Goal: Communication & Community: Answer question/provide support

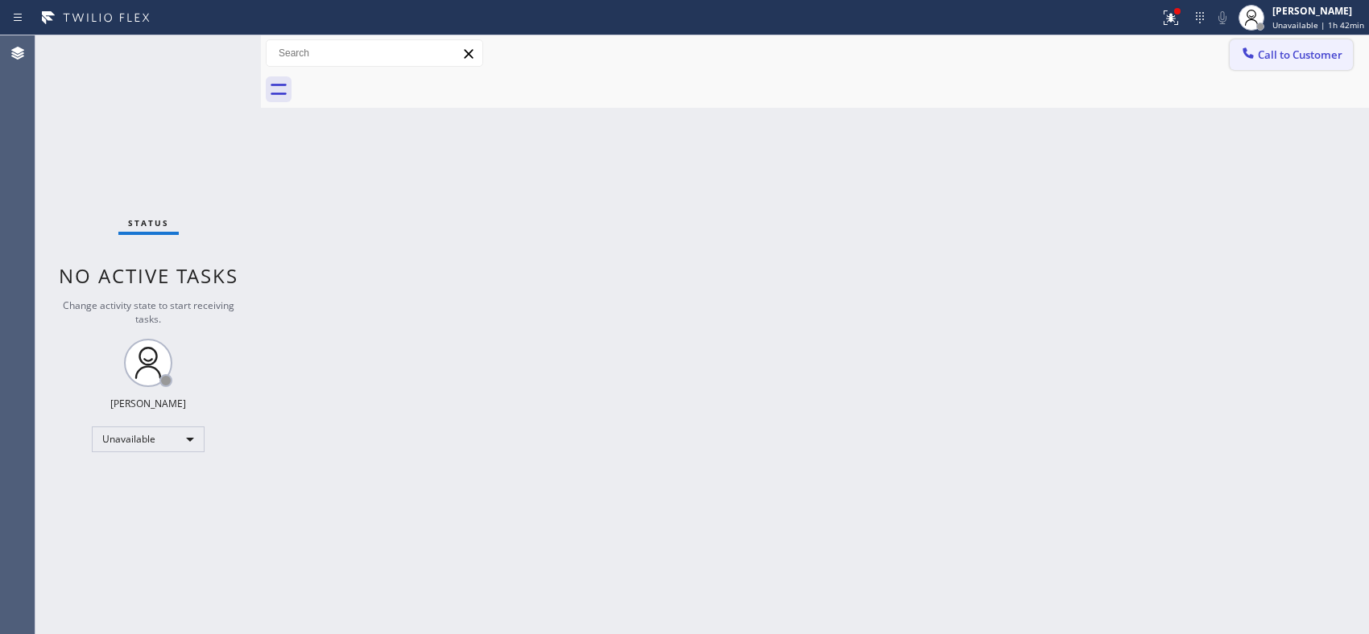
drag, startPoint x: 1285, startPoint y: 63, endPoint x: 931, endPoint y: 133, distance: 361.1
click at [1284, 63] on button "Call to Customer" at bounding box center [1290, 54] width 123 height 31
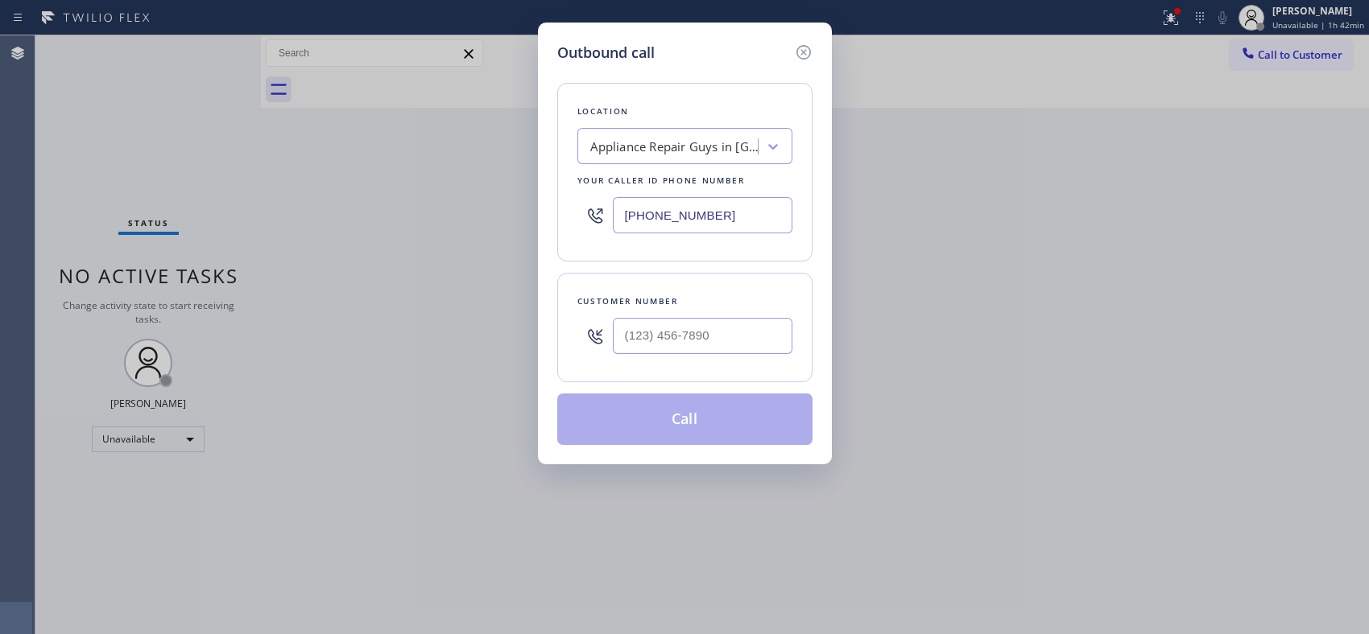
drag, startPoint x: 767, startPoint y: 218, endPoint x: 508, endPoint y: 175, distance: 262.7
click at [515, 188] on div "Outbound call Location Appliance Repair Guys in [GEOGRAPHIC_DATA] Your caller i…" at bounding box center [684, 317] width 1369 height 634
paste input "917) 935-4352"
type input "[PHONE_NUMBER]"
click at [704, 347] on input "(___) ___-____" at bounding box center [703, 336] width 180 height 36
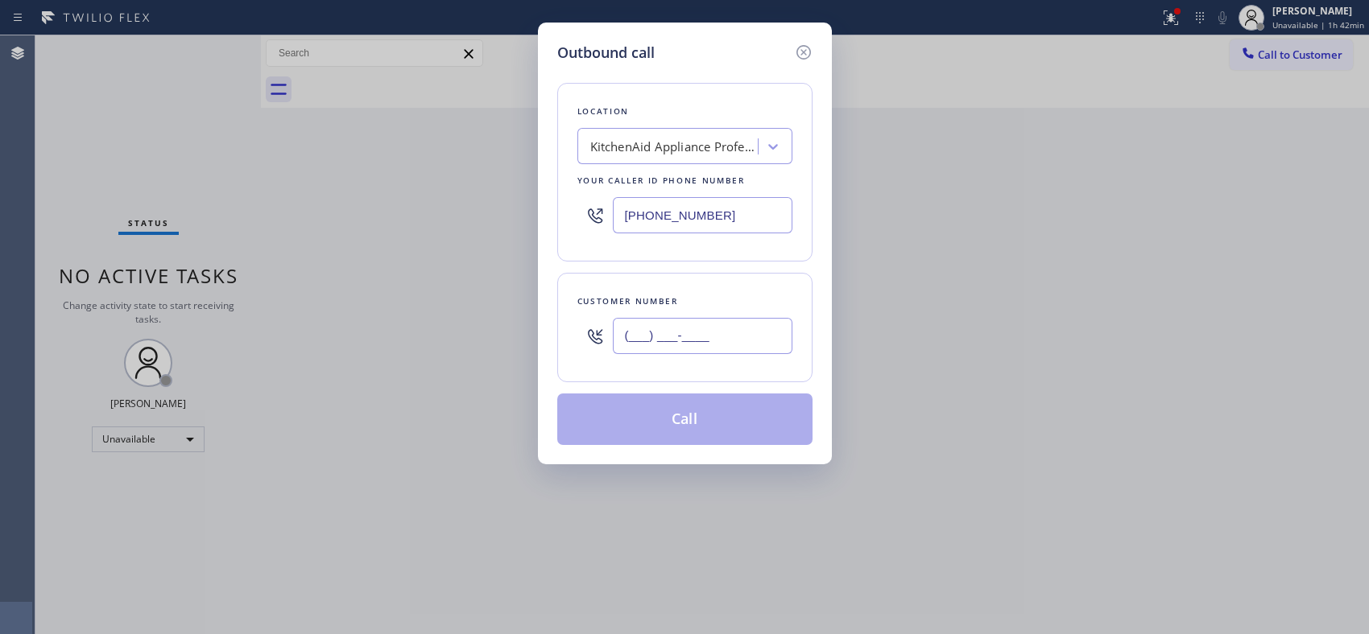
paste input "516) 708-3825"
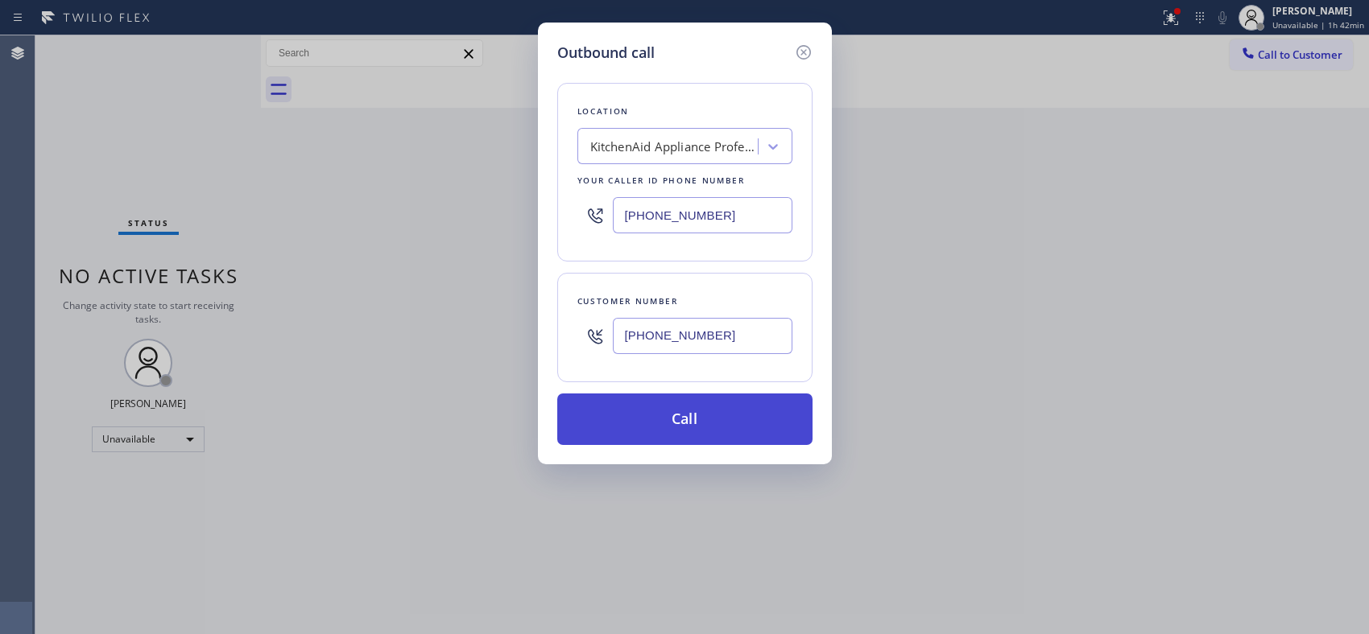
type input "[PHONE_NUMBER]"
click at [718, 433] on button "Call" at bounding box center [684, 420] width 255 height 52
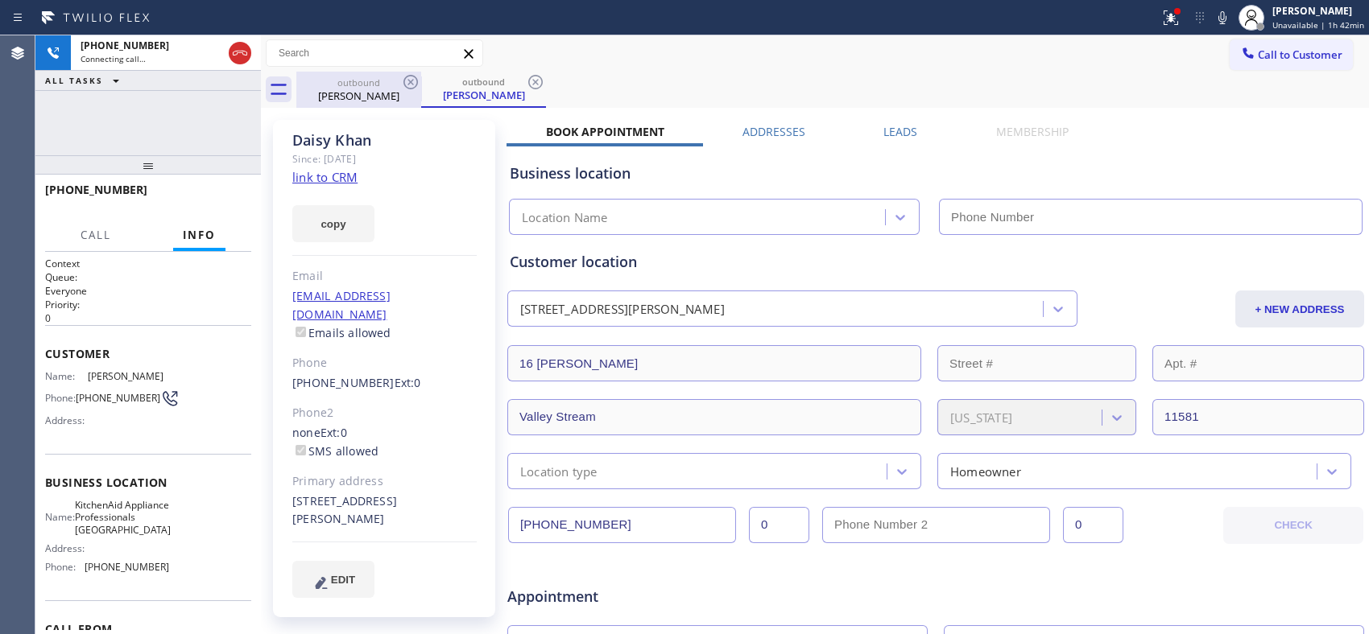
type input "[PHONE_NUMBER]"
click at [538, 77] on icon at bounding box center [535, 81] width 19 height 19
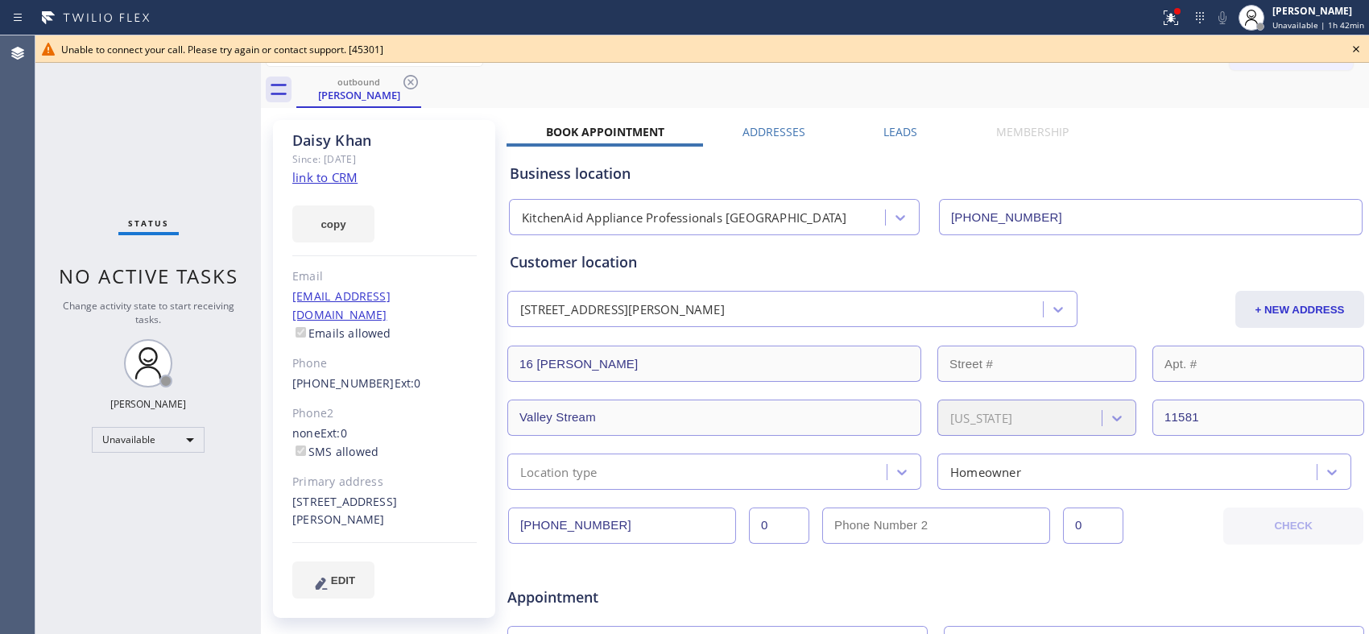
click at [1353, 47] on icon at bounding box center [1355, 49] width 6 height 6
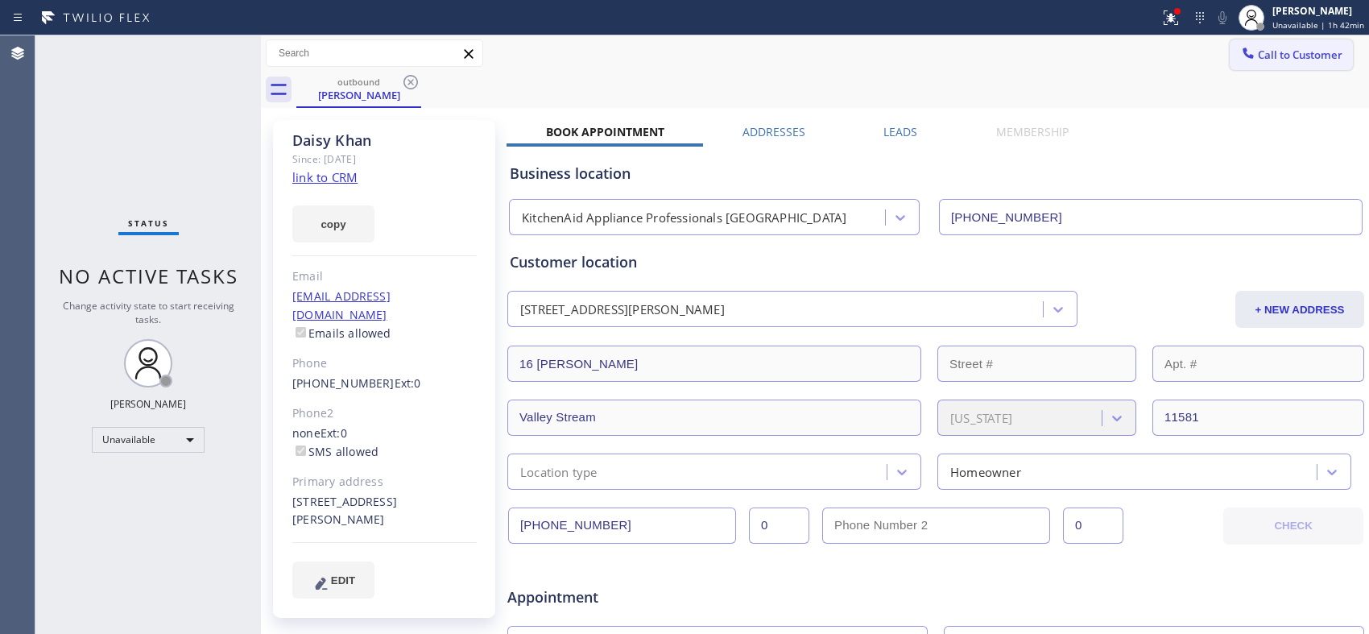
click at [1289, 60] on span "Call to Customer" at bounding box center [1299, 54] width 85 height 14
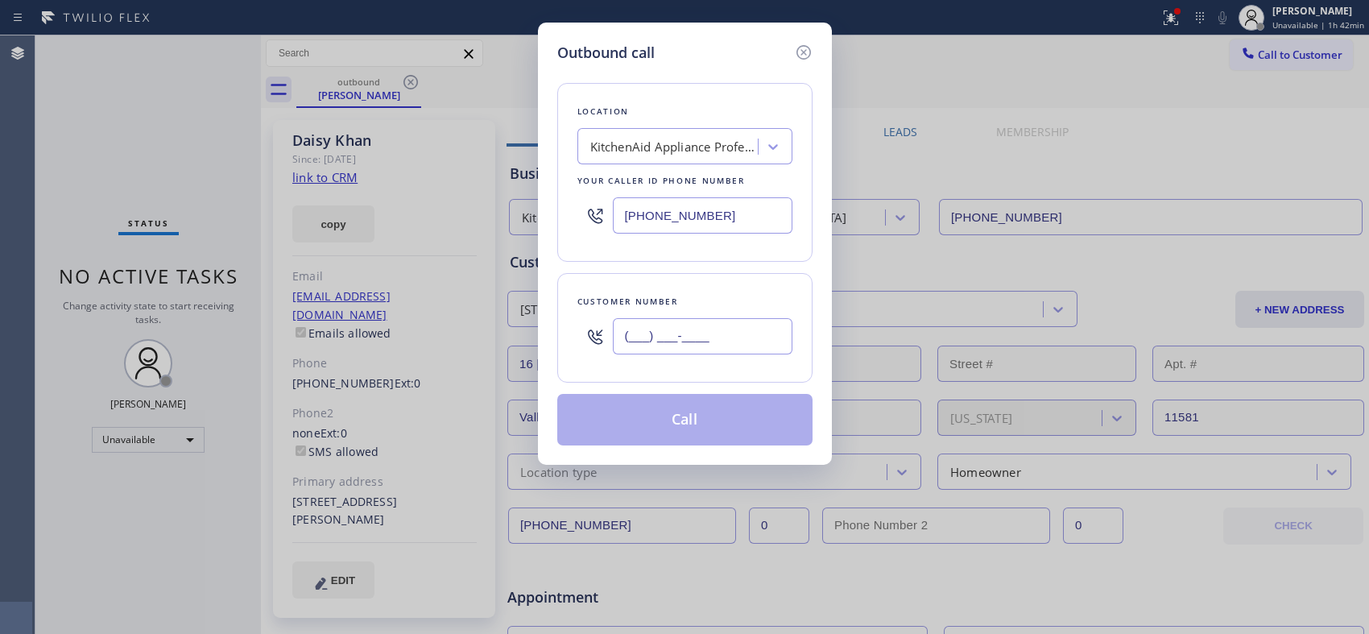
drag, startPoint x: 726, startPoint y: 334, endPoint x: 599, endPoint y: 324, distance: 127.6
click at [599, 324] on div "(___) ___-____" at bounding box center [684, 336] width 215 height 52
paste input "5"
paste input "text"
drag, startPoint x: 658, startPoint y: 324, endPoint x: 550, endPoint y: 320, distance: 107.9
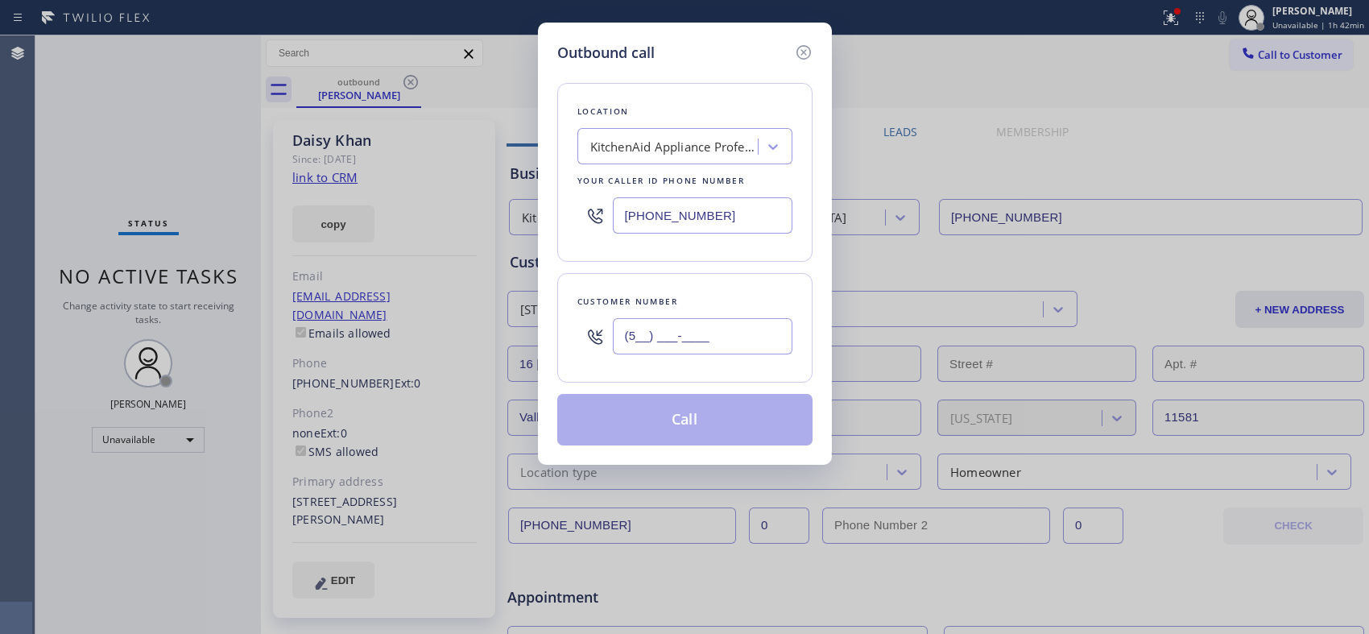
click at [550, 320] on div "Outbound call Location KitchenAid Appliance Professionals [GEOGRAPHIC_DATA] You…" at bounding box center [685, 244] width 294 height 442
paste input "16) 708-3825"
drag, startPoint x: 752, startPoint y: 327, endPoint x: 475, endPoint y: 306, distance: 277.7
click at [475, 306] on div "Outbound call Location KitchenAid Appliance Professionals [GEOGRAPHIC_DATA] You…" at bounding box center [684, 317] width 1369 height 634
type input "[PHONE_NUMBER]"
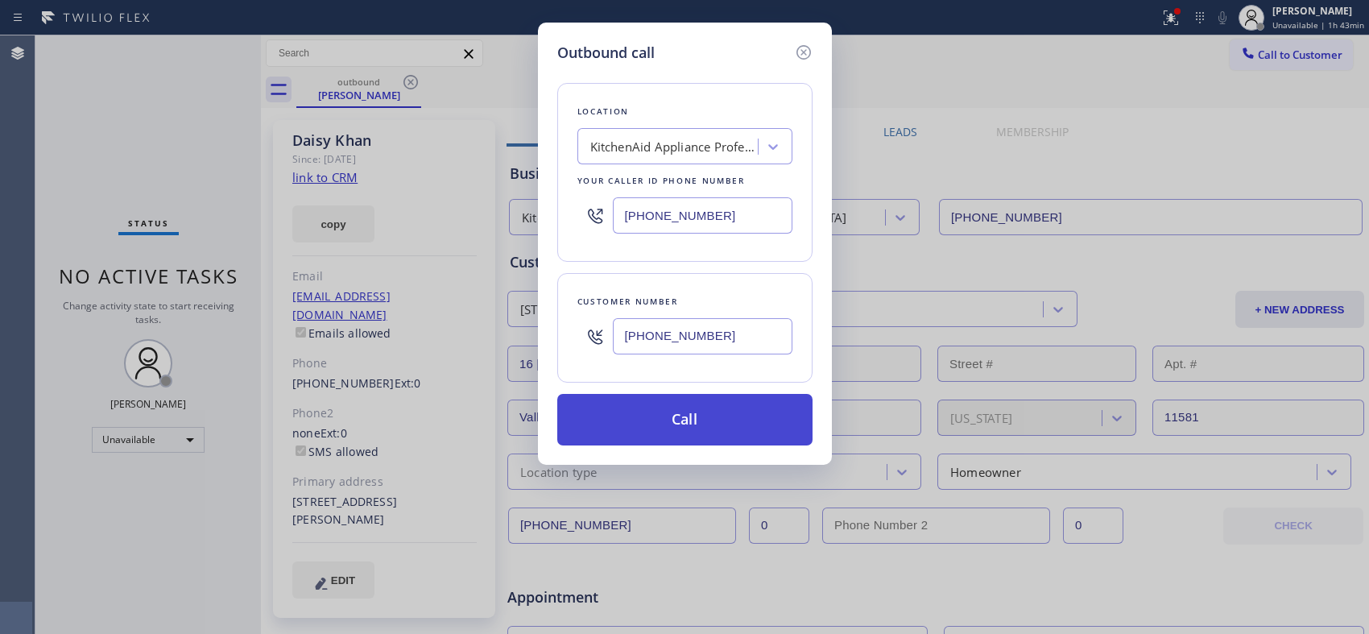
click at [670, 407] on button "Call" at bounding box center [684, 420] width 255 height 52
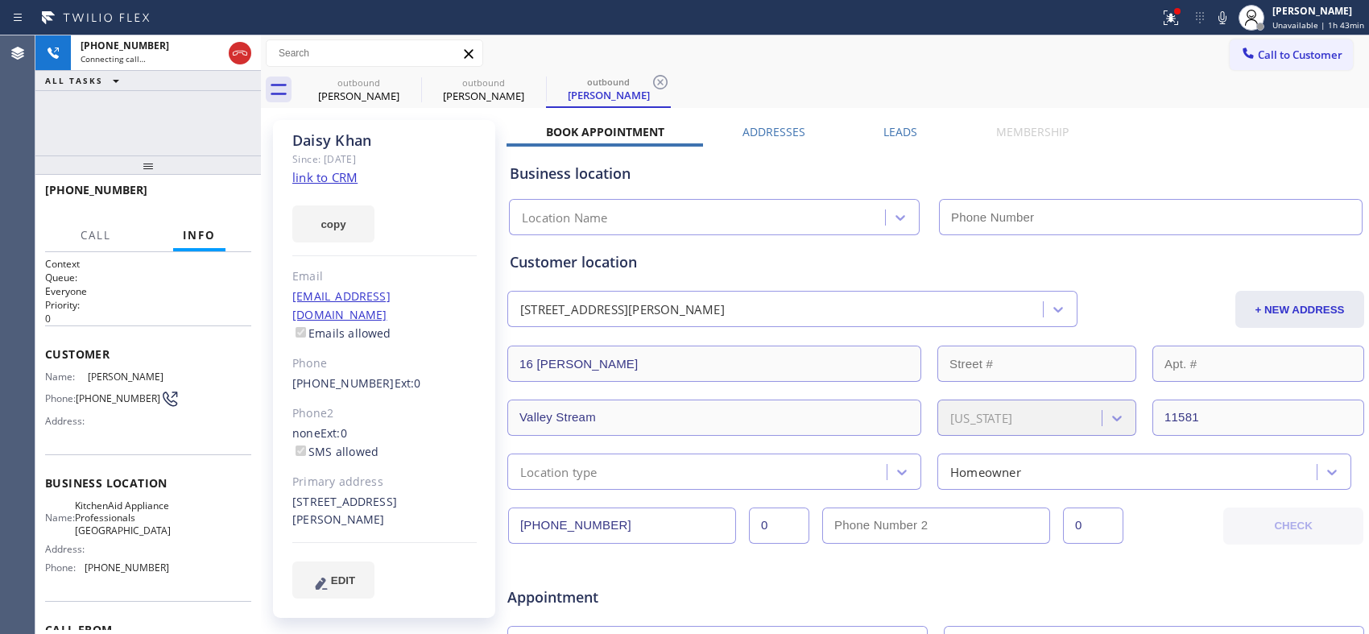
type input "[PHONE_NUMBER]"
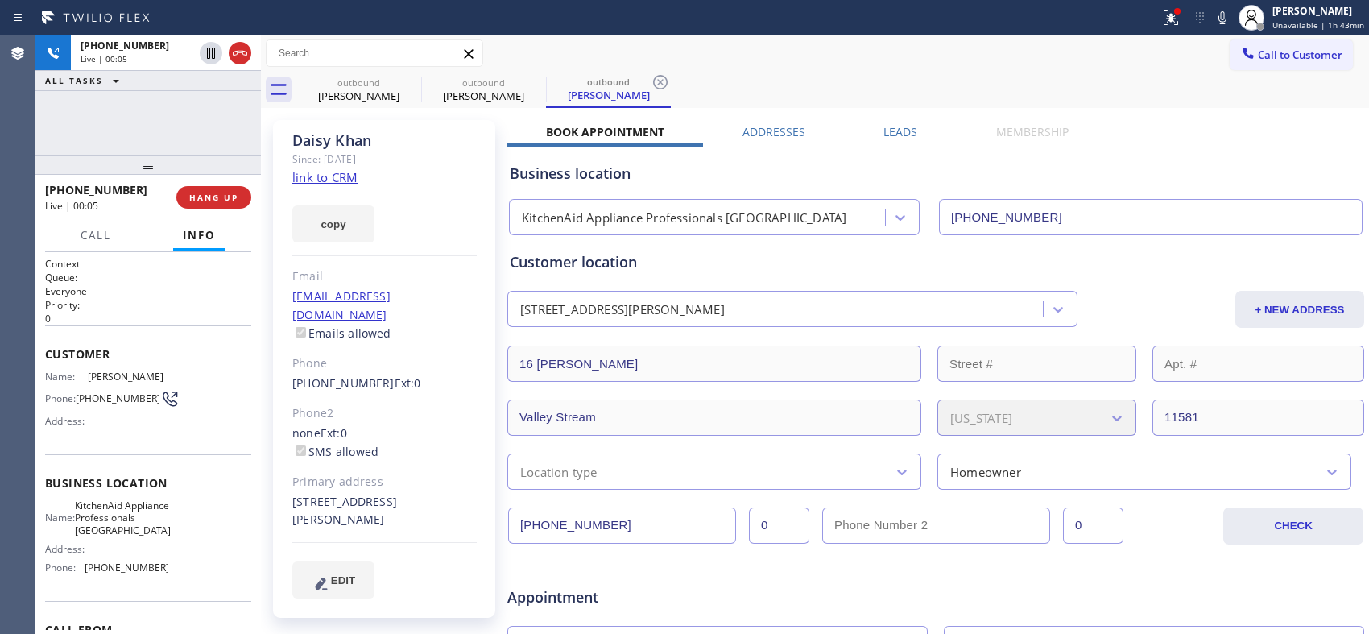
click at [437, 150] on div "Since: [DATE]" at bounding box center [384, 159] width 184 height 19
click at [211, 194] on span "HANG UP" at bounding box center [213, 197] width 49 height 11
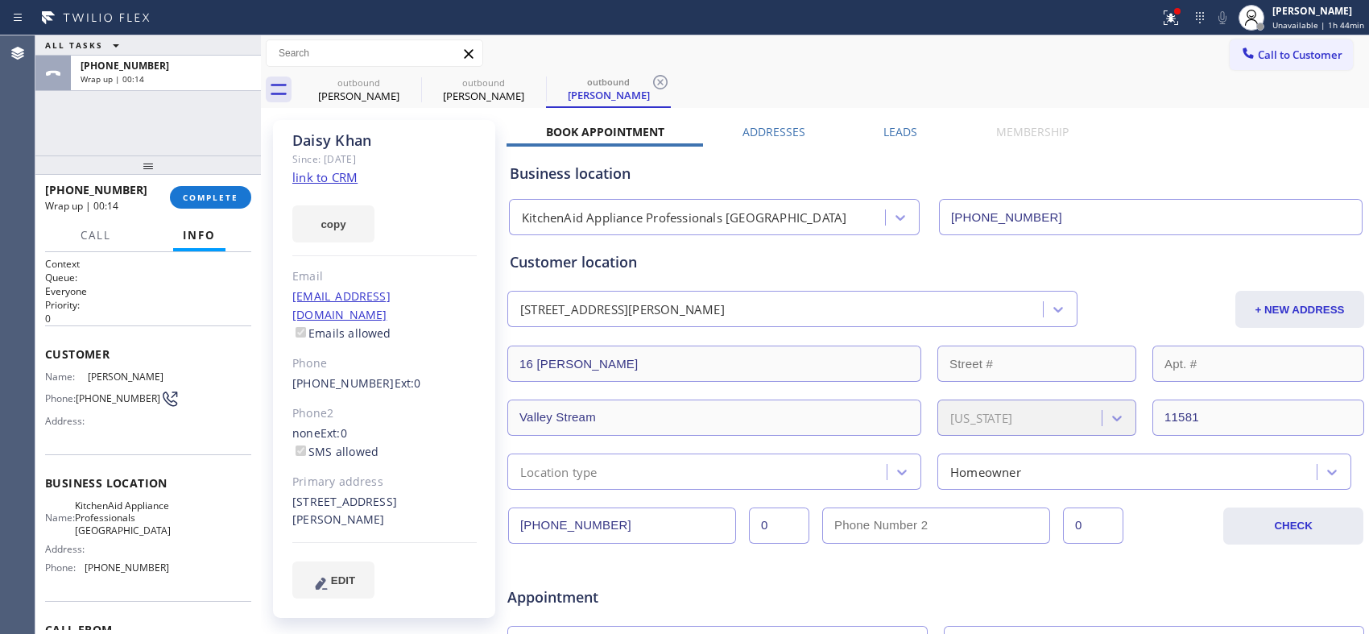
click at [464, 141] on div "[PERSON_NAME]" at bounding box center [384, 140] width 184 height 19
drag, startPoint x: 138, startPoint y: 188, endPoint x: 59, endPoint y: 191, distance: 78.9
click at [59, 191] on div "[PHONE_NUMBER]" at bounding box center [102, 189] width 114 height 15
click at [123, 199] on div "Wrap up | 03:25" at bounding box center [102, 206] width 114 height 14
click at [58, 186] on span "[PHONE_NUMBER]" at bounding box center [96, 189] width 102 height 15
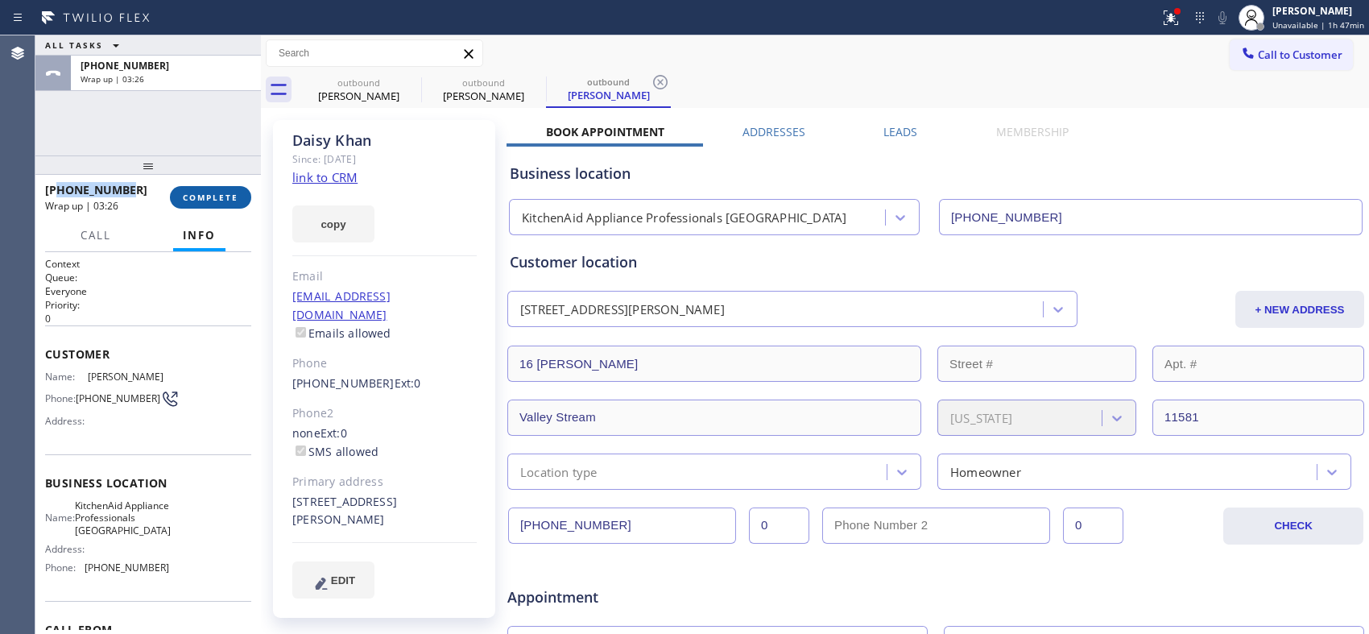
copy span "5167083825"
click at [214, 201] on span "COMPLETE" at bounding box center [211, 197] width 56 height 11
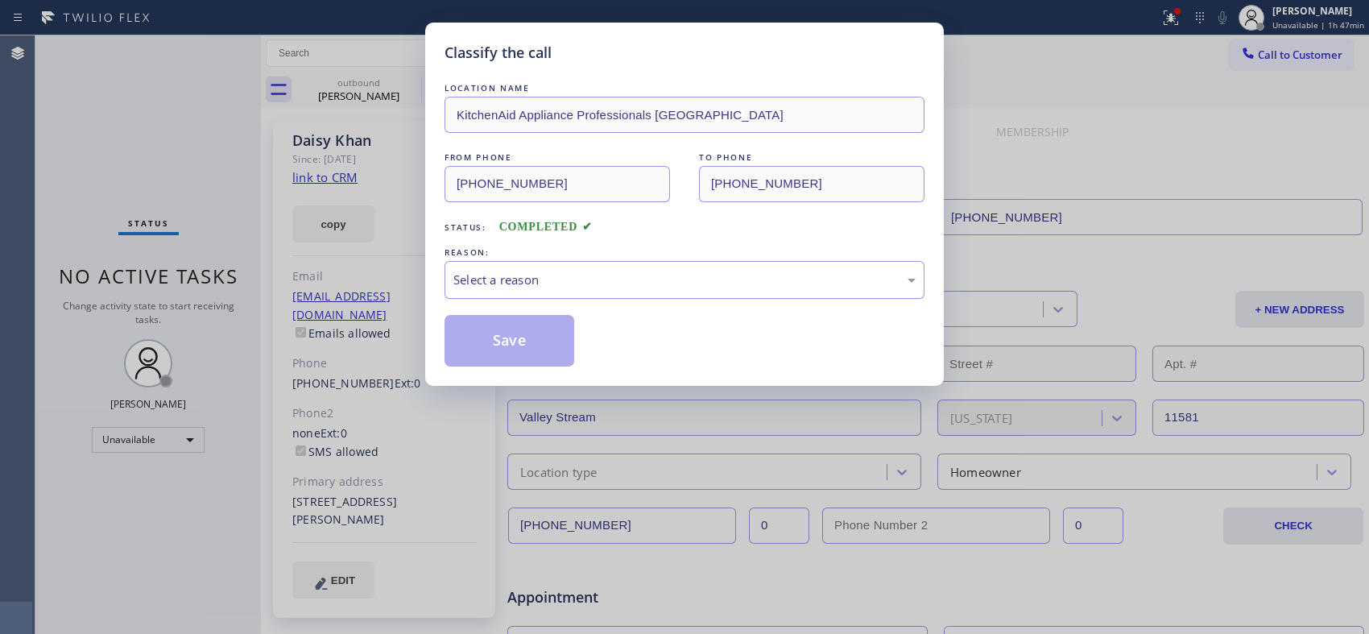
click at [602, 283] on div "Select a reason" at bounding box center [684, 279] width 462 height 19
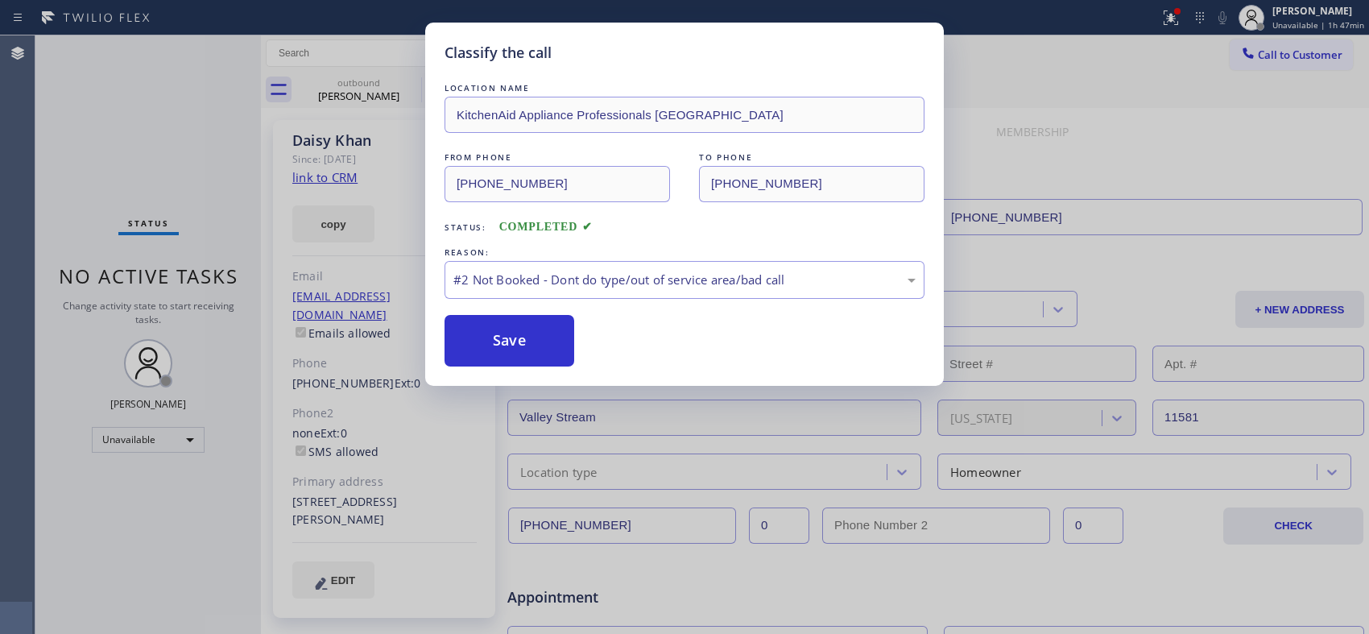
click at [512, 345] on button "Save" at bounding box center [509, 341] width 130 height 52
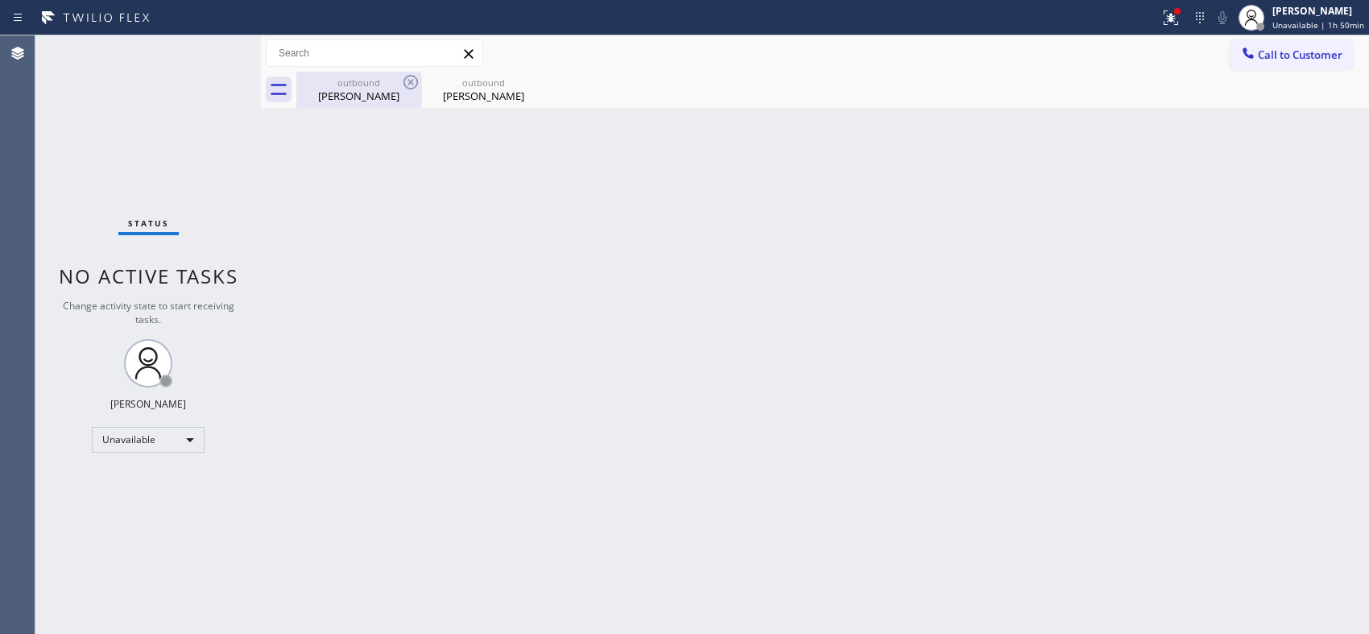
click at [372, 79] on div "outbound" at bounding box center [359, 82] width 122 height 12
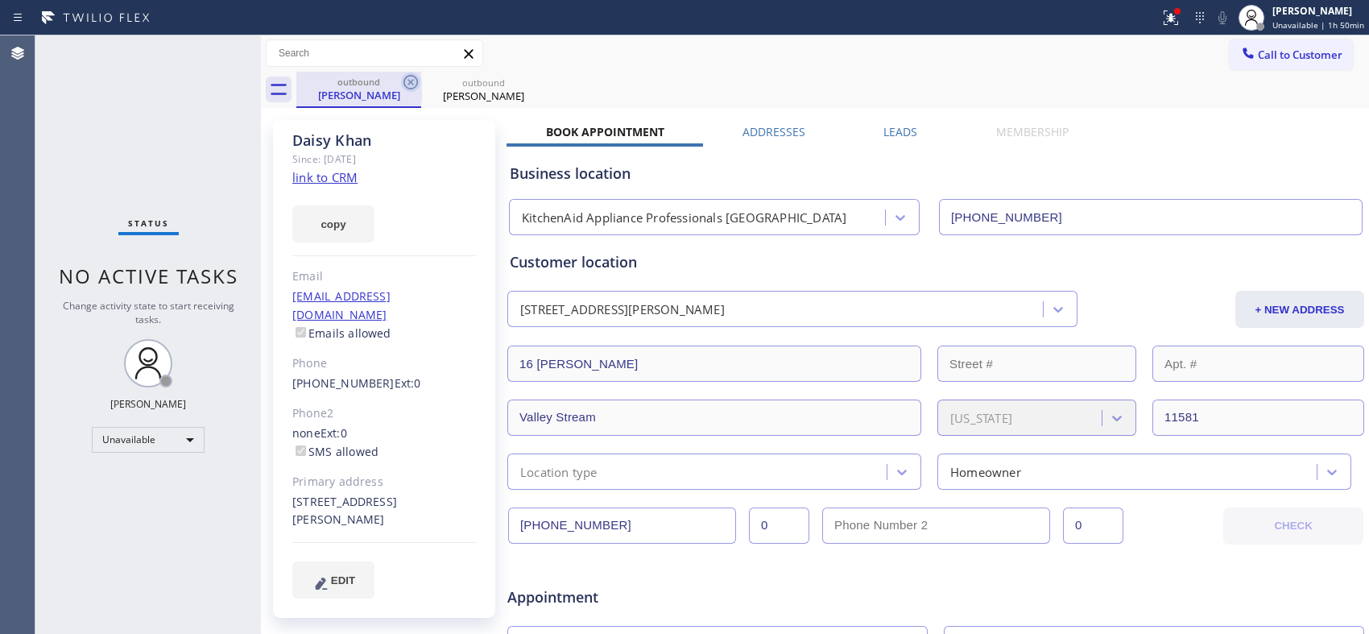
click at [411, 77] on icon at bounding box center [410, 81] width 19 height 19
click at [411, 79] on icon at bounding box center [410, 81] width 19 height 19
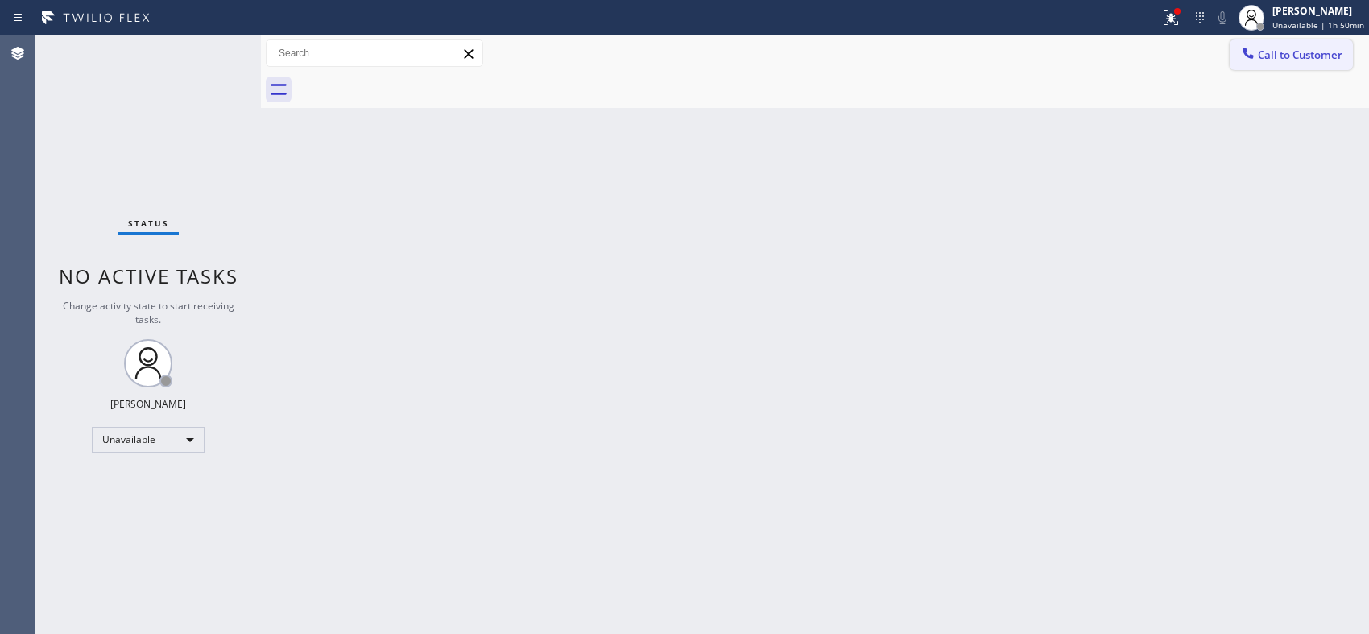
click at [1303, 65] on button "Call to Customer" at bounding box center [1290, 54] width 123 height 31
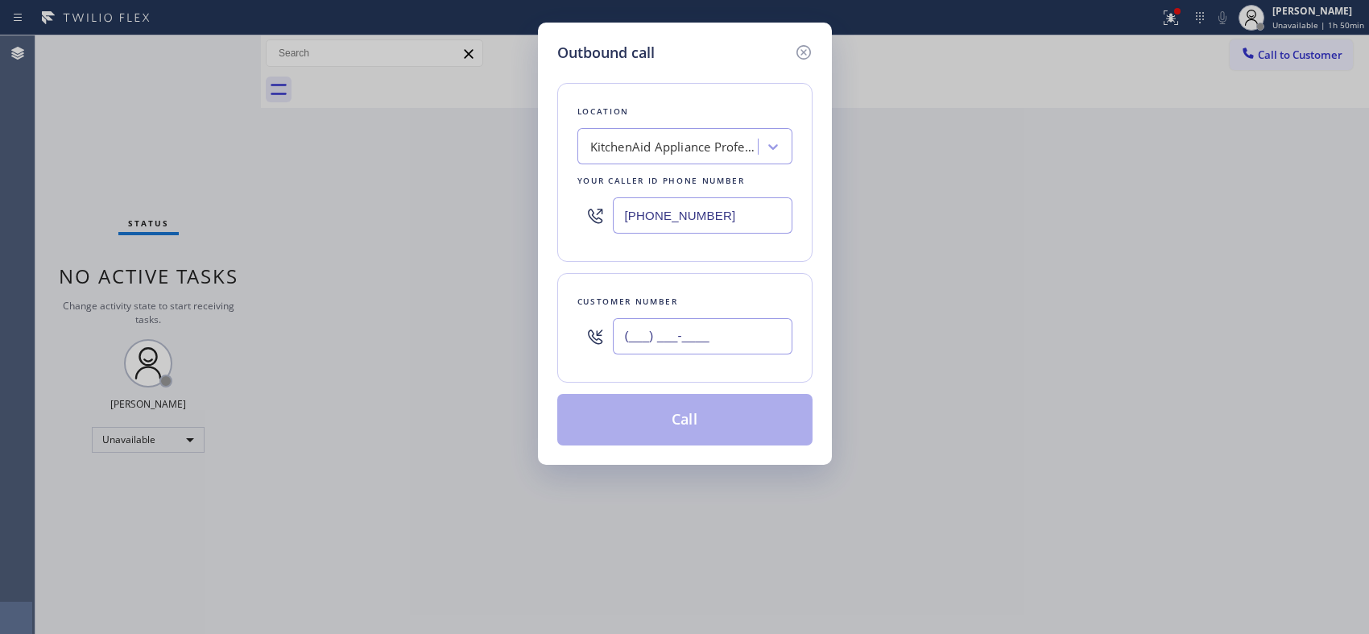
drag, startPoint x: 751, startPoint y: 322, endPoint x: 510, endPoint y: 355, distance: 243.0
click at [510, 355] on div "Outbound call Location KitchenAid Appliance Professionals [GEOGRAPHIC_DATA] You…" at bounding box center [684, 317] width 1369 height 634
paste input "516) 708-3825"
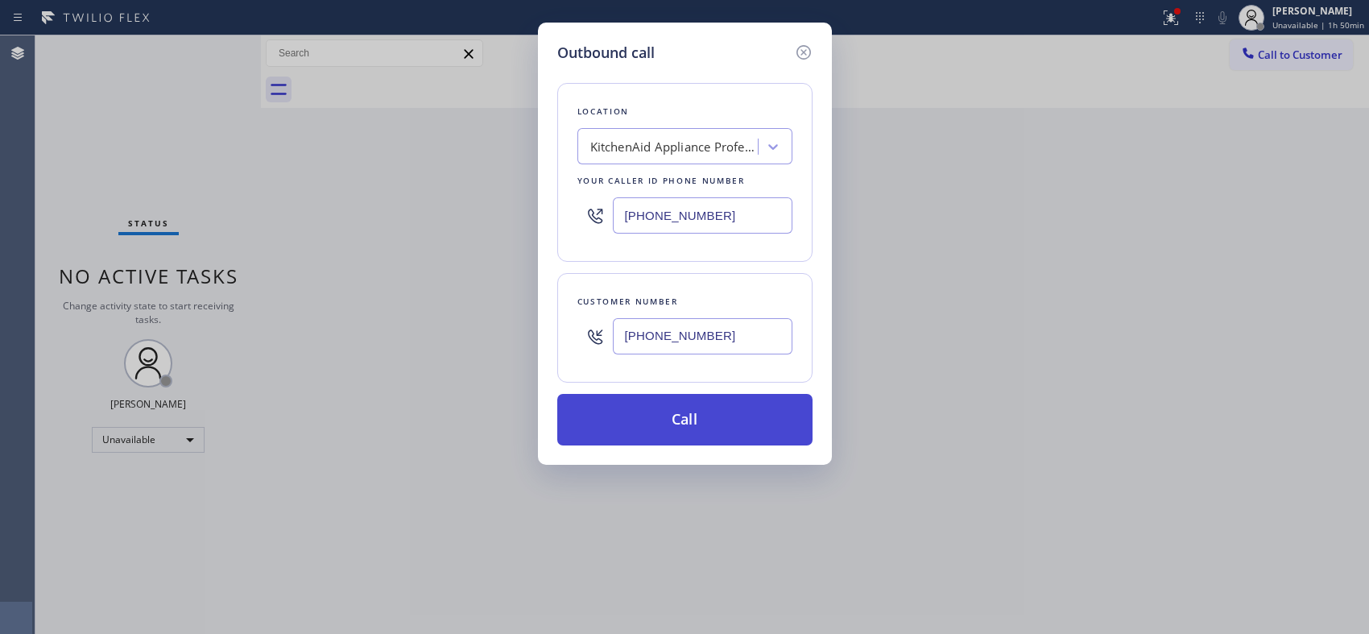
type input "[PHONE_NUMBER]"
click at [752, 429] on button "Call" at bounding box center [684, 420] width 255 height 52
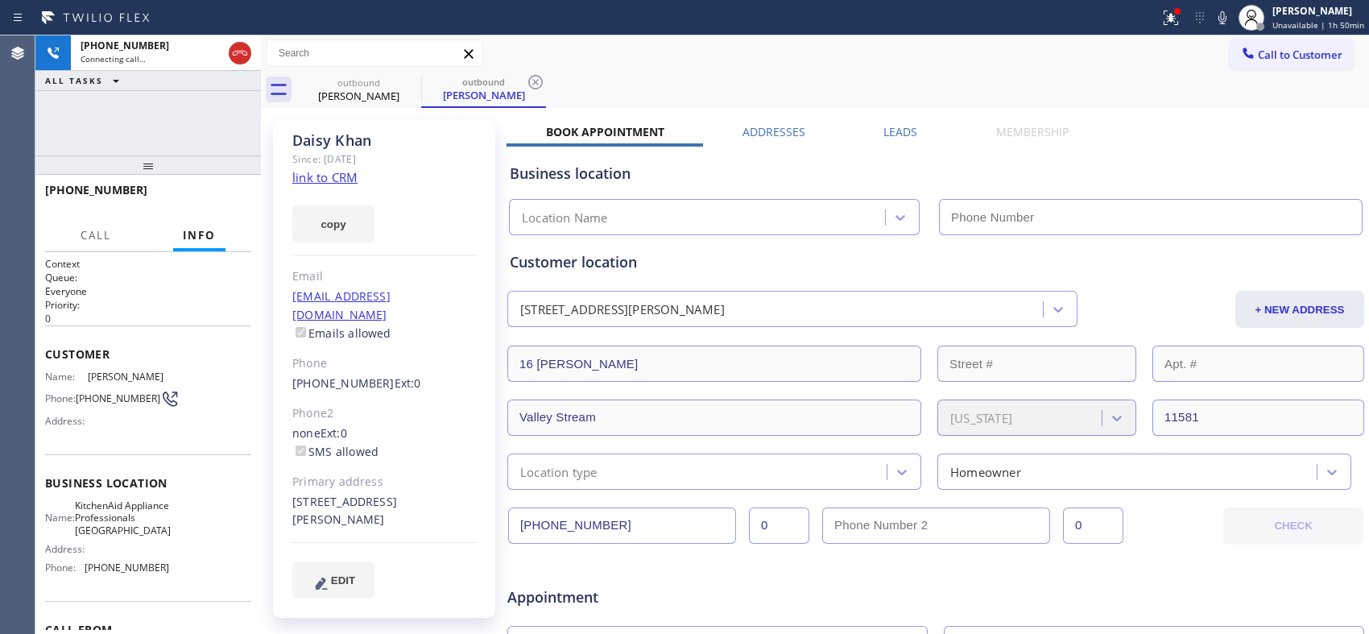
type input "[PHONE_NUMBER]"
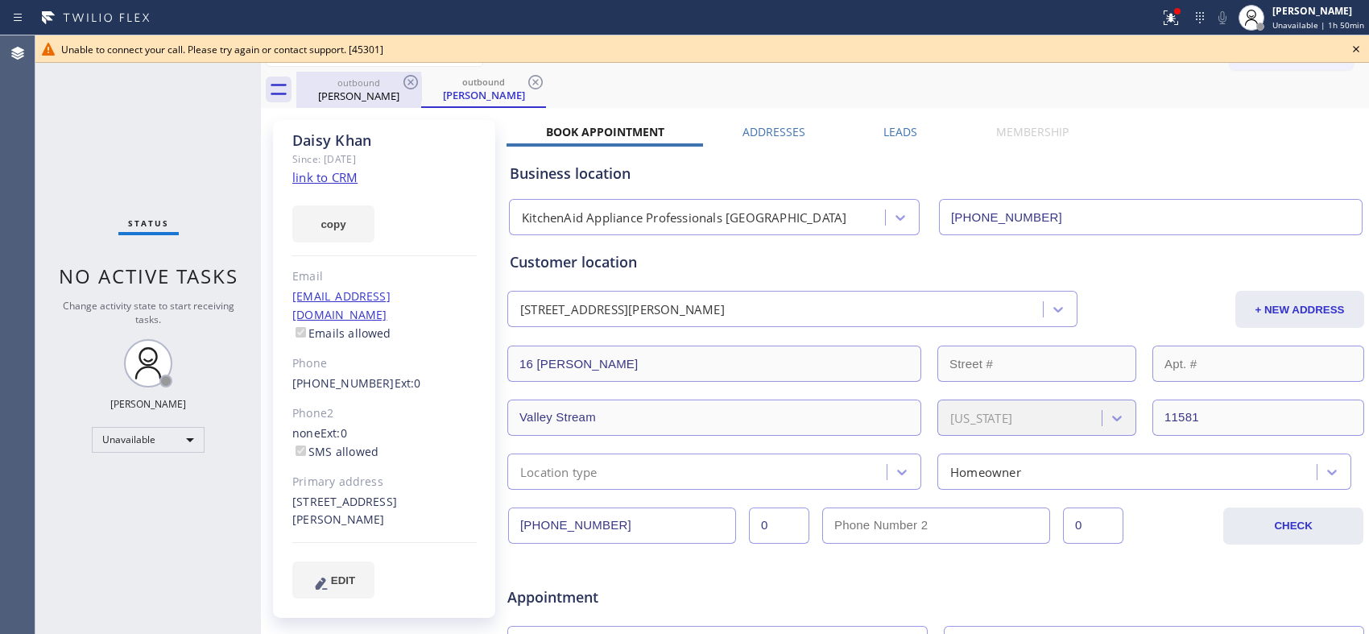
click at [396, 85] on div "outbound" at bounding box center [359, 82] width 122 height 12
click at [419, 81] on icon at bounding box center [410, 81] width 19 height 19
click at [401, 79] on icon at bounding box center [410, 81] width 19 height 19
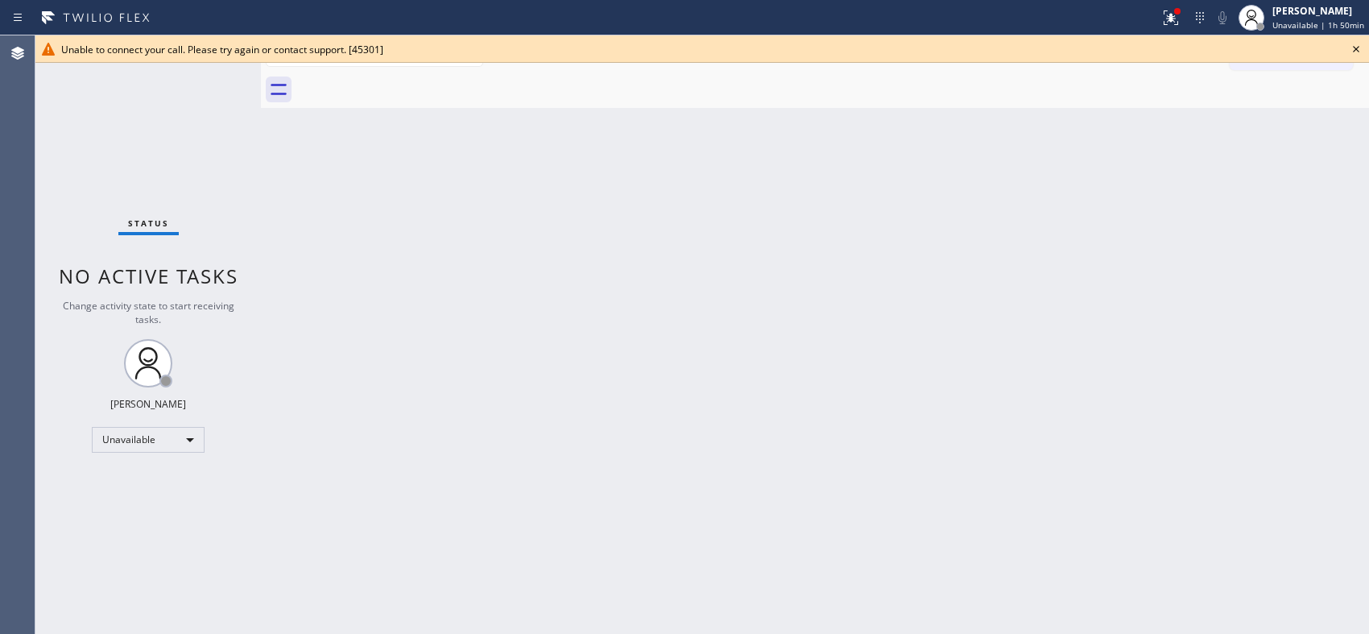
click at [1350, 52] on icon at bounding box center [1355, 48] width 19 height 19
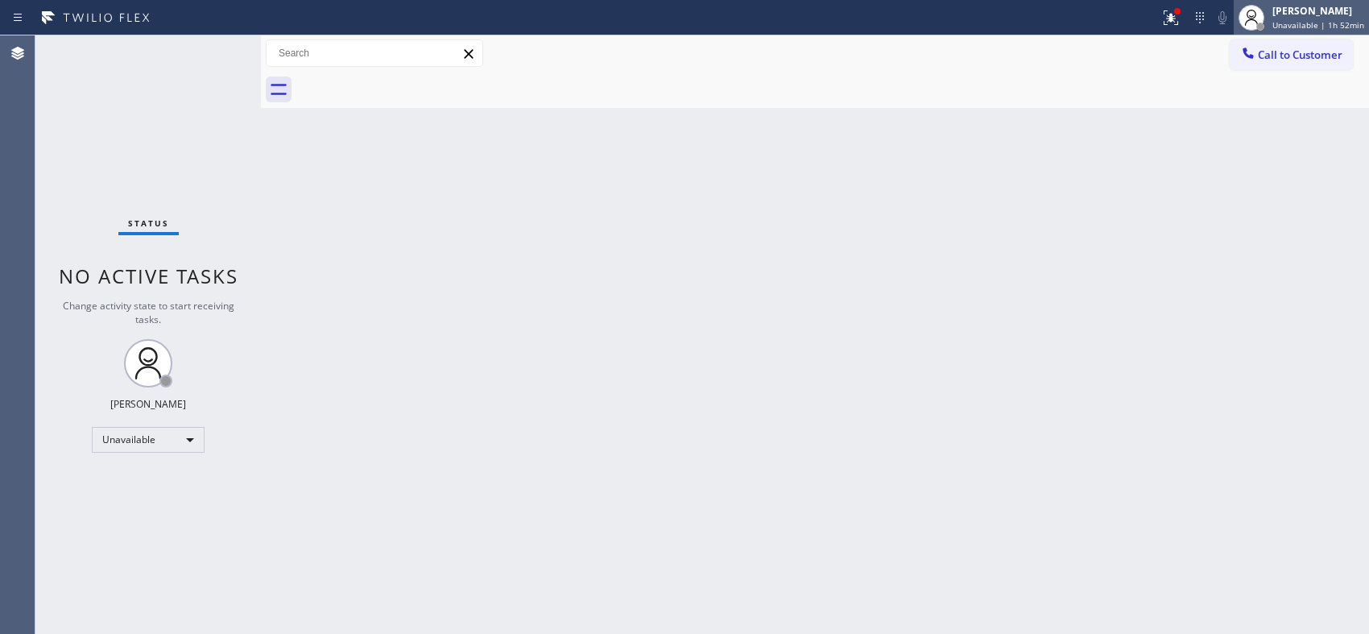
click at [1298, 6] on div "[PERSON_NAME]" at bounding box center [1318, 11] width 92 height 14
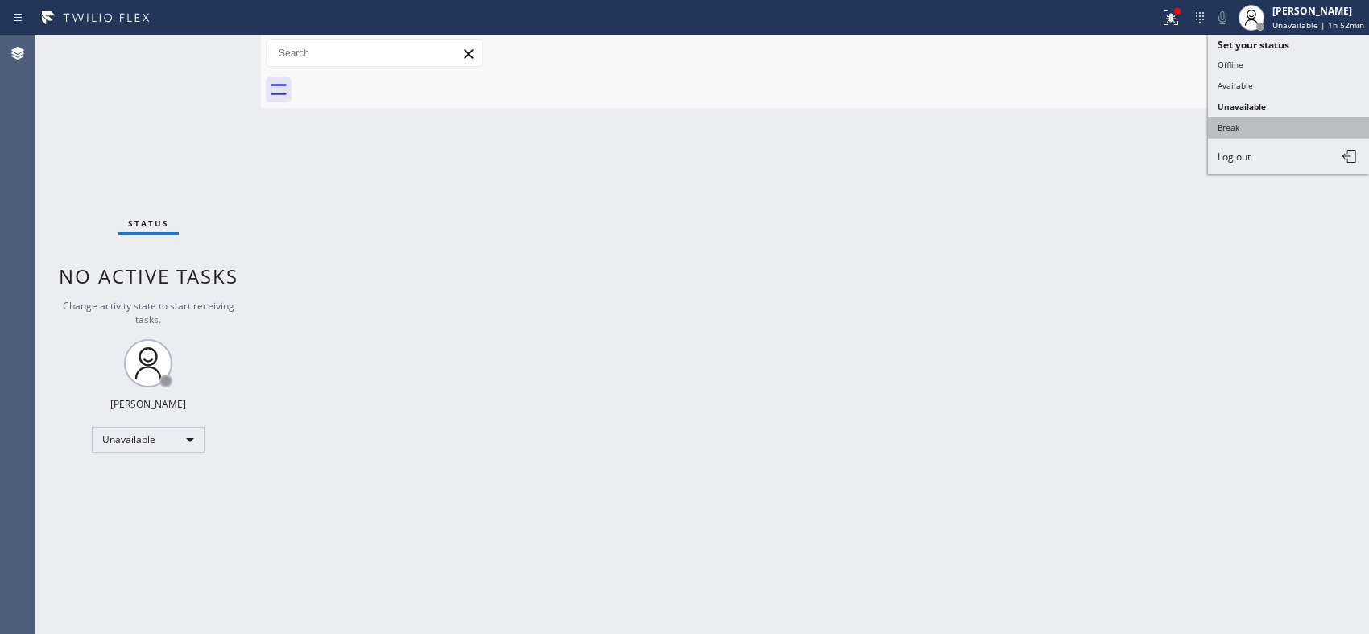
click at [1262, 133] on button "Break" at bounding box center [1288, 127] width 161 height 21
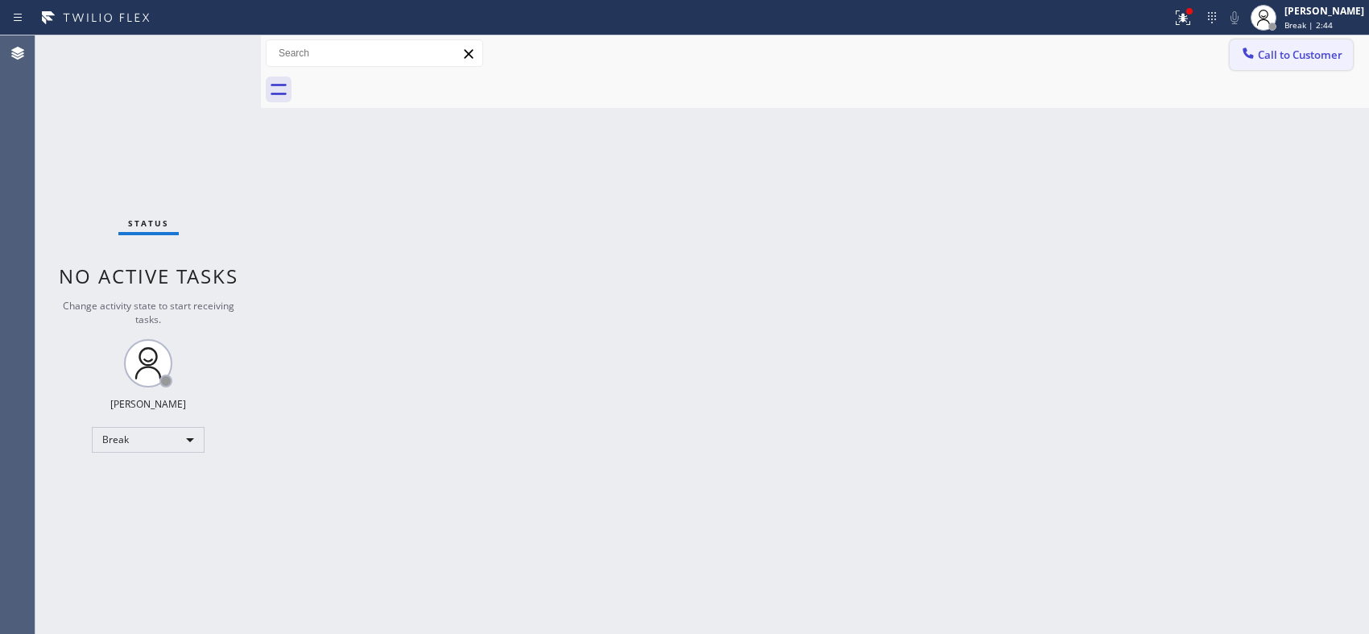
click at [1282, 56] on span "Call to Customer" at bounding box center [1299, 54] width 85 height 14
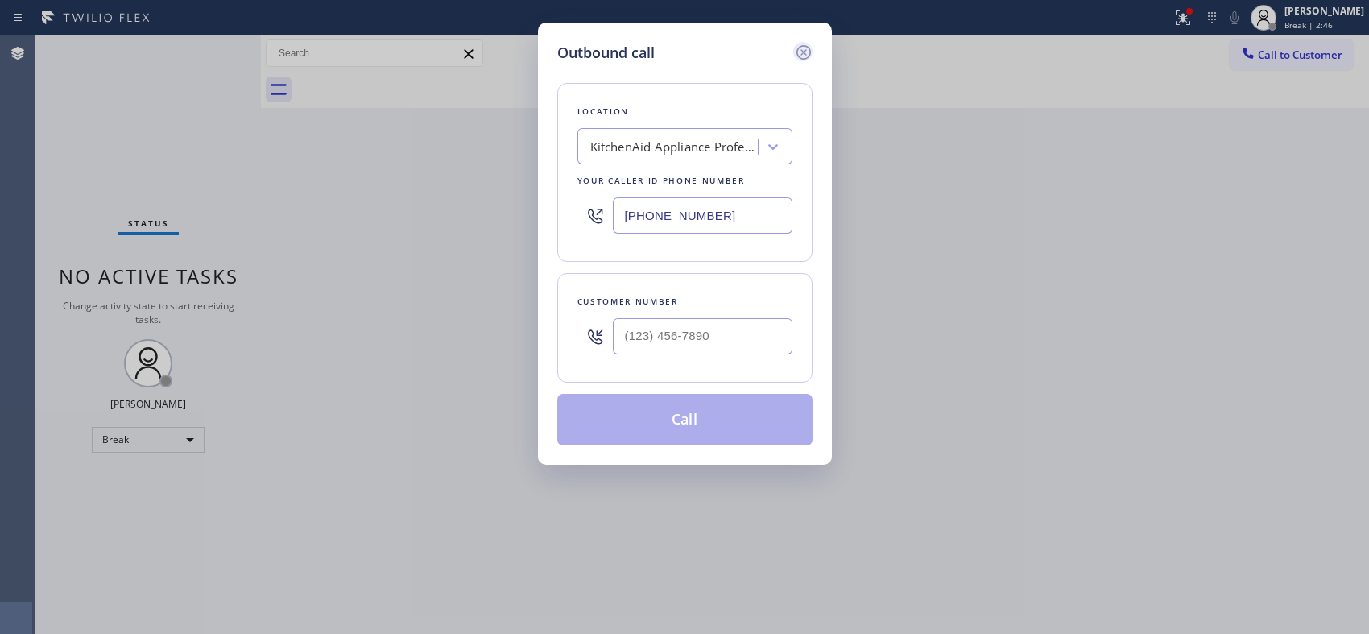
click at [803, 50] on icon at bounding box center [802, 52] width 14 height 14
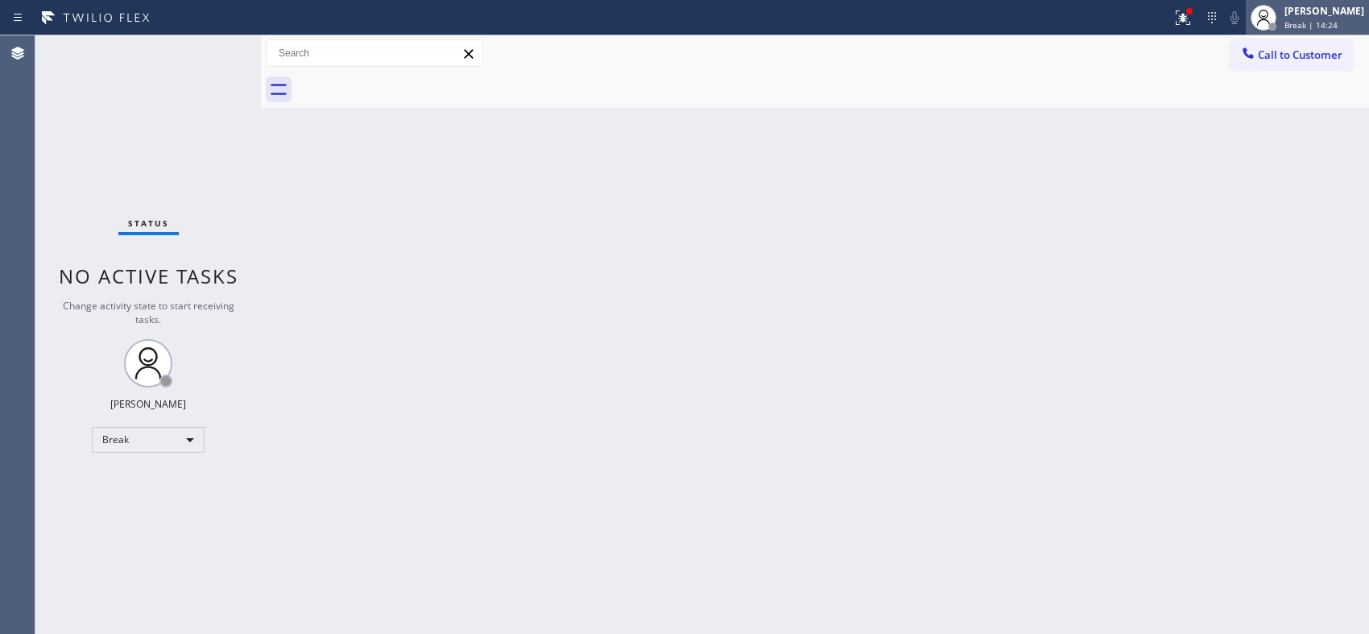
click at [1324, 26] on span "Break | 14:24" at bounding box center [1310, 24] width 53 height 11
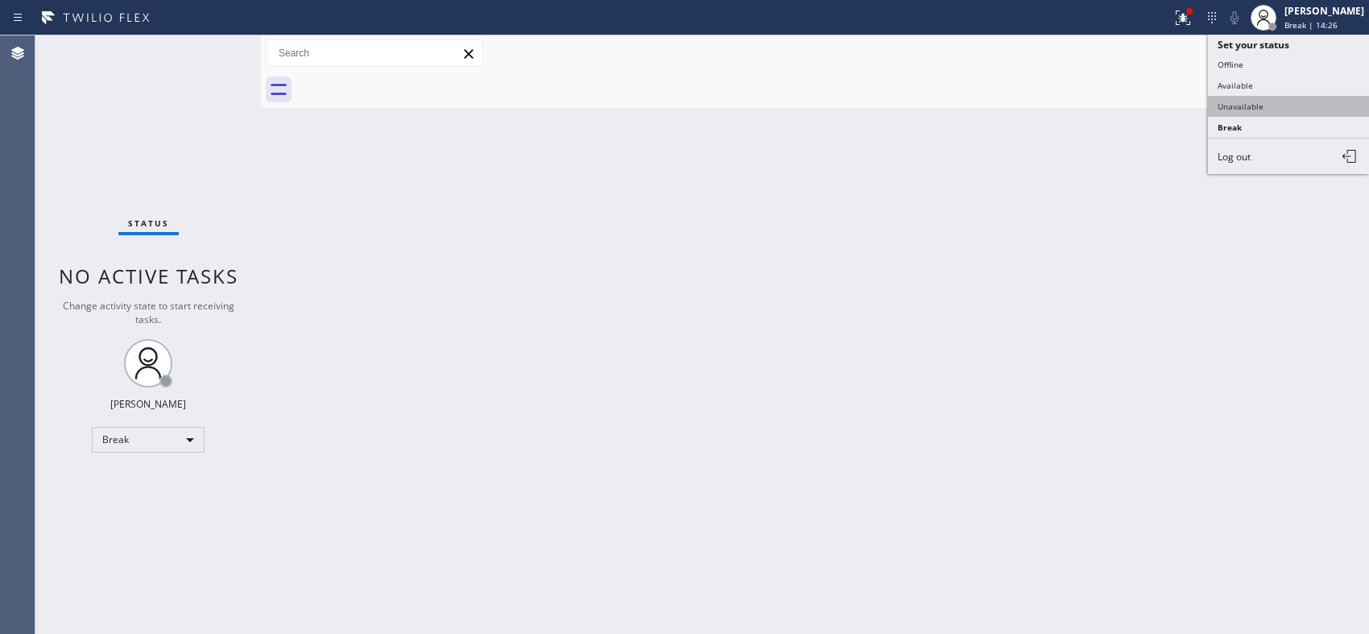
drag, startPoint x: 1212, startPoint y: 123, endPoint x: 1224, endPoint y: 110, distance: 17.7
click at [1221, 113] on ul "Set your status Offline Available Unavailable Break Log out" at bounding box center [1288, 104] width 161 height 139
click at [1224, 110] on button "Unavailable" at bounding box center [1288, 106] width 161 height 21
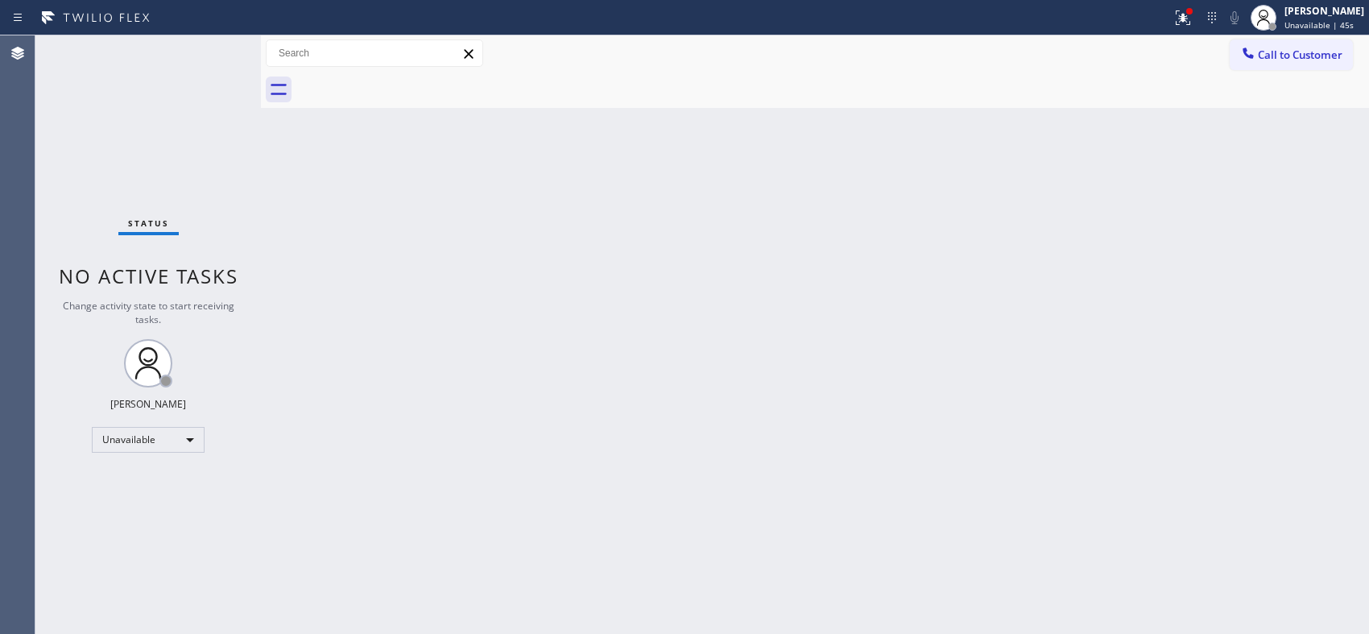
drag, startPoint x: 576, startPoint y: 212, endPoint x: 570, endPoint y: 180, distance: 32.0
click at [584, 237] on div "Back to Dashboard Change Sender ID Customers Technicians Select a contact Outbo…" at bounding box center [815, 334] width 1108 height 598
drag, startPoint x: 1292, startPoint y: 60, endPoint x: 1200, endPoint y: 52, distance: 92.1
click at [1286, 59] on span "Call to Customer" at bounding box center [1299, 54] width 85 height 14
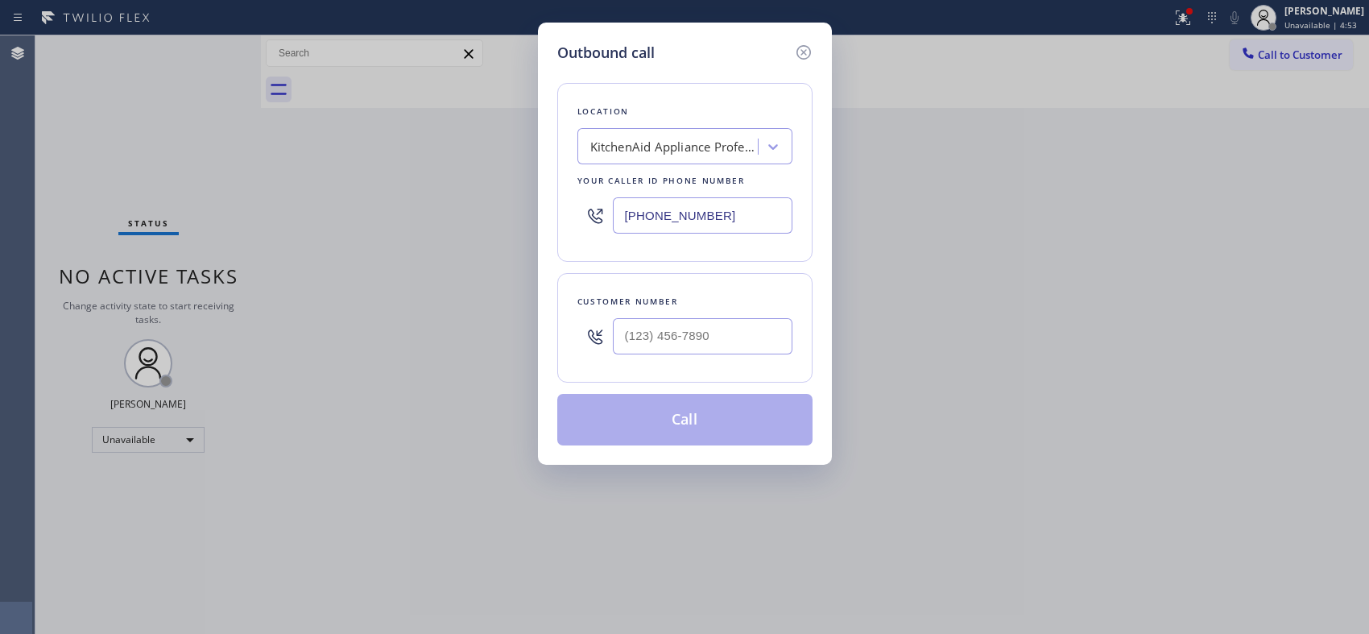
drag, startPoint x: 725, startPoint y: 221, endPoint x: 468, endPoint y: 93, distance: 287.7
click at [543, 178] on div "Outbound call Location KitchenAid Appliance Professionals [GEOGRAPHIC_DATA] You…" at bounding box center [685, 244] width 294 height 442
paste input "805) 464-3703"
type input "[PHONE_NUMBER]"
drag, startPoint x: 527, startPoint y: 340, endPoint x: 524, endPoint y: 326, distance: 14.1
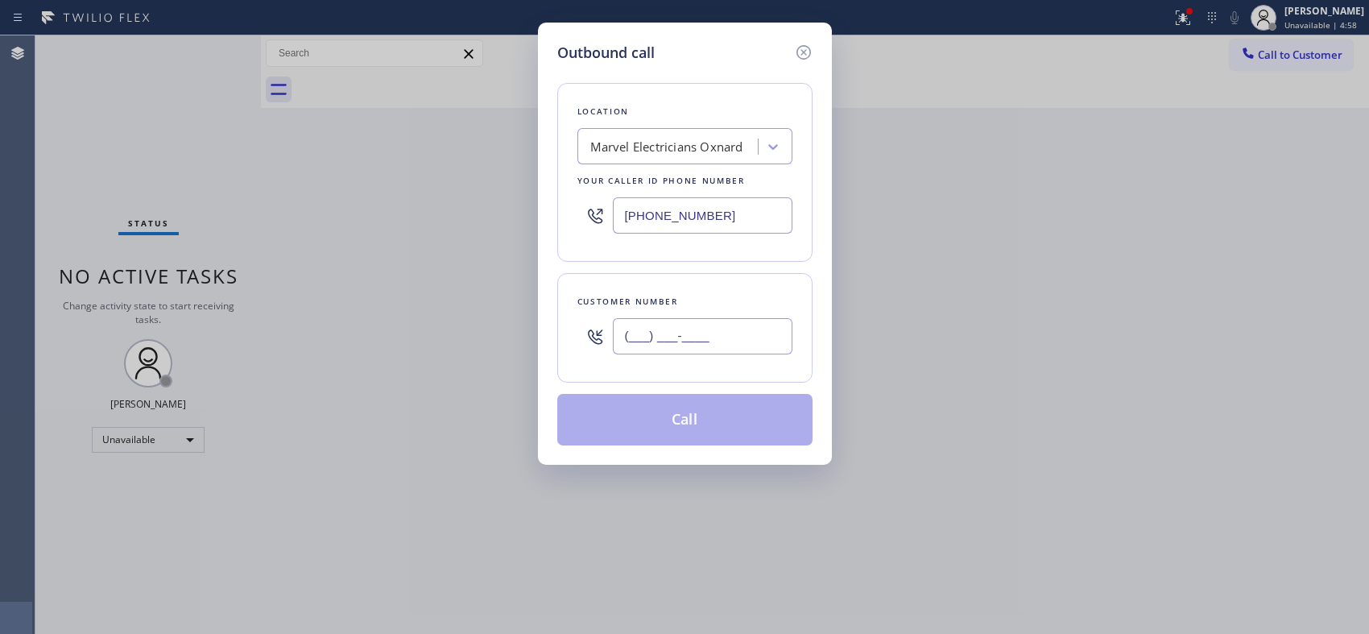
click at [520, 340] on div "Outbound call Location Marvel Electricians Oxnard Your caller id phone number […" at bounding box center [684, 317] width 1369 height 634
paste input "805) 797-8519"
type input "[PHONE_NUMBER]"
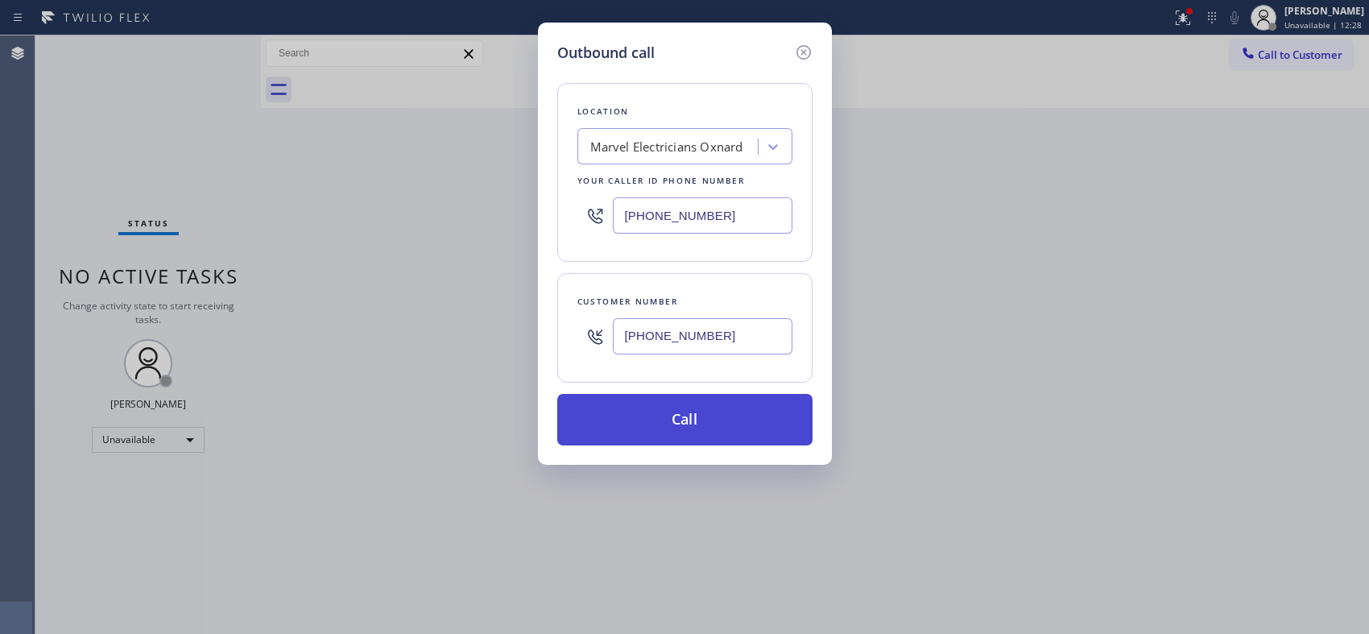
click at [686, 419] on button "Call" at bounding box center [684, 420] width 255 height 52
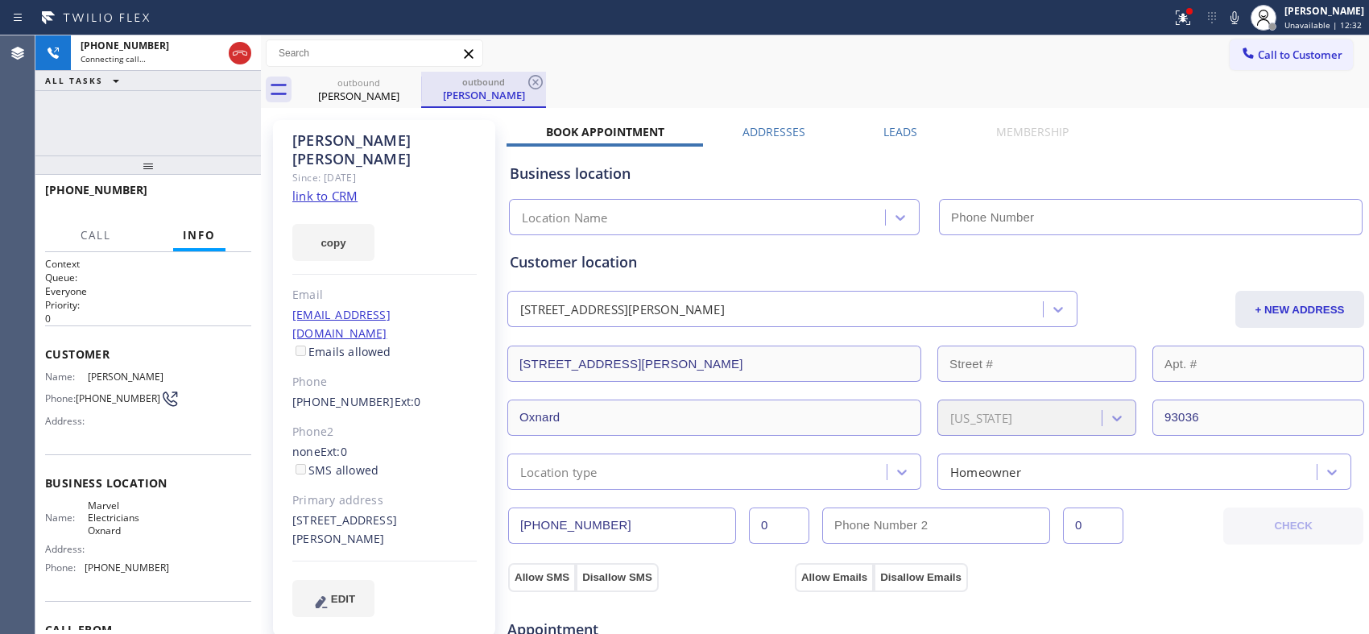
type input "[PHONE_NUMBER]"
click at [533, 83] on icon at bounding box center [535, 81] width 19 height 19
drag, startPoint x: 148, startPoint y: 173, endPoint x: 174, endPoint y: 105, distance: 72.4
click at [174, 105] on div "[PHONE_NUMBER] Connecting call… ALL TASKS ALL TASKS ACTIVE TASKS TASKS IN WRAP …" at bounding box center [147, 334] width 225 height 598
drag, startPoint x: 237, startPoint y: 50, endPoint x: 773, endPoint y: 71, distance: 536.6
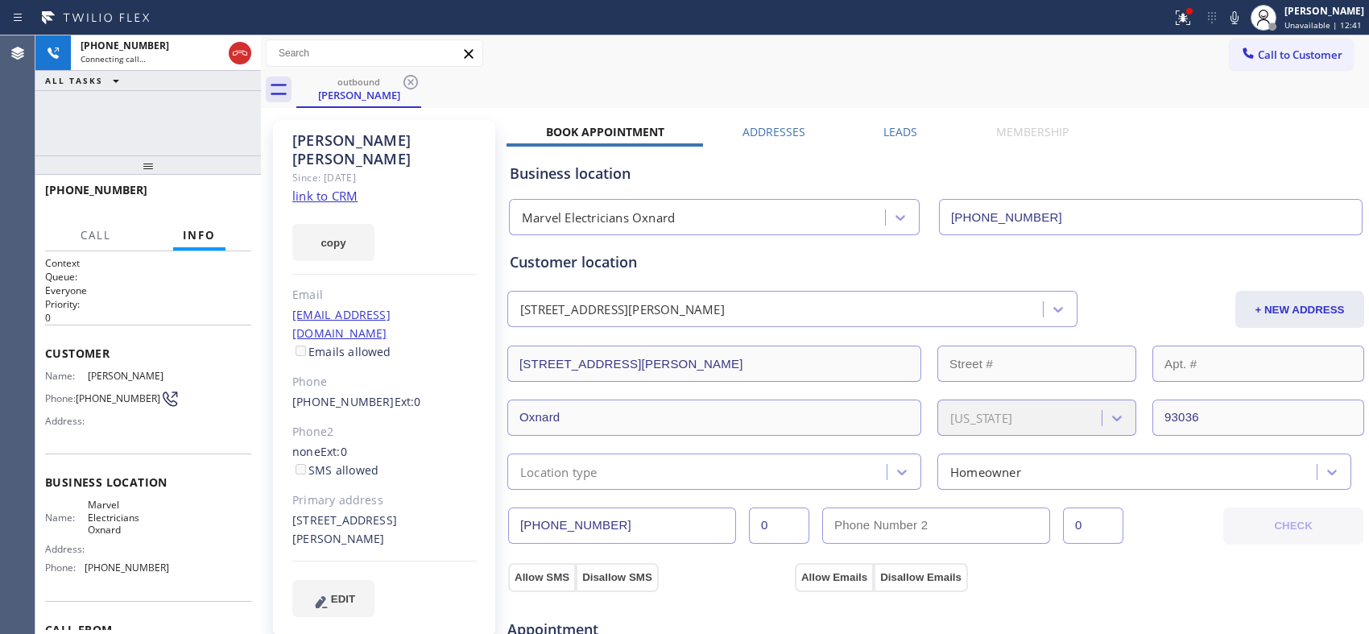
click at [773, 71] on div "[PHONE_NUMBER] Connecting call… ALL TASKS ALL TASKS ACTIVE TASKS TASKS IN WRAP …" at bounding box center [701, 334] width 1333 height 598
click at [187, 137] on div "[PHONE_NUMBER] Live | 00:05 ALL TASKS ALL TASKS ACTIVE TASKS TASKS IN WRAP UP" at bounding box center [147, 95] width 225 height 120
click at [227, 196] on span "HANG UP" at bounding box center [213, 197] width 49 height 11
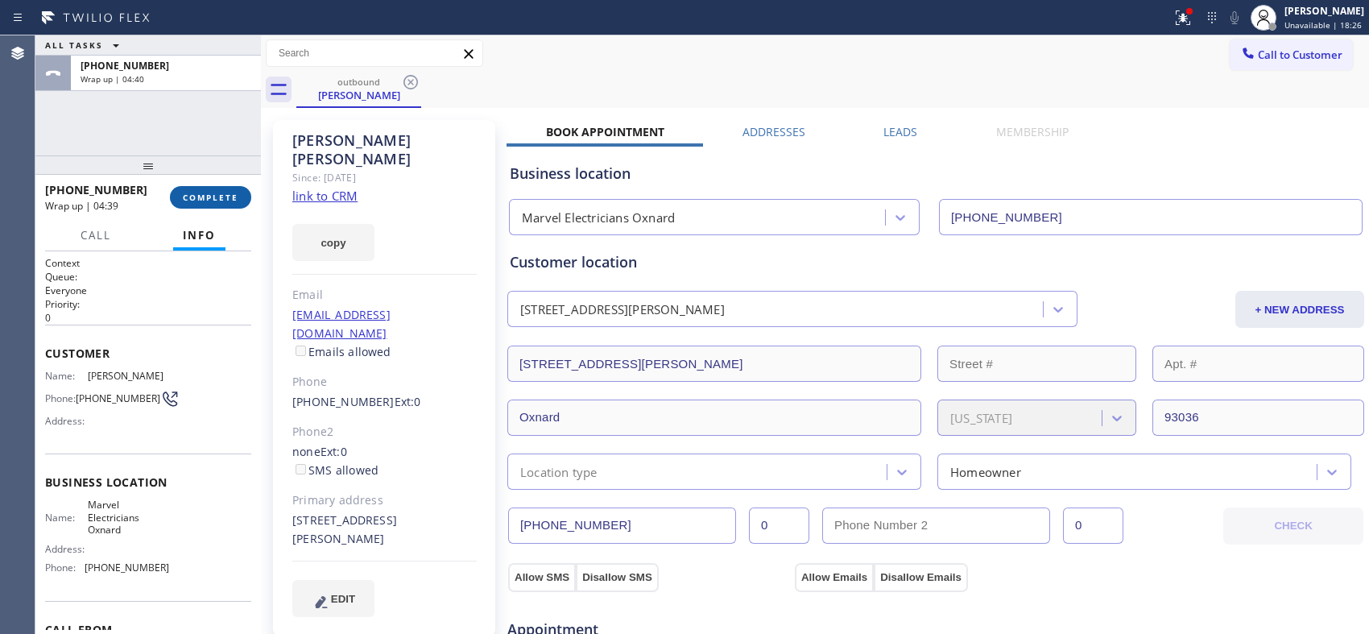
click at [224, 189] on button "COMPLETE" at bounding box center [210, 197] width 81 height 23
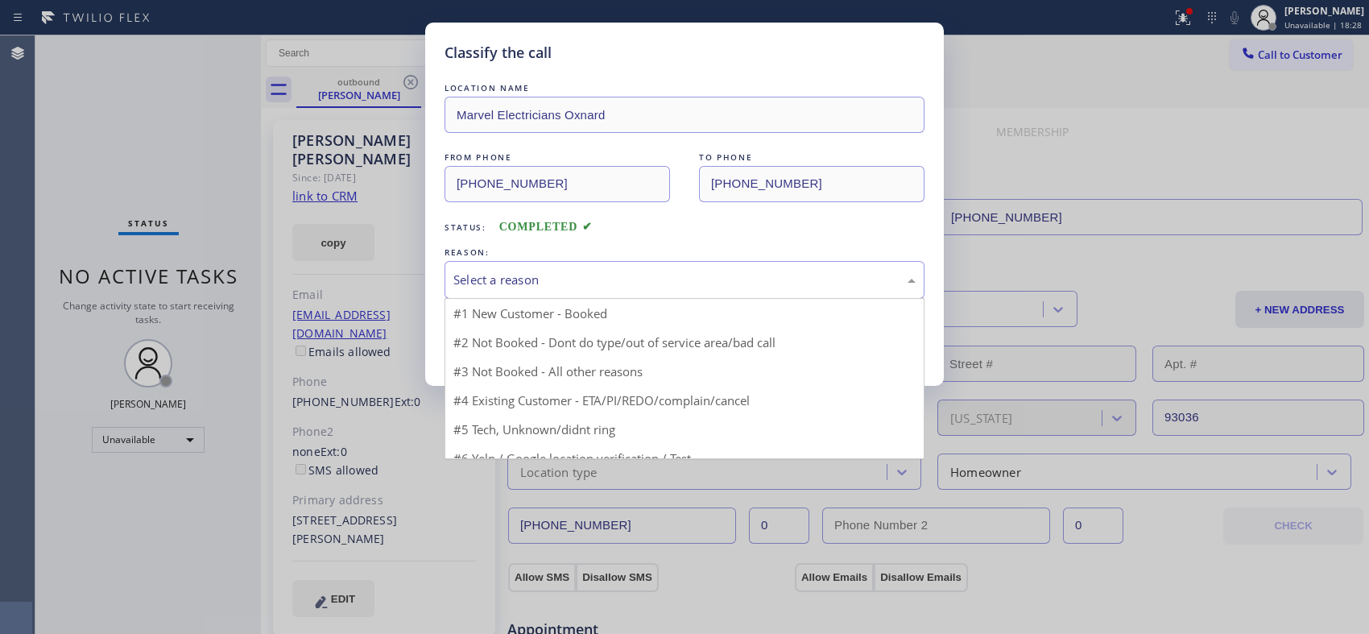
click at [574, 279] on div "Select a reason" at bounding box center [684, 279] width 462 height 19
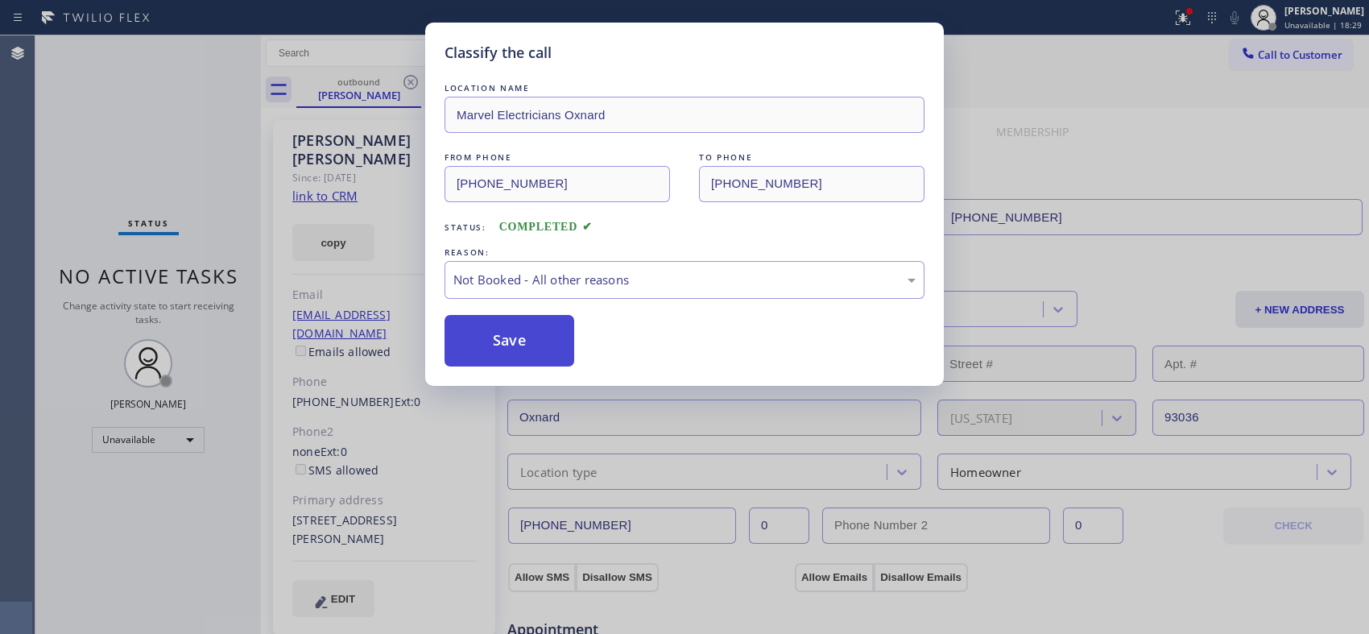
click at [501, 351] on button "Save" at bounding box center [509, 341] width 130 height 52
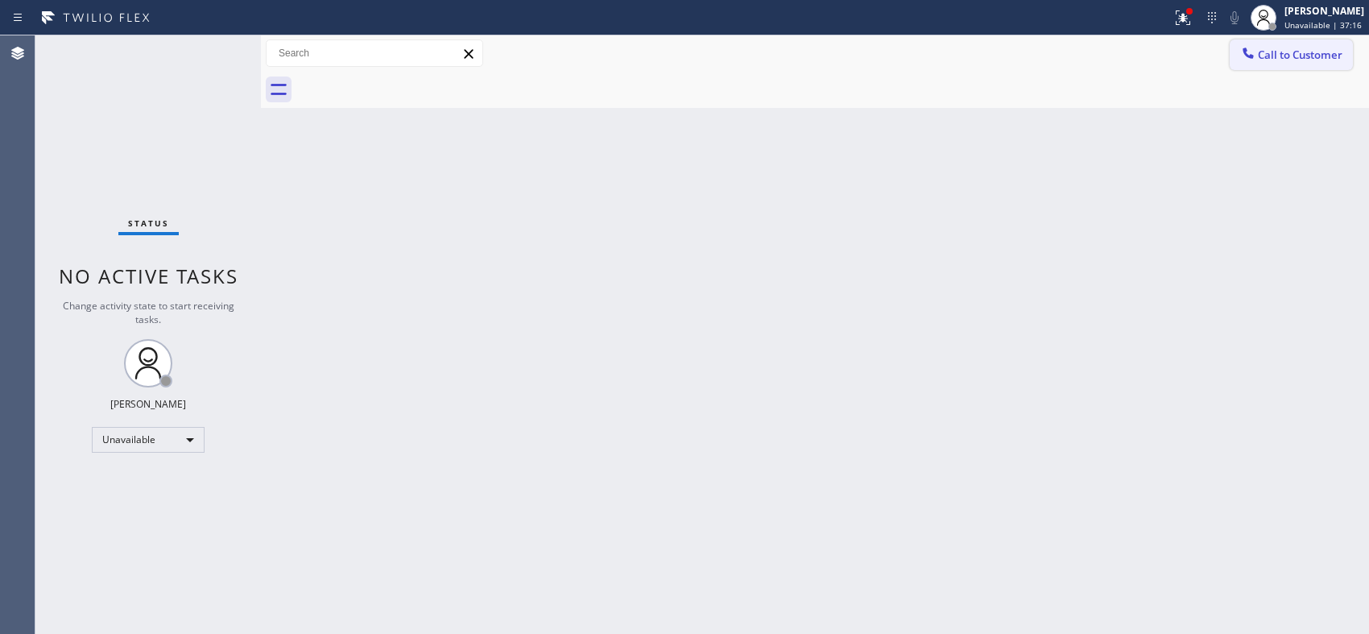
click at [1278, 47] on span "Call to Customer" at bounding box center [1299, 54] width 85 height 14
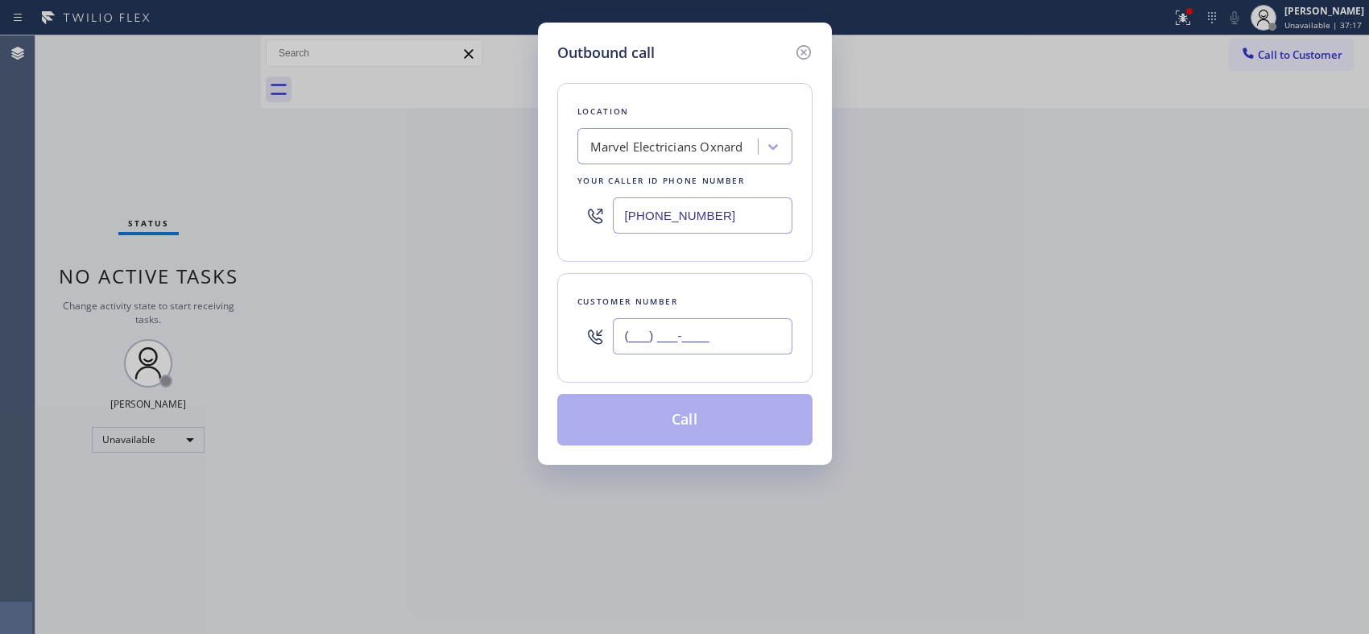
drag, startPoint x: 751, startPoint y: 328, endPoint x: 501, endPoint y: 332, distance: 250.4
click at [501, 332] on div "Outbound call Location Marvel Electricians Oxnard Your caller id phone number […" at bounding box center [684, 317] width 1369 height 634
paste input "661) 575-4962"
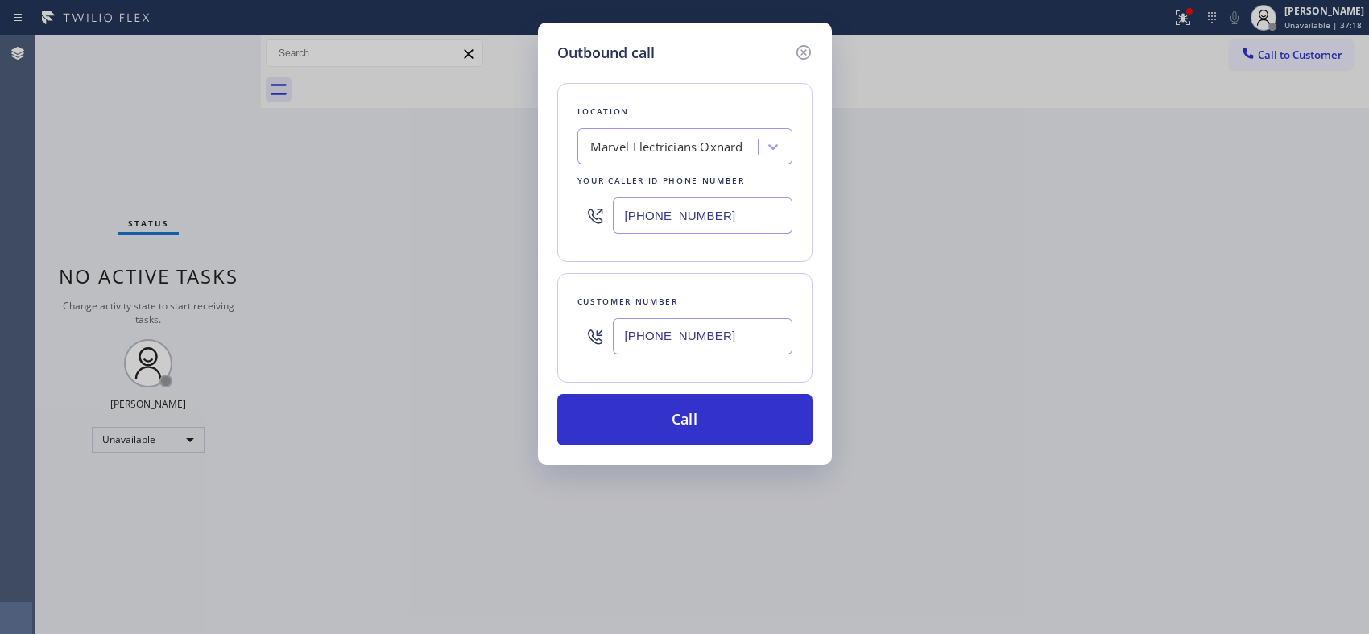
type input "[PHONE_NUMBER]"
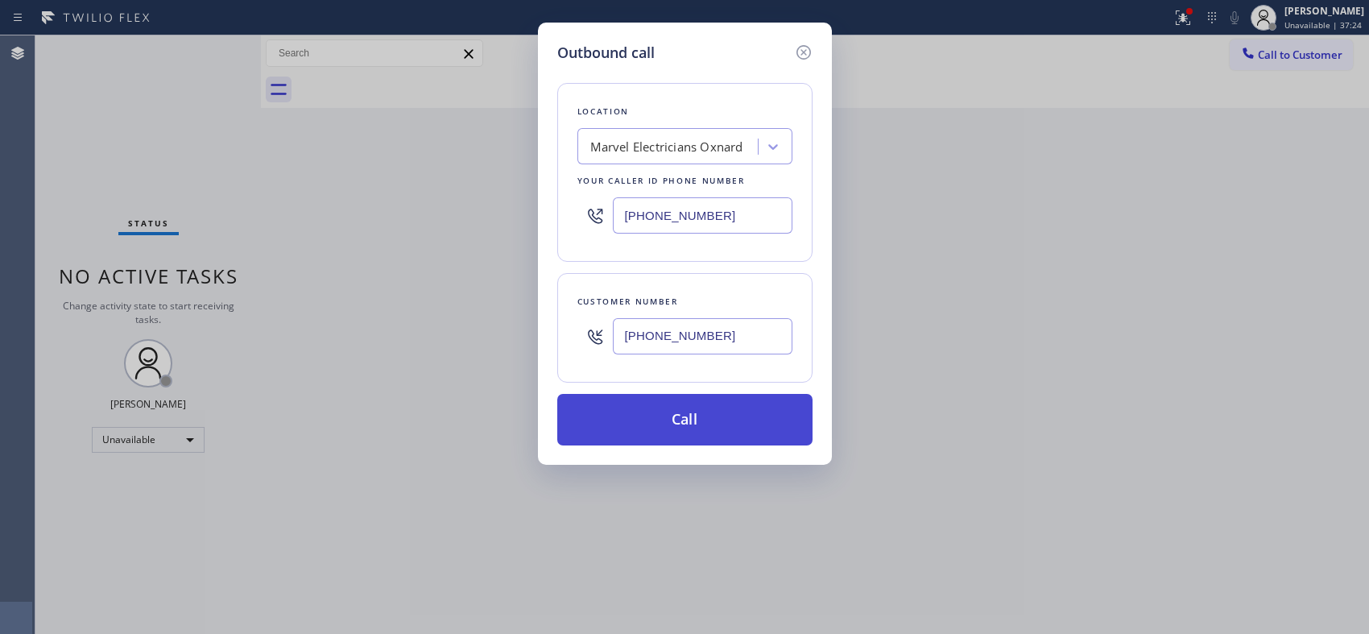
click at [624, 409] on button "Call" at bounding box center [684, 420] width 255 height 52
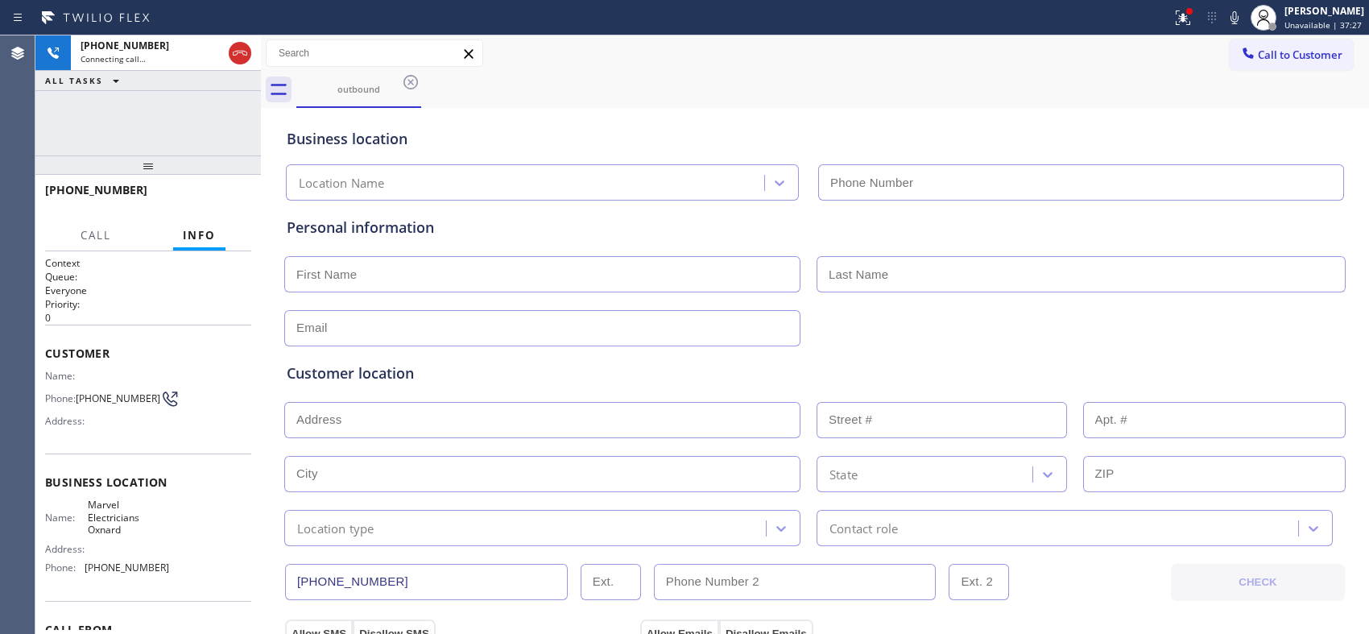
type input "[PHONE_NUMBER]"
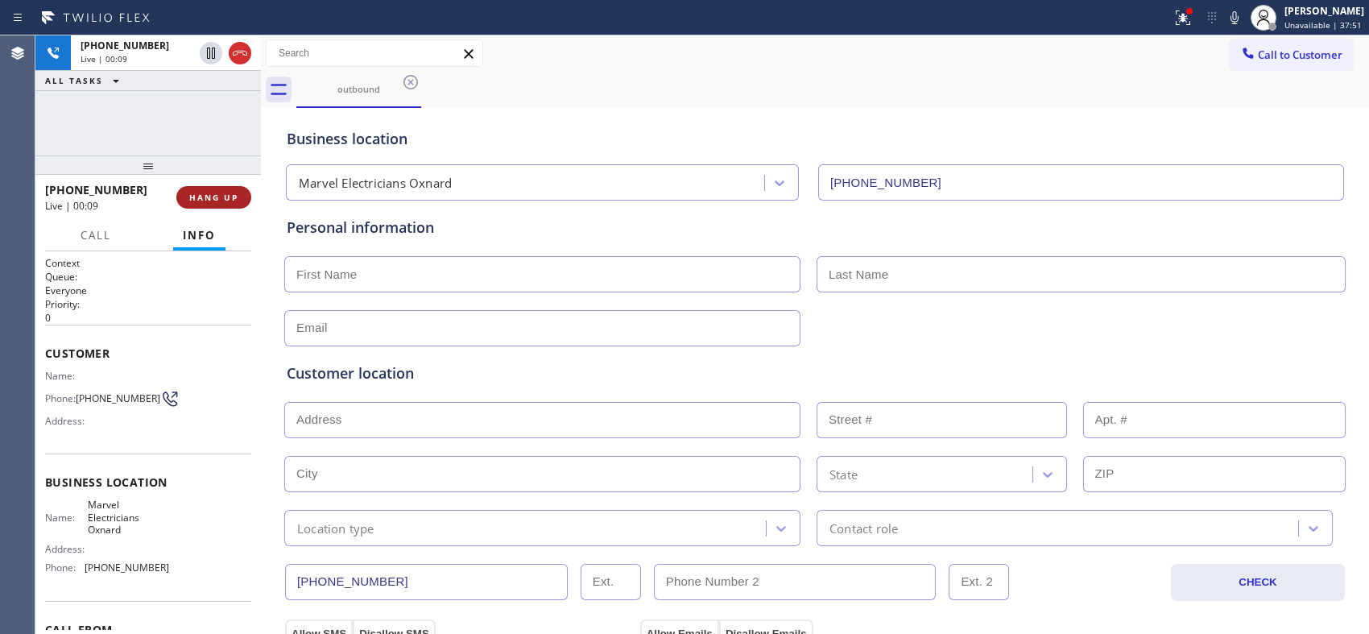
click at [219, 201] on span "HANG UP" at bounding box center [213, 197] width 49 height 11
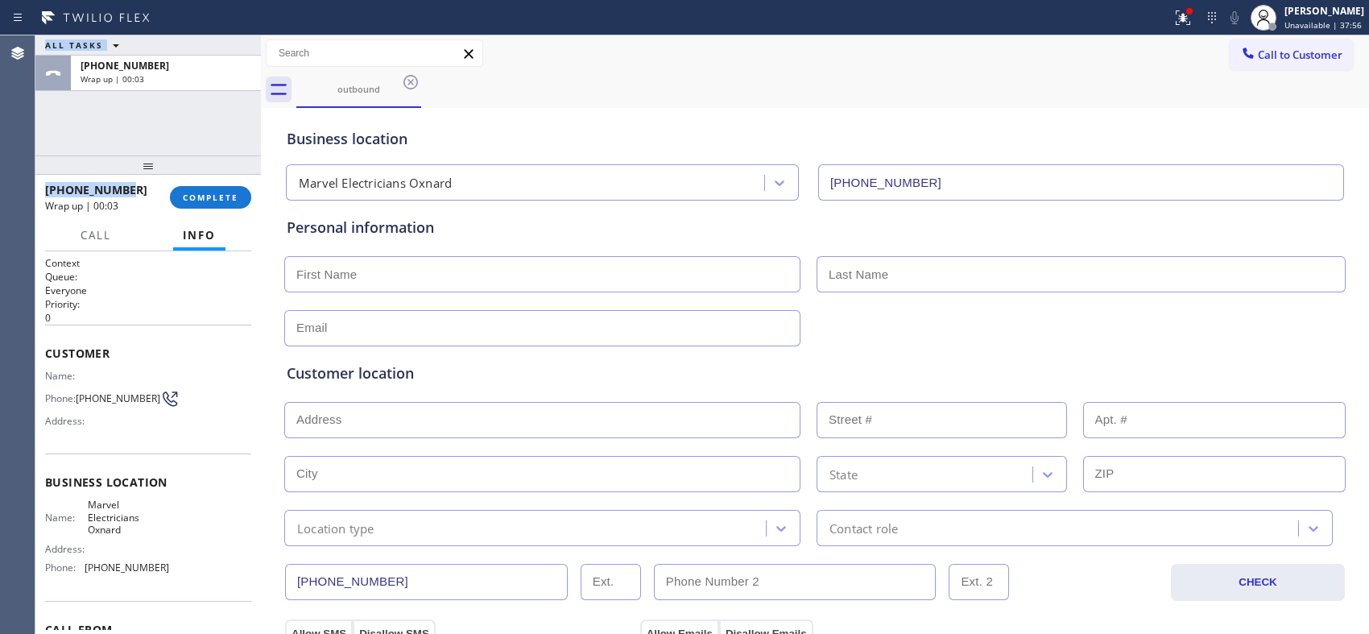
copy div "Classify the call LOCATION NAME FROM PHONE TO PHONE Status: COMPLETED REASON: E…"
drag, startPoint x: 130, startPoint y: 186, endPoint x: 33, endPoint y: 201, distance: 98.6
click at [33, 201] on div "Agent Desktop Classify the call LOCATION NAME [GEOGRAPHIC_DATA] Appliance Repai…" at bounding box center [684, 334] width 1369 height 598
click at [127, 193] on div "[PHONE_NUMBER]" at bounding box center [102, 189] width 114 height 15
drag, startPoint x: 134, startPoint y: 188, endPoint x: 46, endPoint y: 186, distance: 88.6
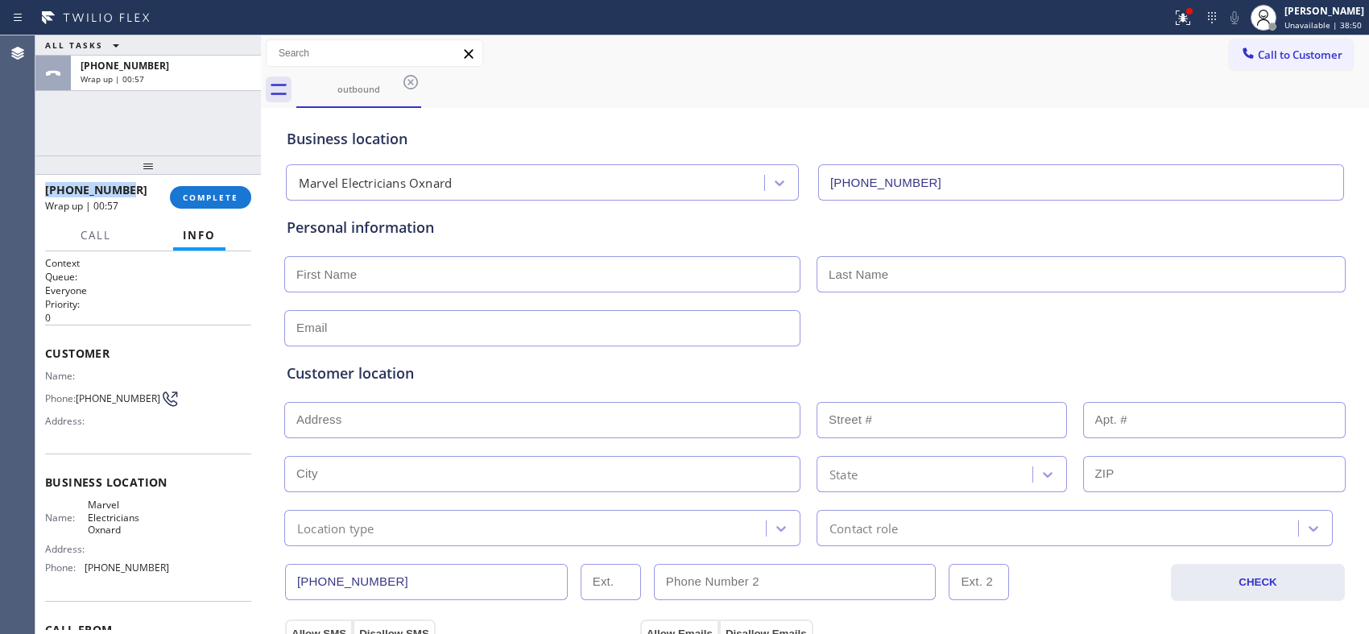
click at [46, 186] on div "[PHONE_NUMBER]" at bounding box center [102, 189] width 114 height 15
copy span "[PHONE_NUMBER]"
click at [147, 188] on div "[PHONE_NUMBER]" at bounding box center [102, 189] width 114 height 15
drag, startPoint x: 115, startPoint y: 194, endPoint x: 59, endPoint y: 193, distance: 56.4
click at [59, 193] on div "[PHONE_NUMBER]" at bounding box center [102, 189] width 114 height 15
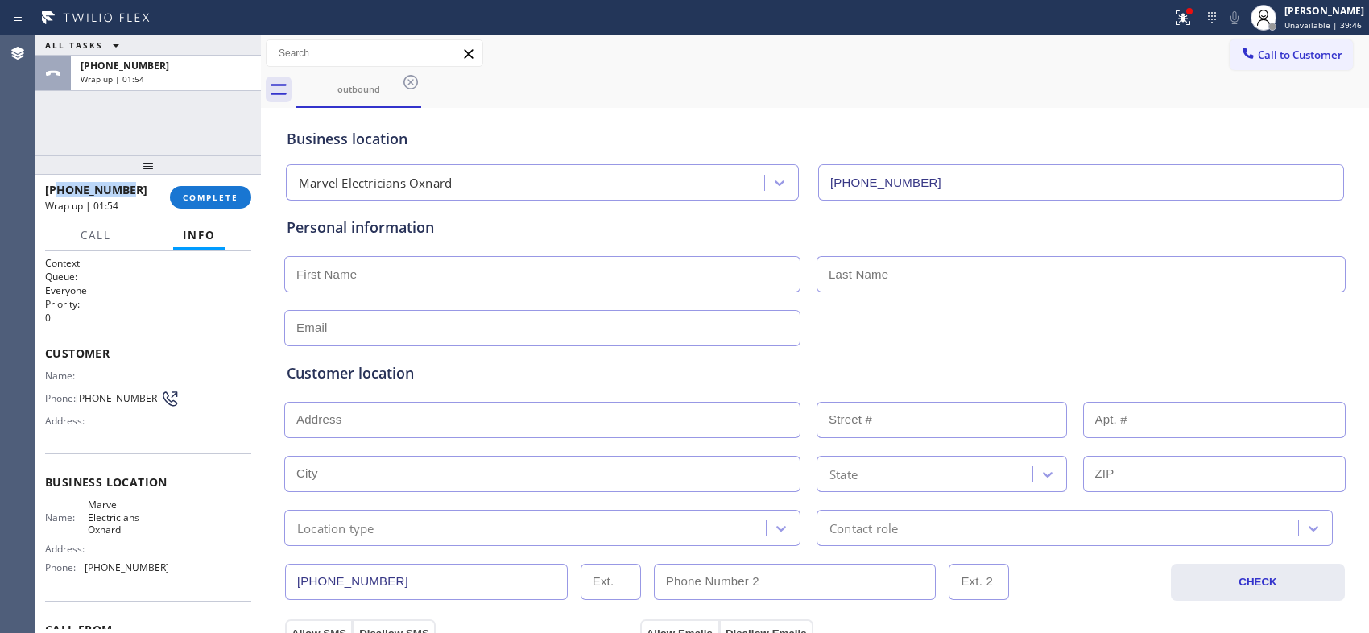
copy span "6615754962"
click at [204, 189] on button "COMPLETE" at bounding box center [210, 197] width 81 height 23
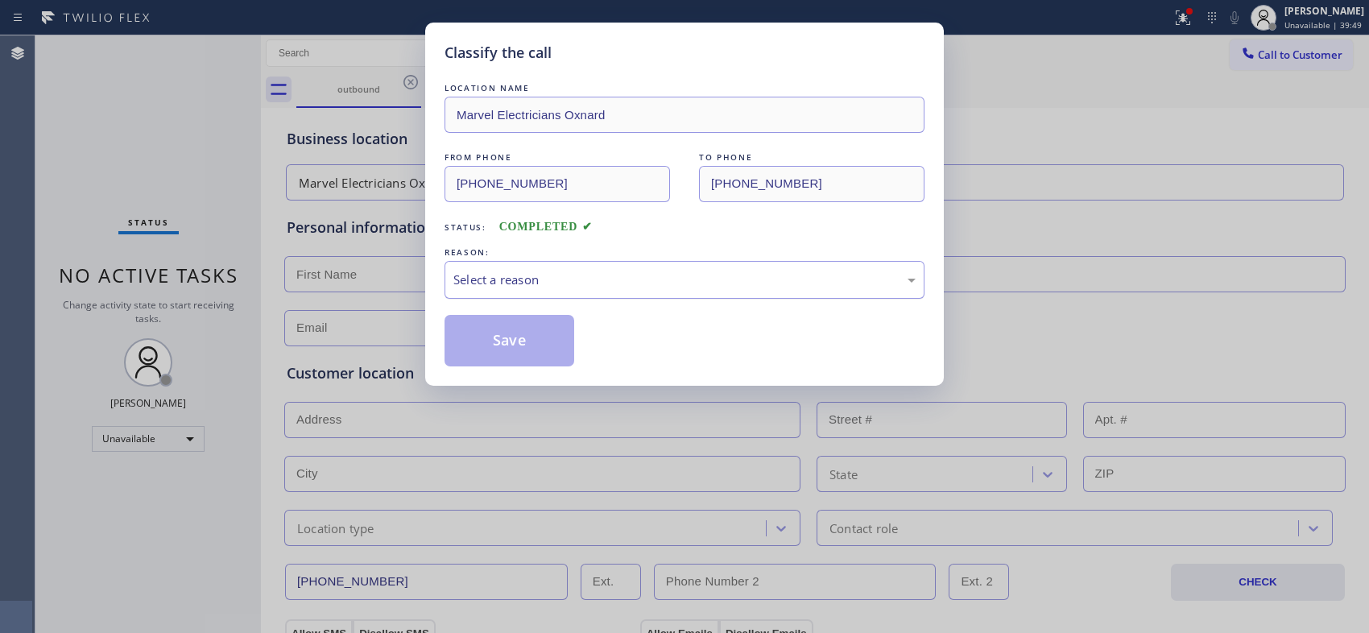
drag, startPoint x: 766, startPoint y: 282, endPoint x: 690, endPoint y: 292, distance: 77.2
click at [762, 282] on div "Select a reason" at bounding box center [684, 279] width 462 height 19
click at [503, 348] on button "Save" at bounding box center [509, 341] width 130 height 52
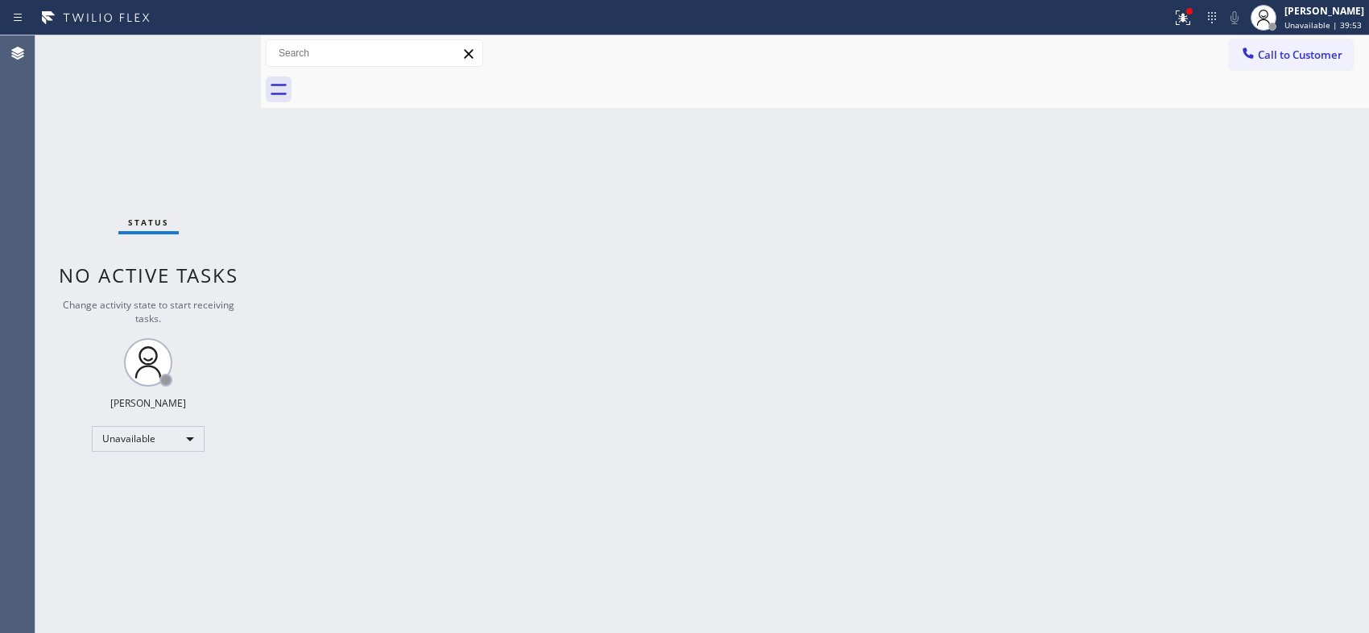
drag, startPoint x: 1245, startPoint y: 202, endPoint x: 1249, endPoint y: 126, distance: 75.7
click at [1245, 202] on div "Back to Dashboard Change Sender ID Customers Technicians Select a contact Outbo…" at bounding box center [815, 333] width 1108 height 597
click at [1285, 53] on span "Call to Customer" at bounding box center [1299, 54] width 85 height 14
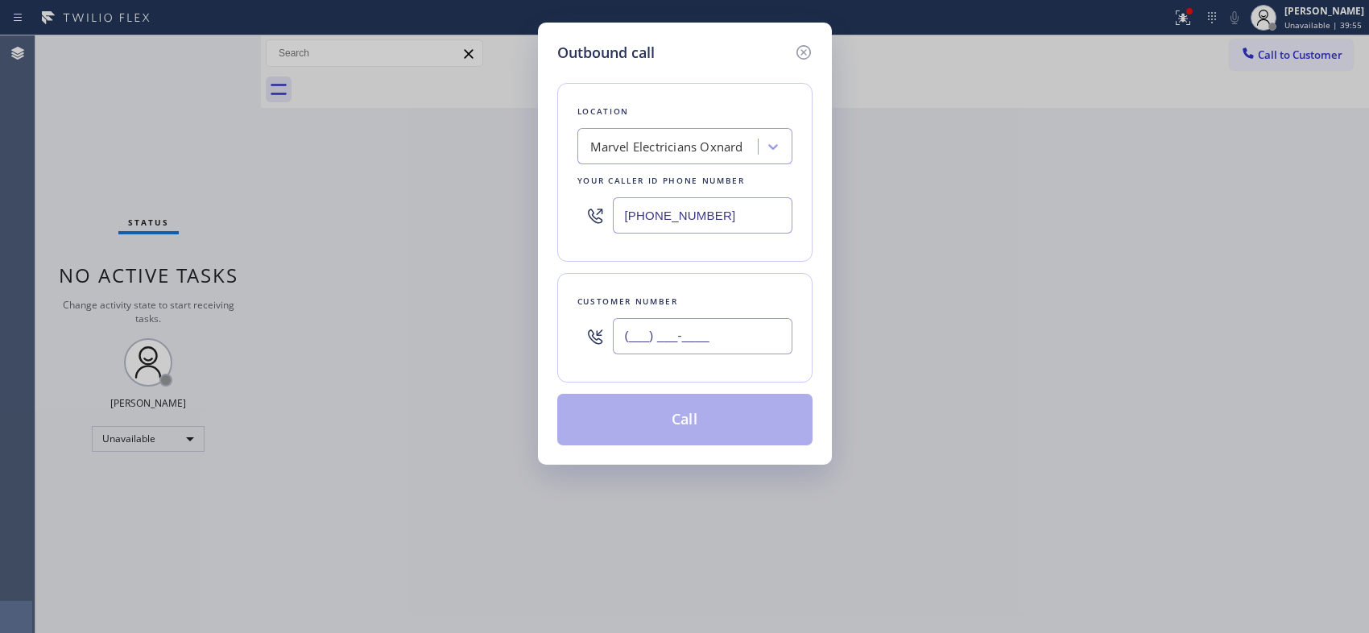
drag, startPoint x: 743, startPoint y: 343, endPoint x: 552, endPoint y: 333, distance: 191.0
click at [552, 333] on div "Outbound call Location Marvel Electricians Oxnard Your caller id phone number […" at bounding box center [685, 244] width 294 height 442
paste input "661) 575-4962"
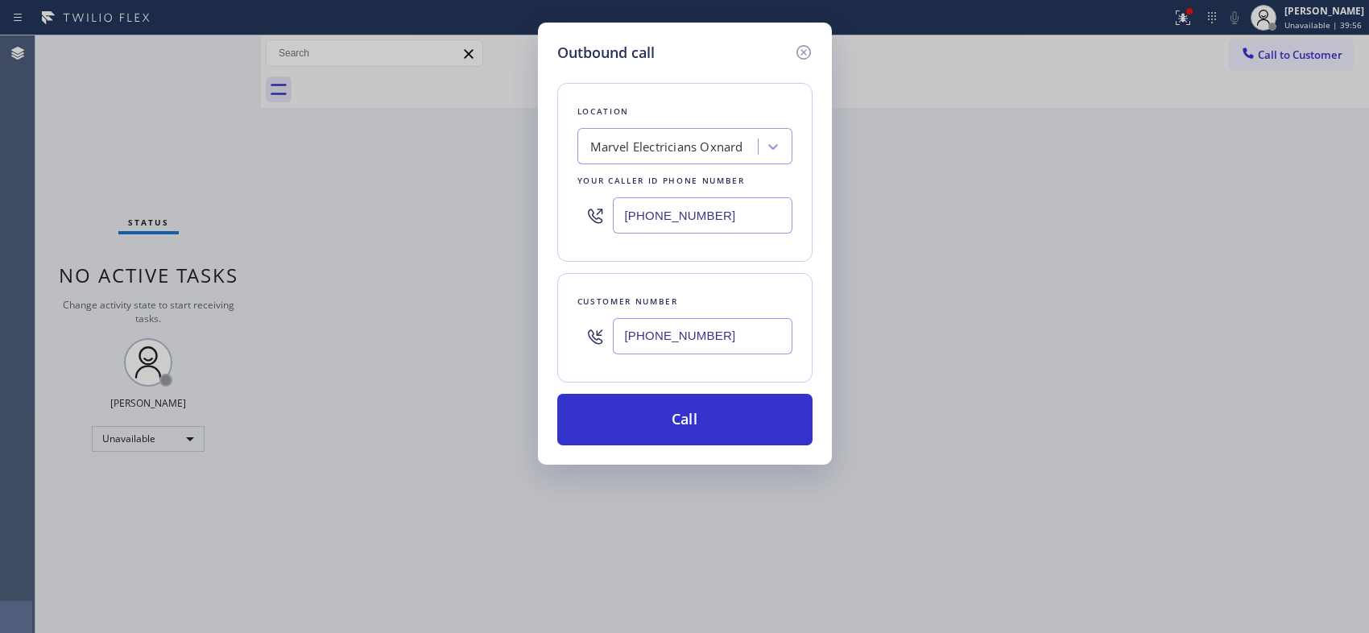
type input "[PHONE_NUMBER]"
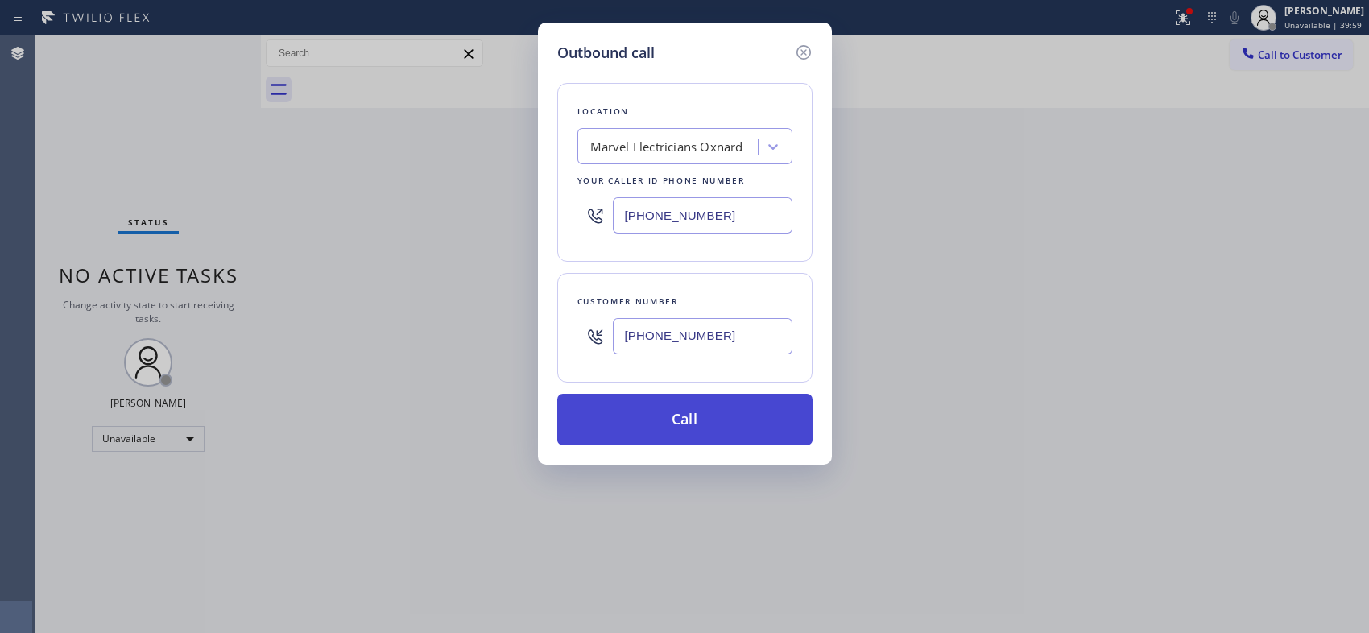
click at [682, 430] on button "Call" at bounding box center [684, 420] width 255 height 52
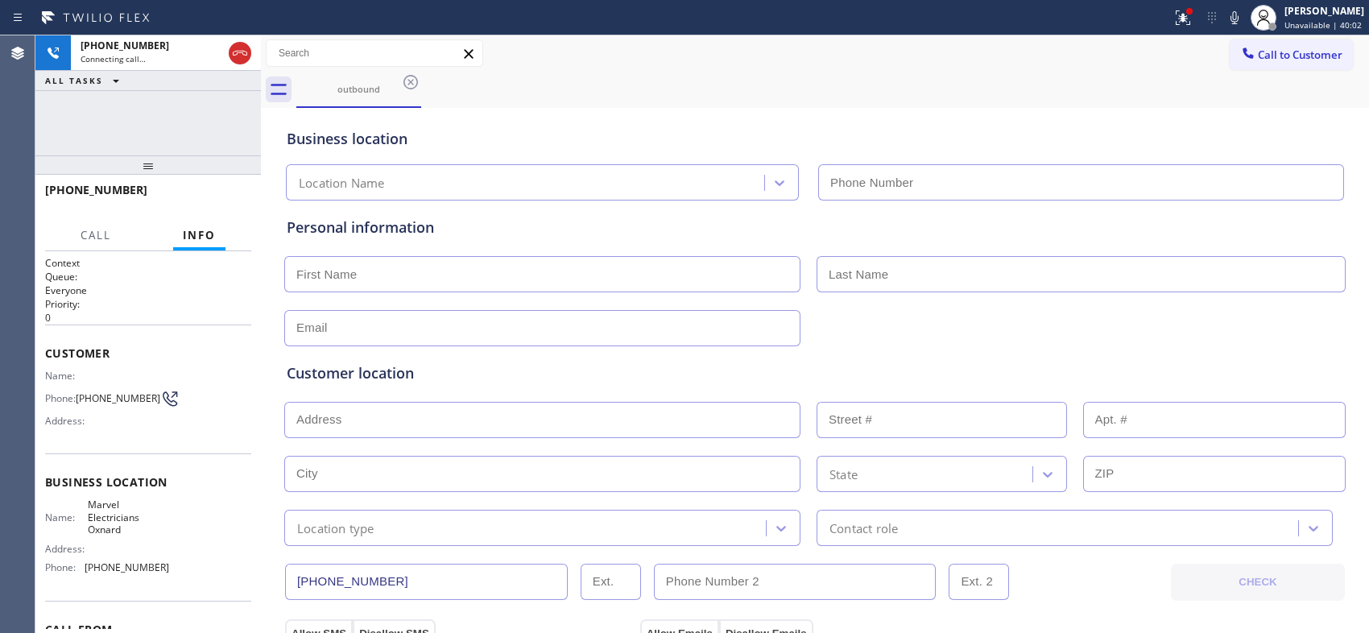
type input "[PHONE_NUMBER]"
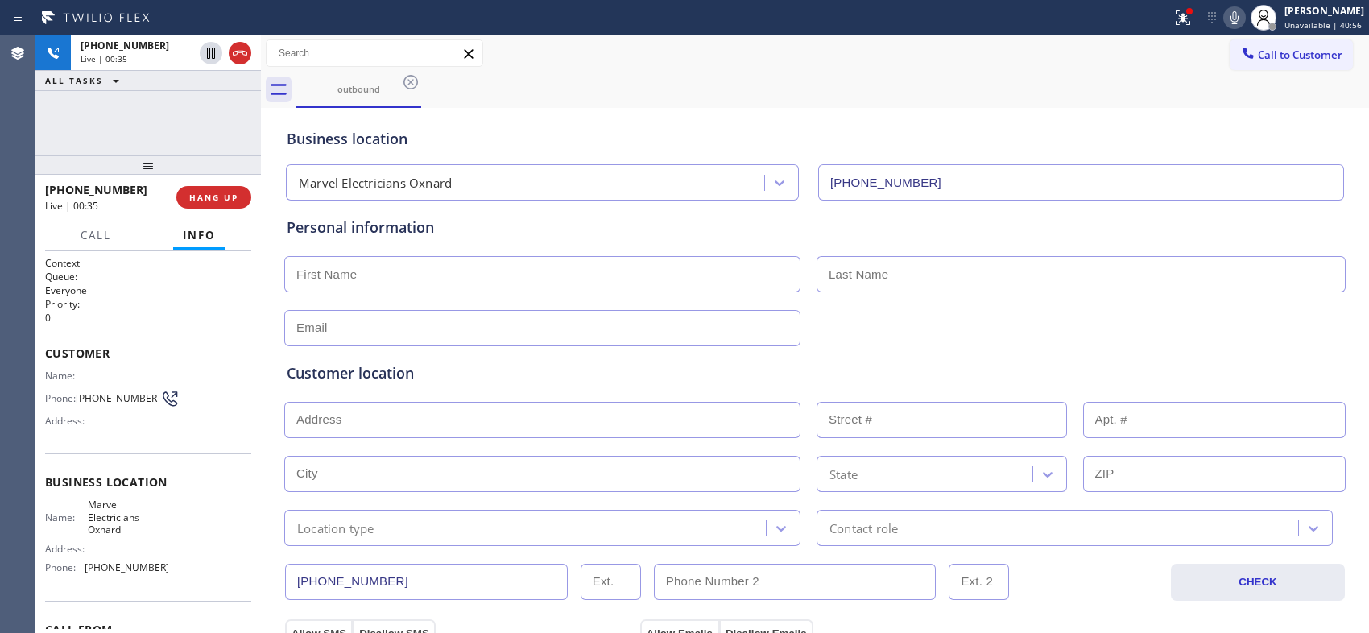
click at [1238, 23] on icon at bounding box center [1234, 17] width 8 height 13
click at [227, 196] on span "HANG UP" at bounding box center [213, 197] width 49 height 11
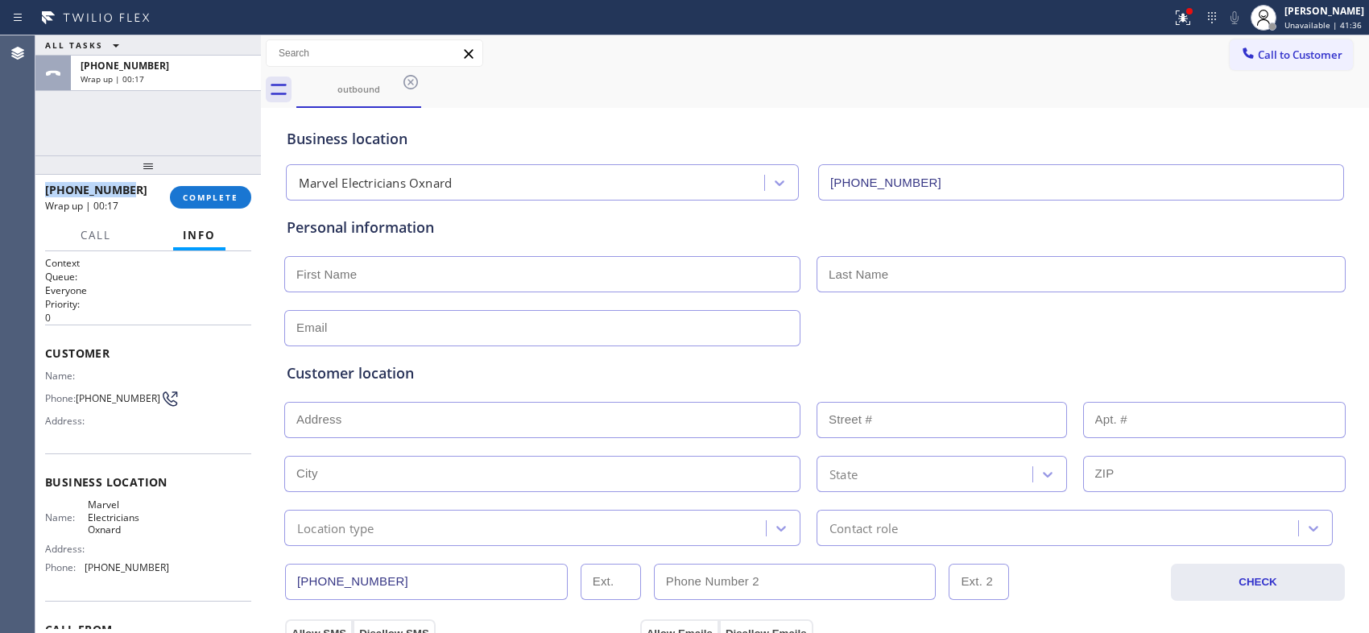
copy span "[PHONE_NUMBER]"
drag, startPoint x: 100, startPoint y: 191, endPoint x: 41, endPoint y: 196, distance: 59.0
click at [41, 196] on div "[PHONE_NUMBER] Wrap up | 00:17 COMPLETE" at bounding box center [147, 197] width 225 height 45
click at [704, 78] on div "outbound" at bounding box center [832, 90] width 1072 height 36
click at [209, 188] on button "COMPLETE" at bounding box center [210, 197] width 81 height 23
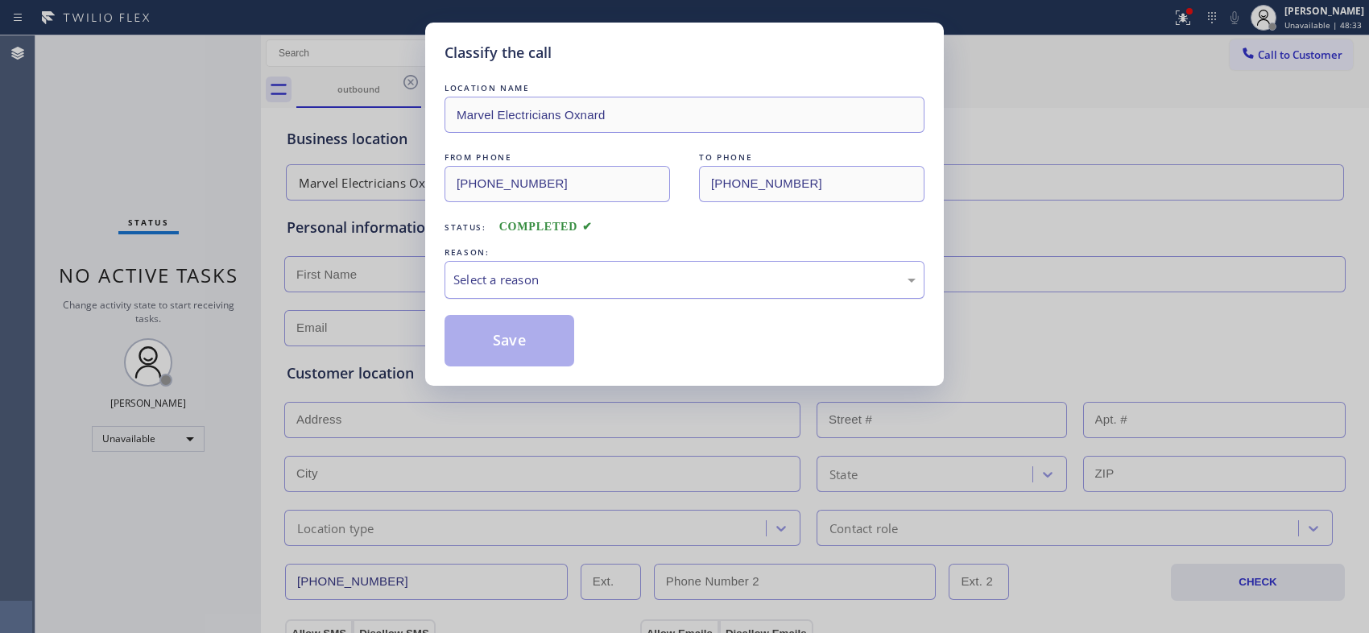
drag, startPoint x: 620, startPoint y: 283, endPoint x: 600, endPoint y: 292, distance: 22.3
click at [618, 283] on div "Select a reason" at bounding box center [684, 279] width 462 height 19
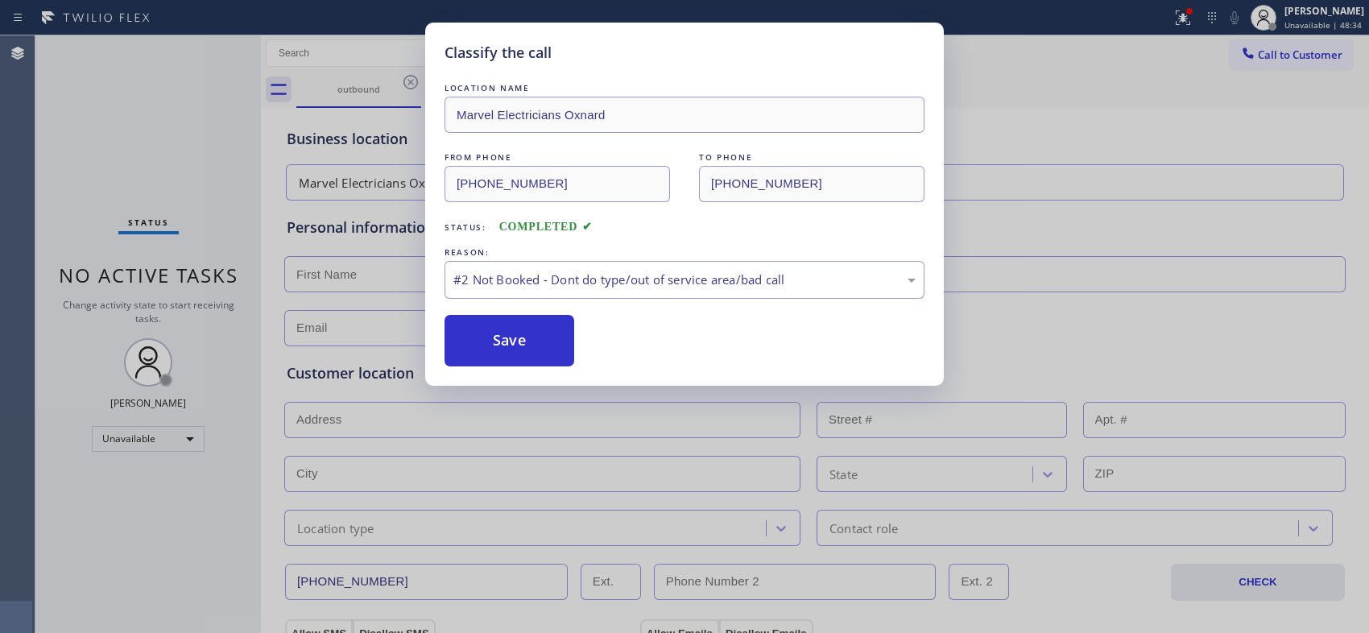
click at [518, 336] on button "Save" at bounding box center [509, 341] width 130 height 52
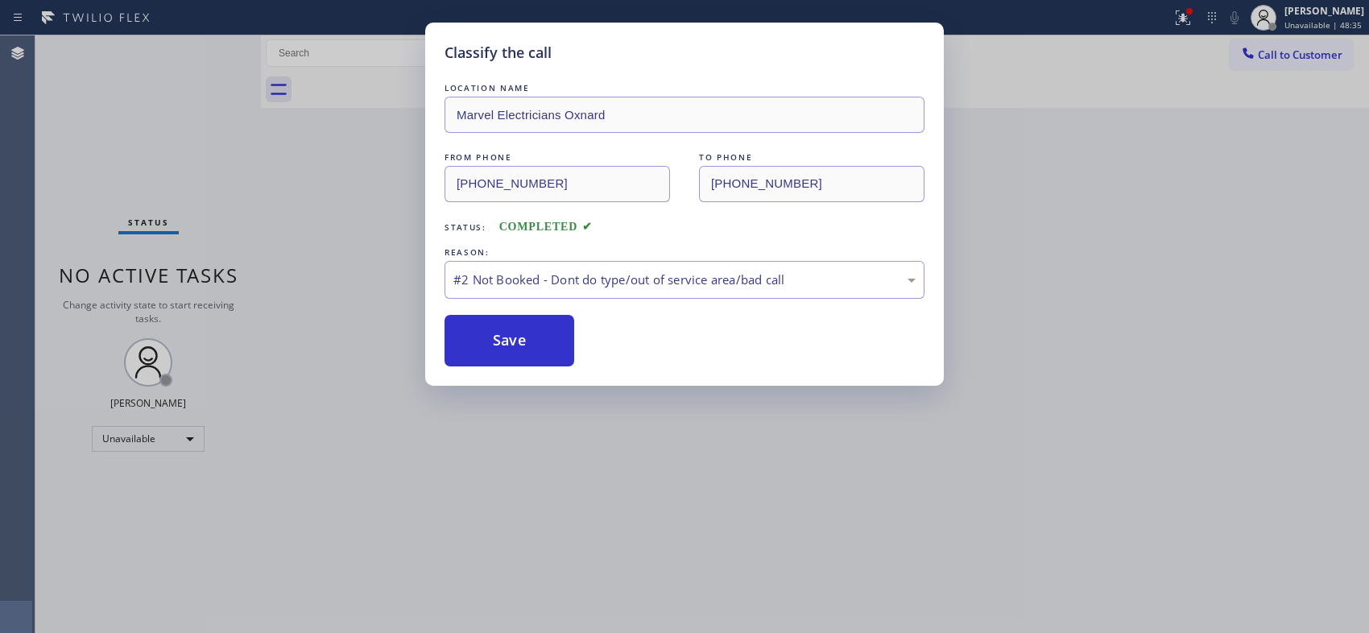
click at [1298, 61] on div "Classify the call LOCATION NAME [GEOGRAPHIC_DATA] Appliance Repair FROM PHONE […" at bounding box center [701, 333] width 1333 height 597
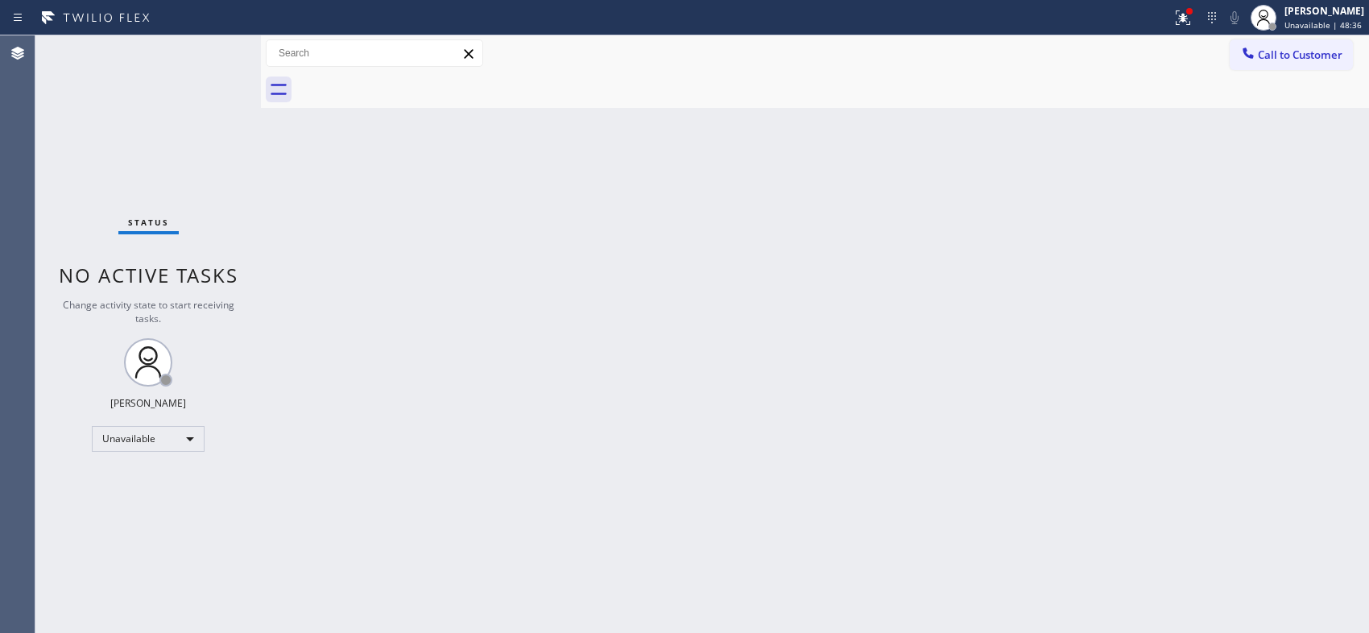
drag, startPoint x: 1311, startPoint y: 55, endPoint x: 914, endPoint y: 97, distance: 399.2
click at [1291, 52] on span "Call to Customer" at bounding box center [1299, 54] width 85 height 14
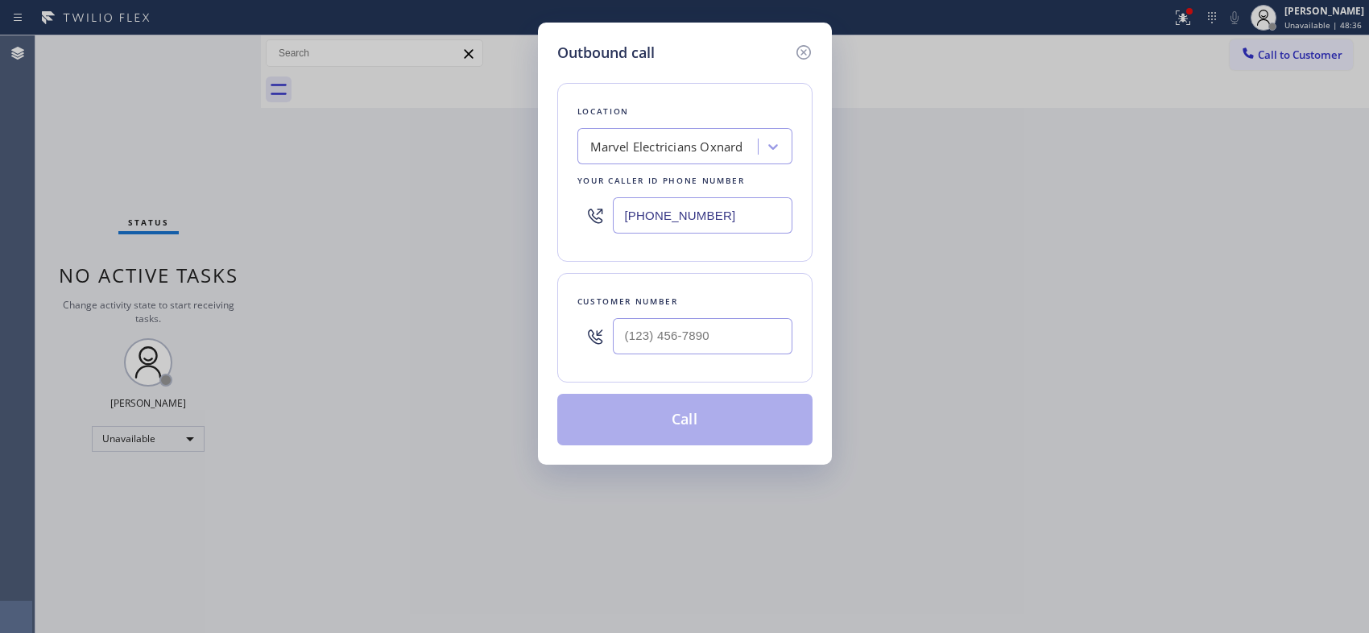
drag, startPoint x: 688, startPoint y: 217, endPoint x: 514, endPoint y: 161, distance: 183.6
click at [552, 202] on div "Outbound call Location Marvel Electricians Oxnard Your caller id phone number […" at bounding box center [685, 244] width 294 height 442
paste input "55) 731-4952"
type input "[PHONE_NUMBER]"
click at [691, 333] on input "(___) ___-____" at bounding box center [703, 336] width 180 height 36
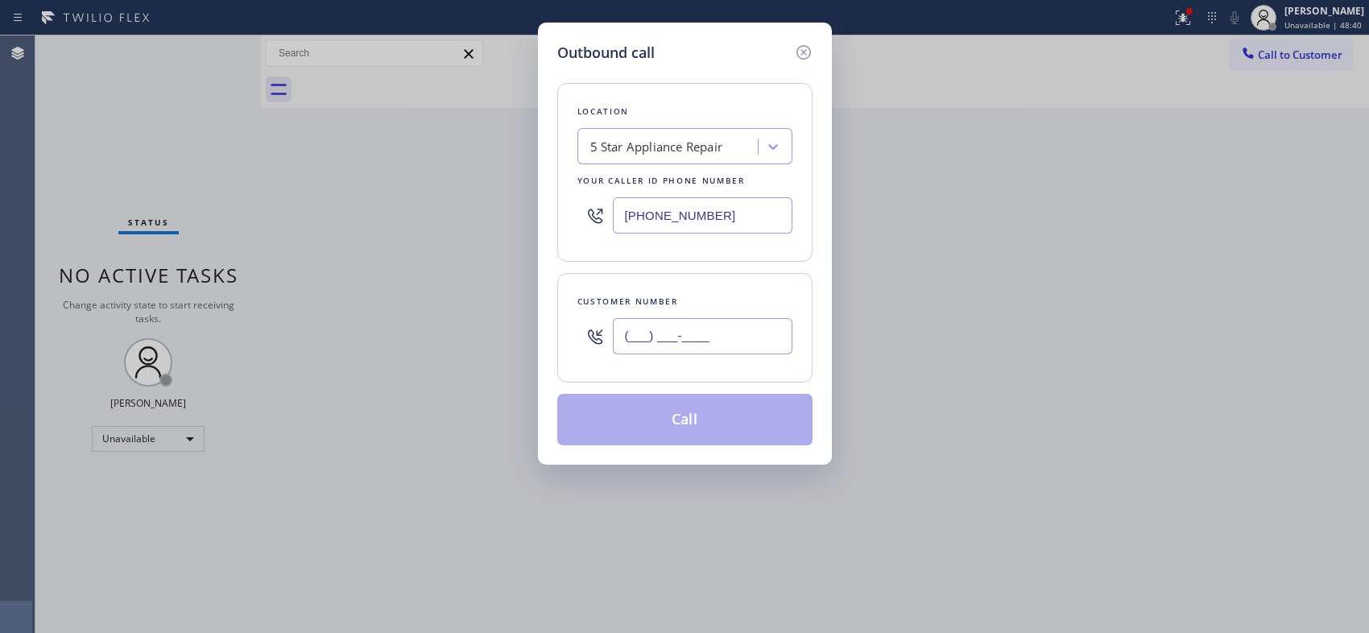
paste input "201) 390-2434"
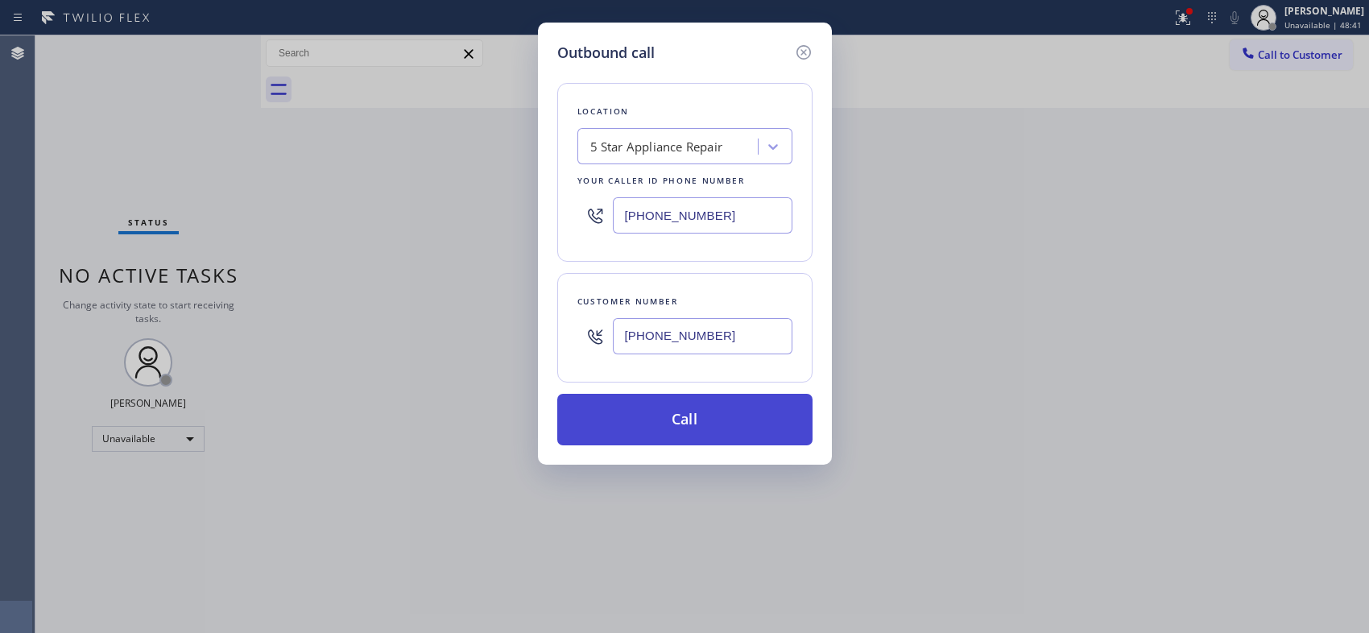
type input "[PHONE_NUMBER]"
click at [721, 422] on button "Call" at bounding box center [684, 420] width 255 height 52
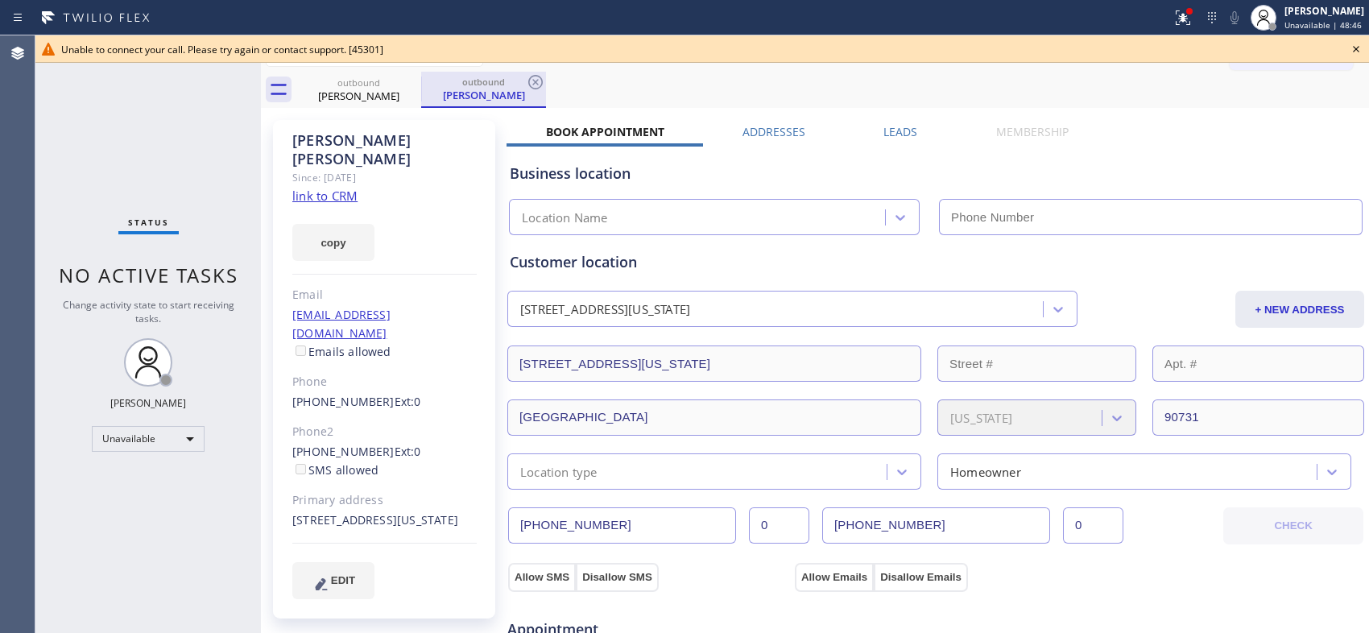
type input "[PHONE_NUMBER]"
click at [515, 70] on div "Call to Customer Outbound call Location 5 Star Appliance Repair Your caller id …" at bounding box center [815, 53] width 1108 height 36
click at [539, 92] on div at bounding box center [535, 81] width 19 height 19
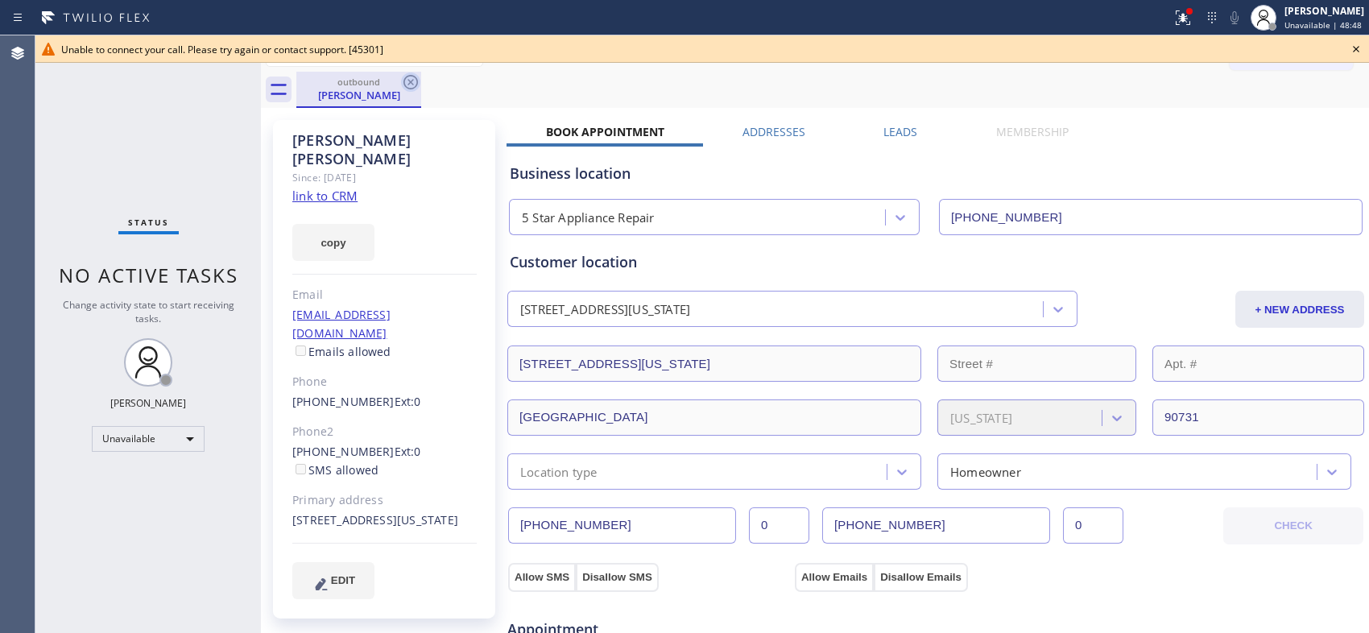
click at [408, 85] on icon at bounding box center [410, 81] width 19 height 19
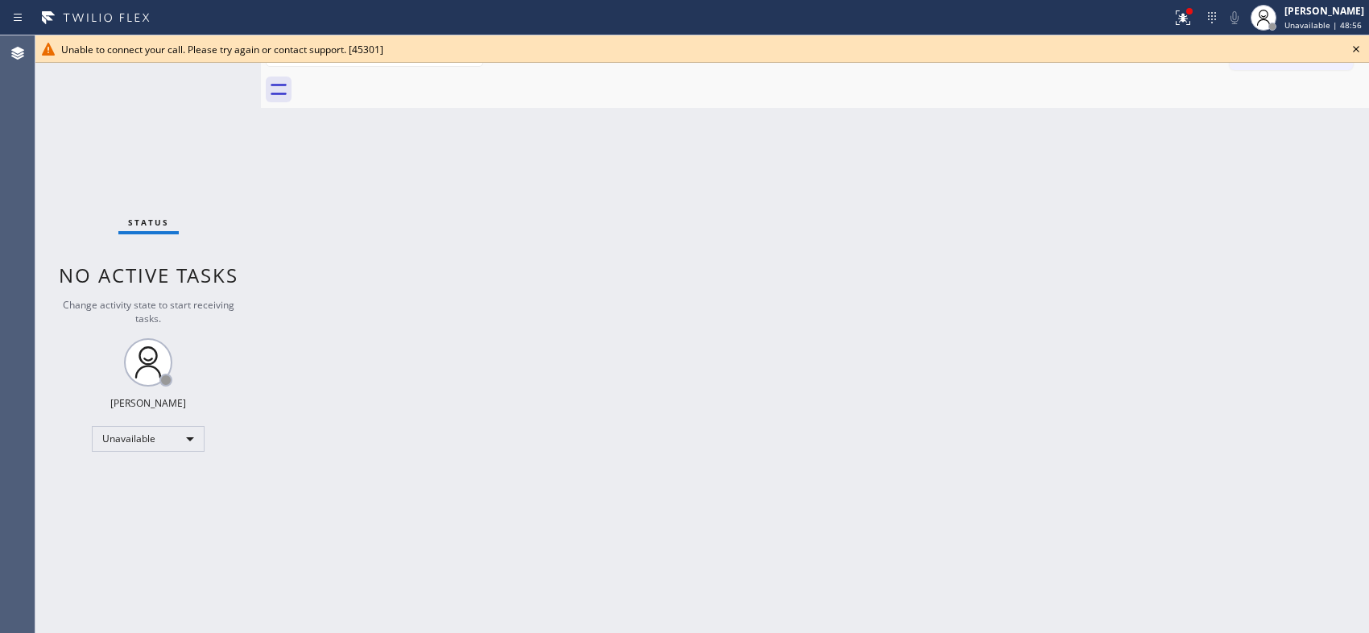
click at [1350, 45] on icon at bounding box center [1355, 48] width 19 height 19
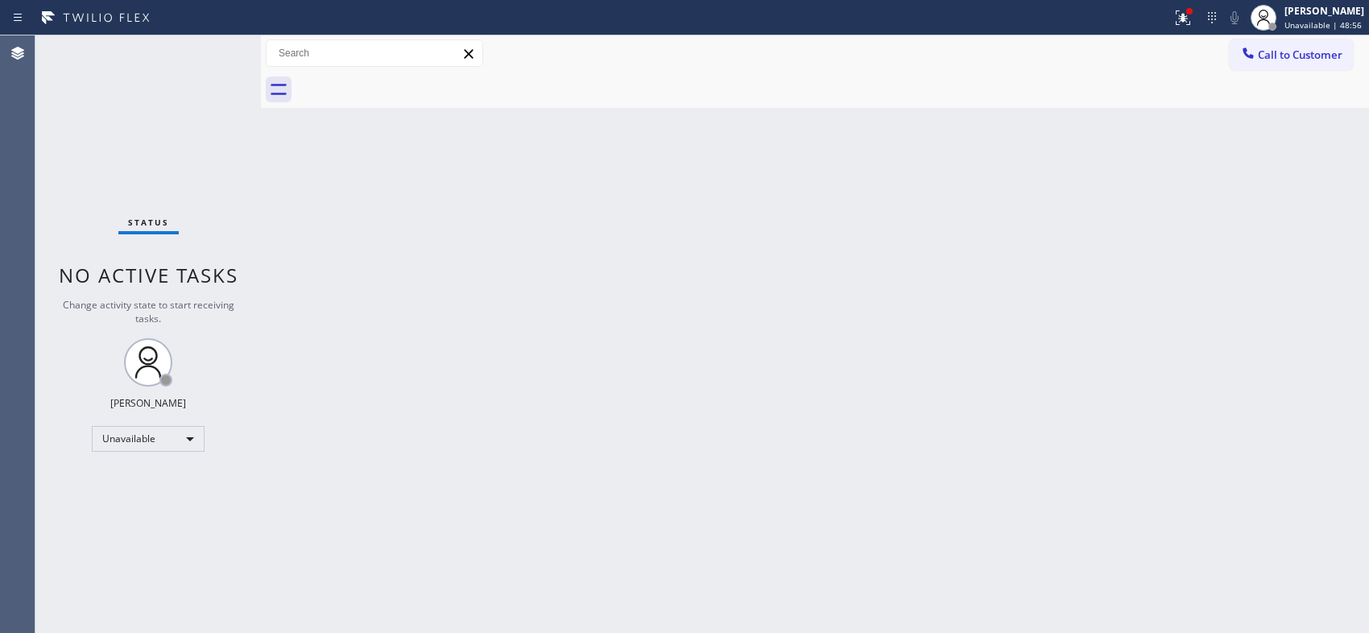
drag, startPoint x: 1298, startPoint y: 59, endPoint x: 1204, endPoint y: 61, distance: 94.2
click at [1298, 59] on span "Call to Customer" at bounding box center [1299, 54] width 85 height 14
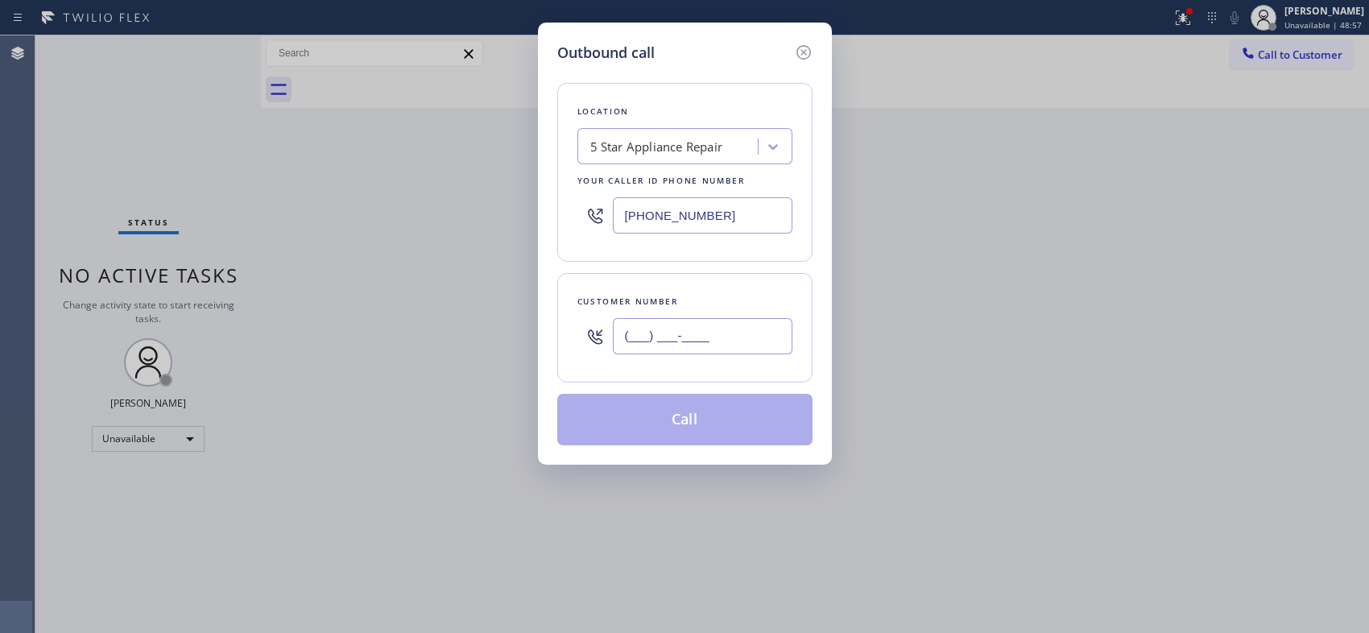
drag, startPoint x: 730, startPoint y: 331, endPoint x: 622, endPoint y: 332, distance: 107.9
click at [622, 332] on input "(___) ___-____" at bounding box center [703, 336] width 180 height 36
paste input "909) 247-7841"
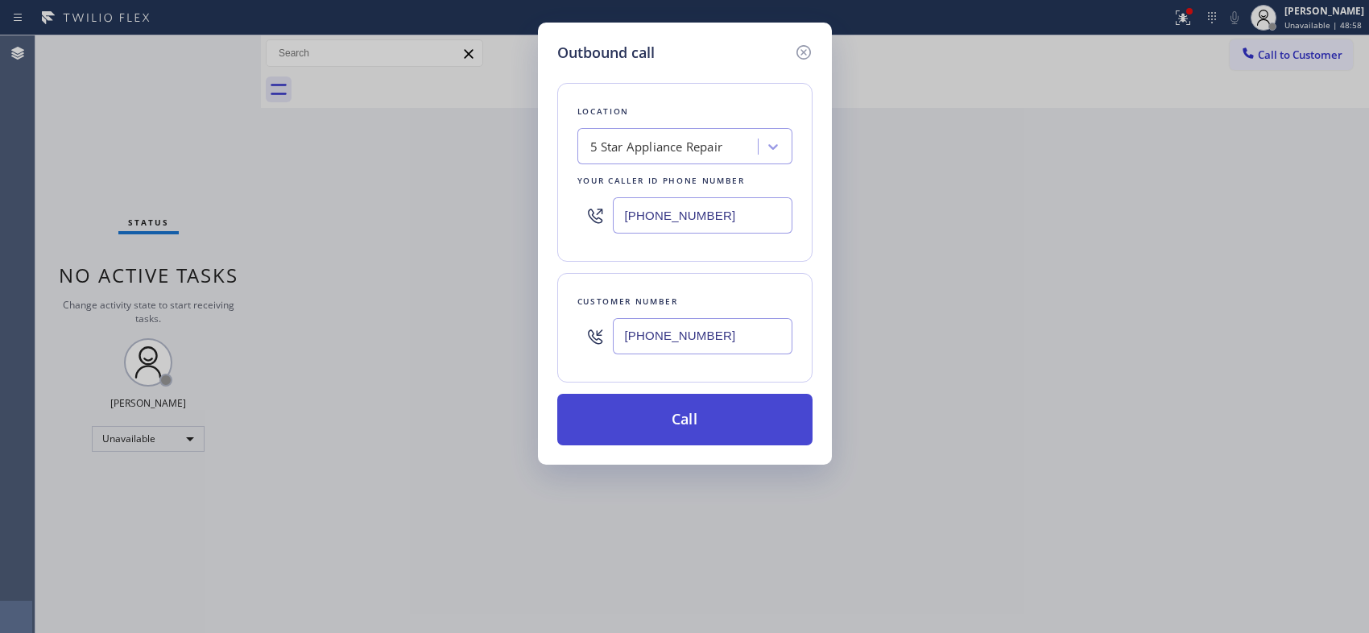
type input "[PHONE_NUMBER]"
click at [706, 424] on button "Call" at bounding box center [684, 420] width 255 height 52
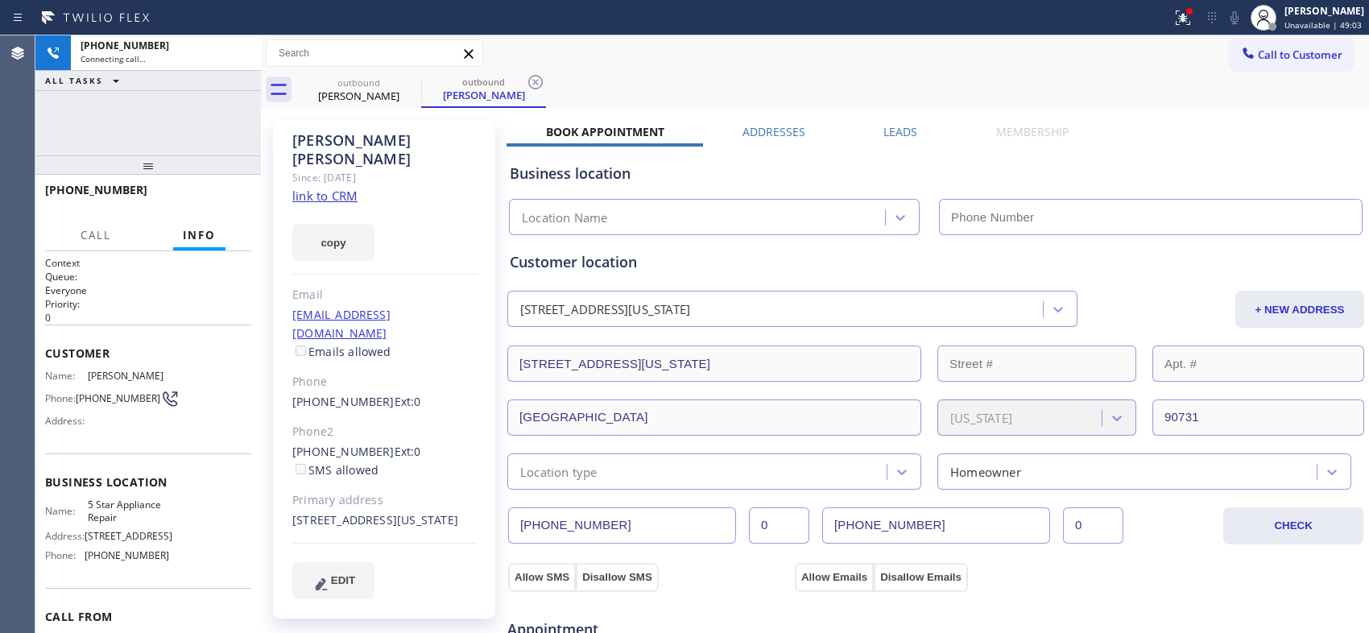
type input "[PHONE_NUMBER]"
click at [542, 81] on icon at bounding box center [535, 82] width 14 height 14
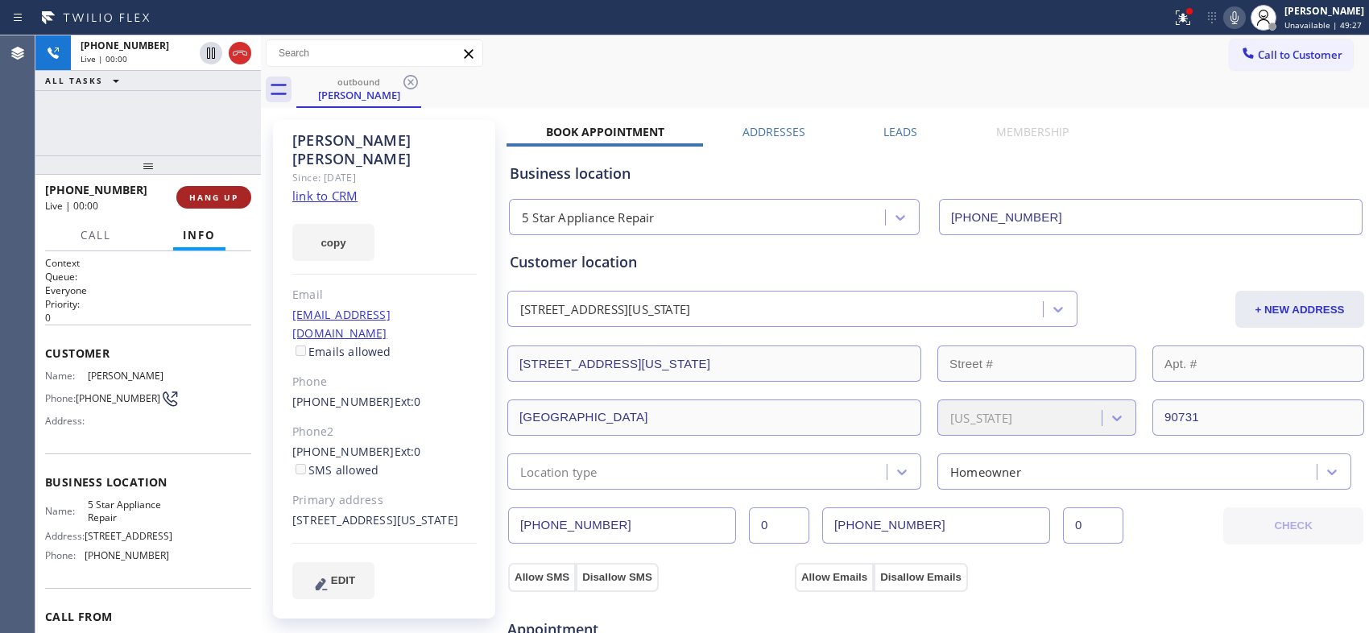
click at [238, 198] on button "HANG UP" at bounding box center [213, 197] width 75 height 23
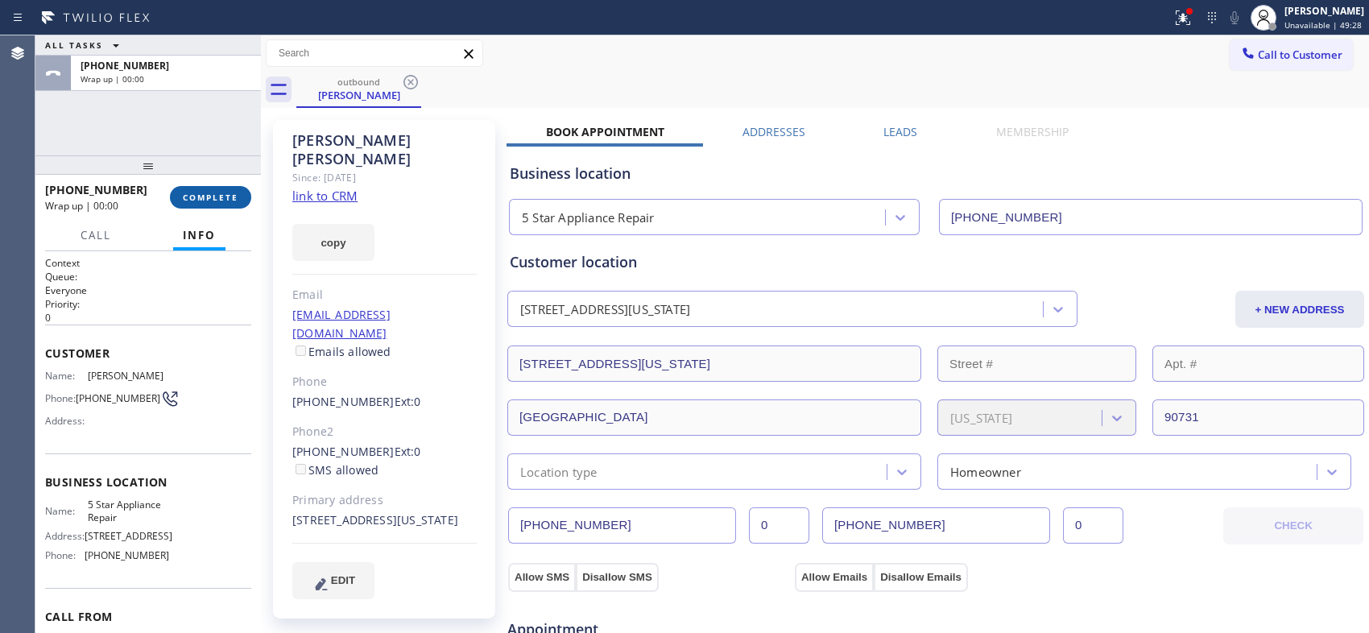
click at [238, 198] on button "COMPLETE" at bounding box center [210, 197] width 81 height 23
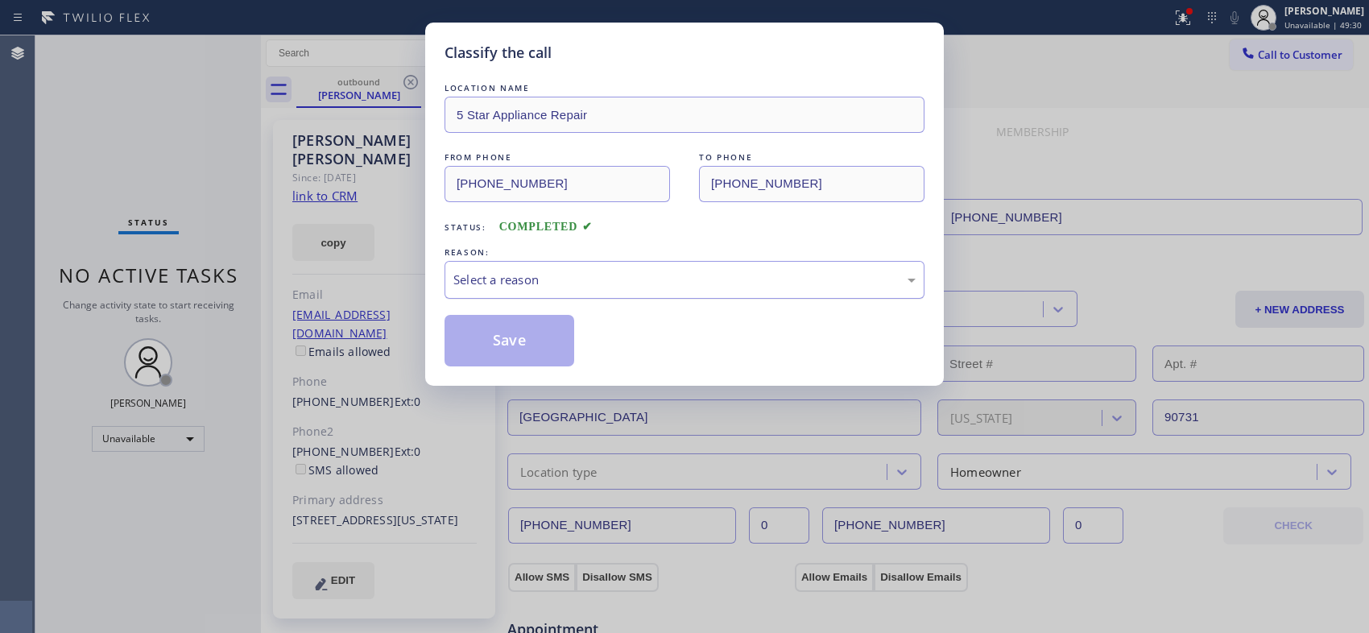
click at [737, 290] on div "Select a reason" at bounding box center [684, 280] width 480 height 38
click at [542, 349] on button "Save" at bounding box center [509, 341] width 130 height 52
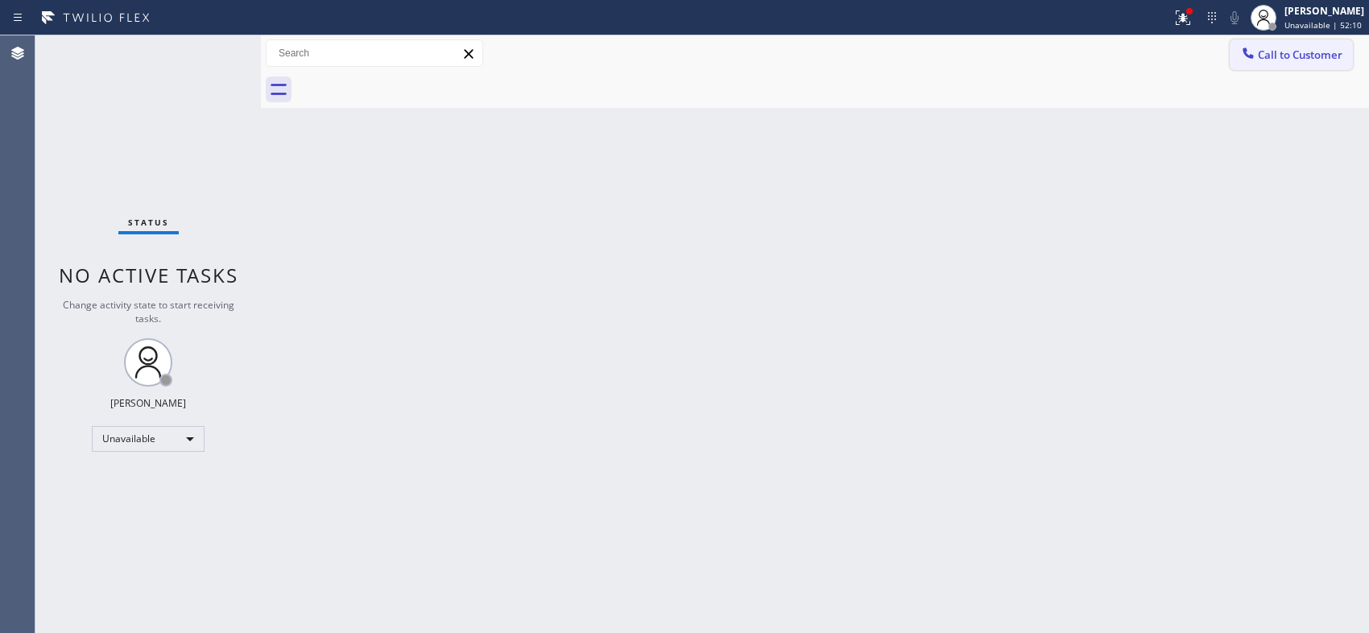
click at [1307, 60] on span "Call to Customer" at bounding box center [1299, 54] width 85 height 14
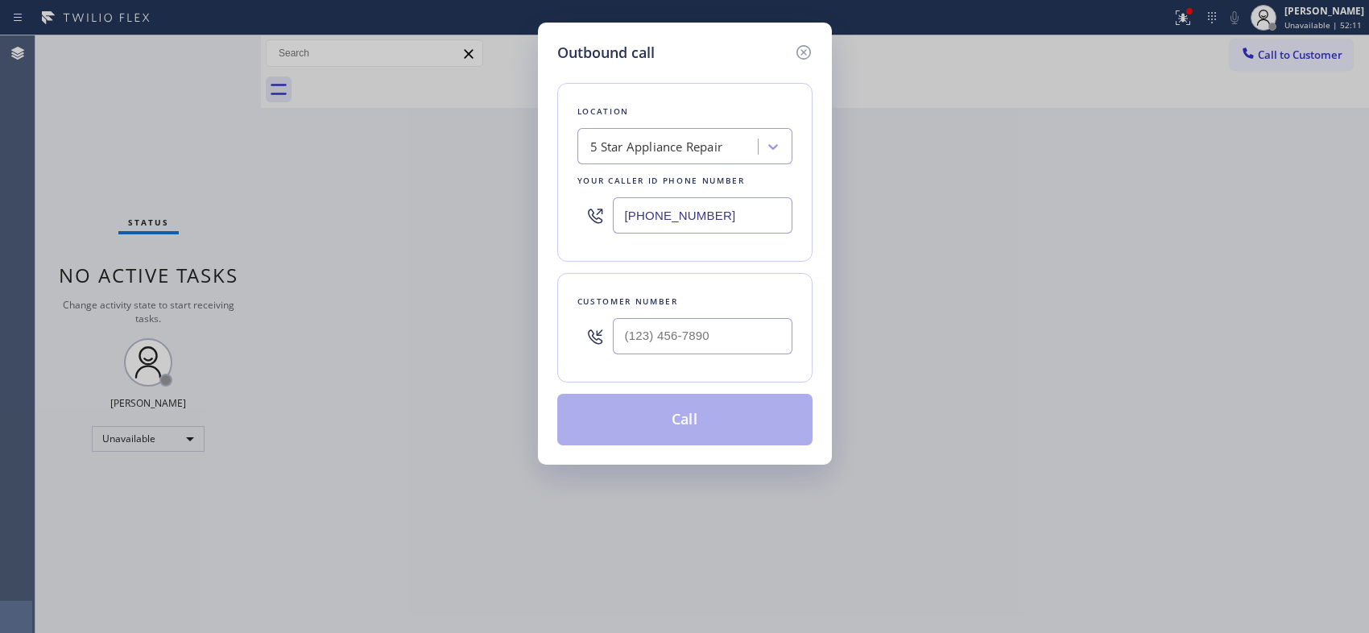
drag, startPoint x: 680, startPoint y: 211, endPoint x: 564, endPoint y: 137, distance: 137.6
click at [576, 157] on div "Location 5 Star Appliance Repair Your caller id phone number [PHONE_NUMBER]" at bounding box center [684, 172] width 255 height 179
paste input "323) 416-234"
type input "[PHONE_NUMBER]"
click at [646, 338] on input "(___) ___-____" at bounding box center [703, 336] width 180 height 36
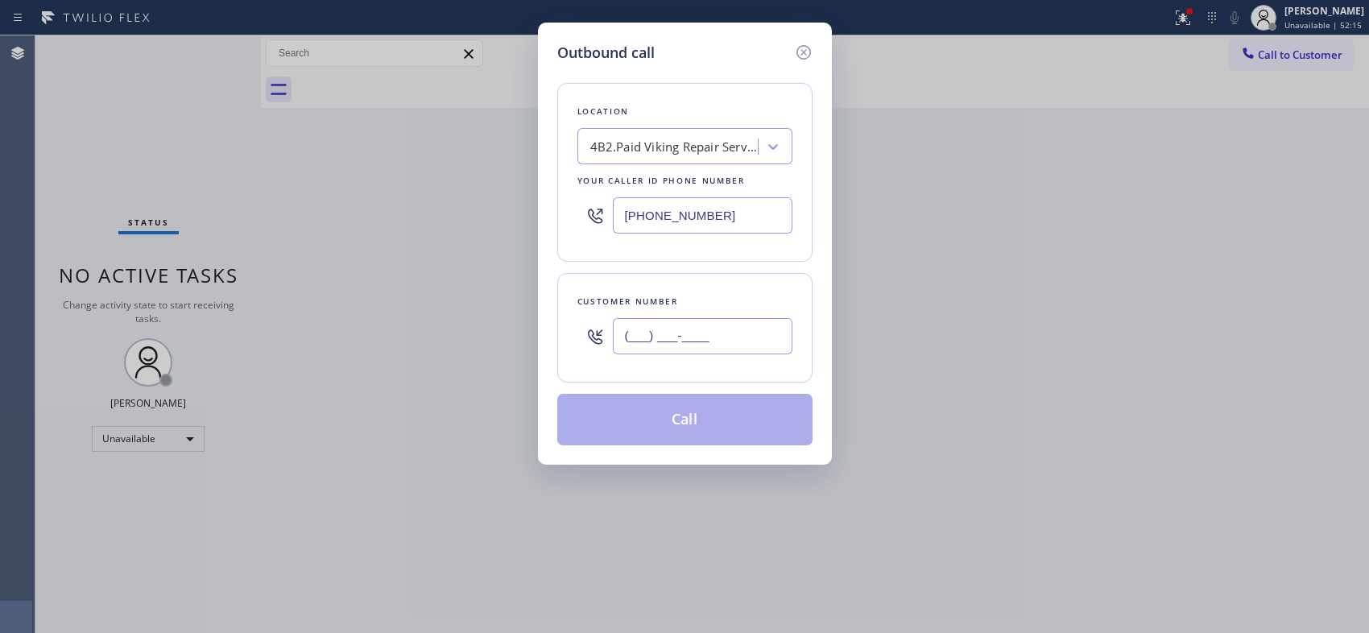
paste input "747) 724-9778"
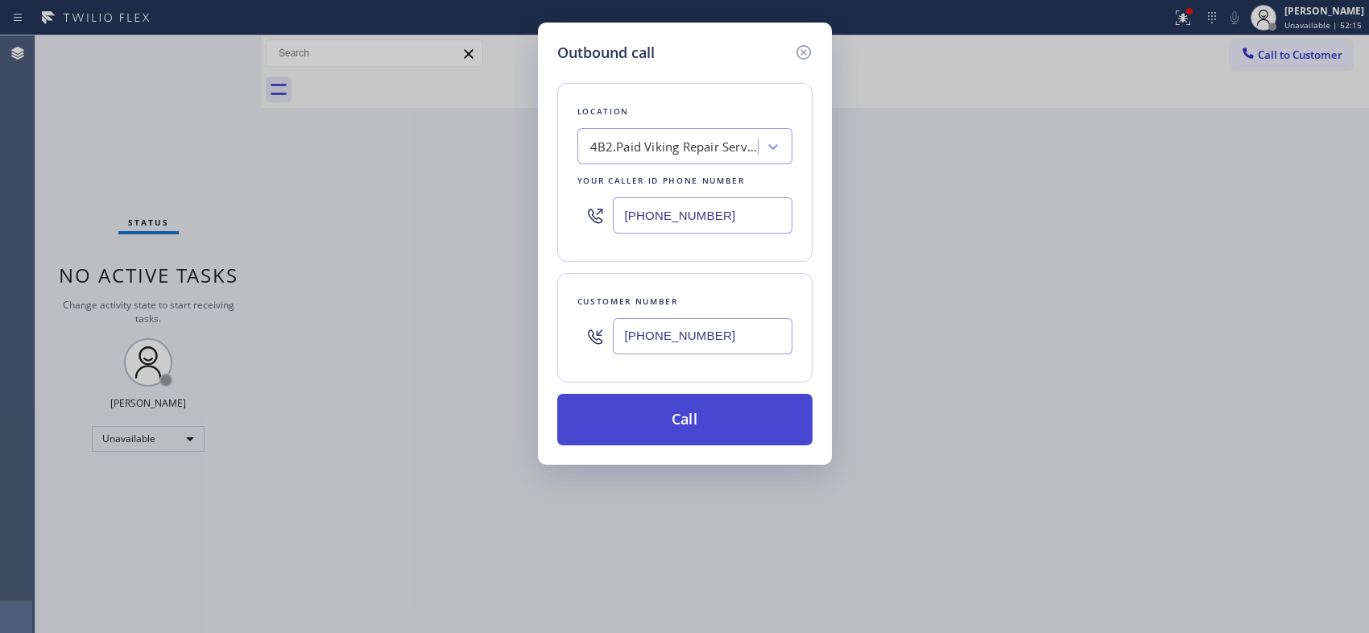
type input "[PHONE_NUMBER]"
click at [690, 414] on button "Call" at bounding box center [684, 420] width 255 height 52
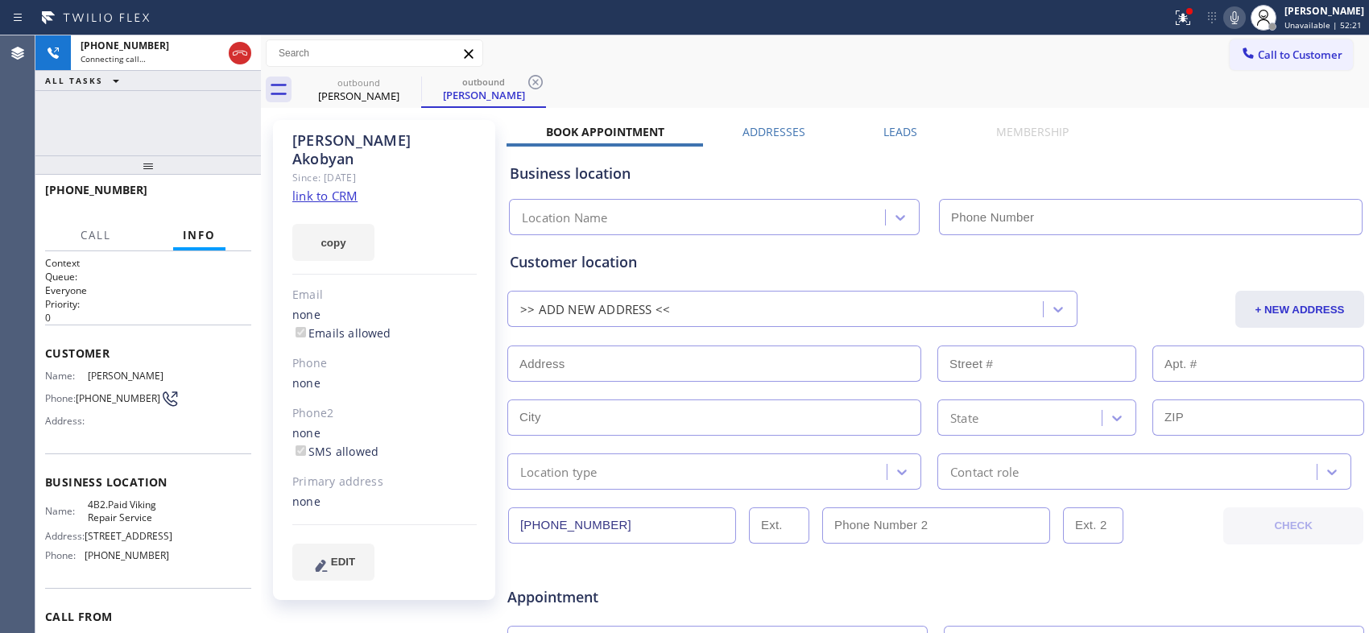
type input "[PHONE_NUMBER]"
click at [533, 79] on icon at bounding box center [535, 82] width 14 height 14
drag, startPoint x: 148, startPoint y: 166, endPoint x: 164, endPoint y: 147, distance: 25.1
click at [156, 147] on div "[PHONE_NUMBER] Connecting call… ALL TASKS ALL TASKS ACTIVE TASKS TASKS IN WRAP …" at bounding box center [147, 333] width 225 height 597
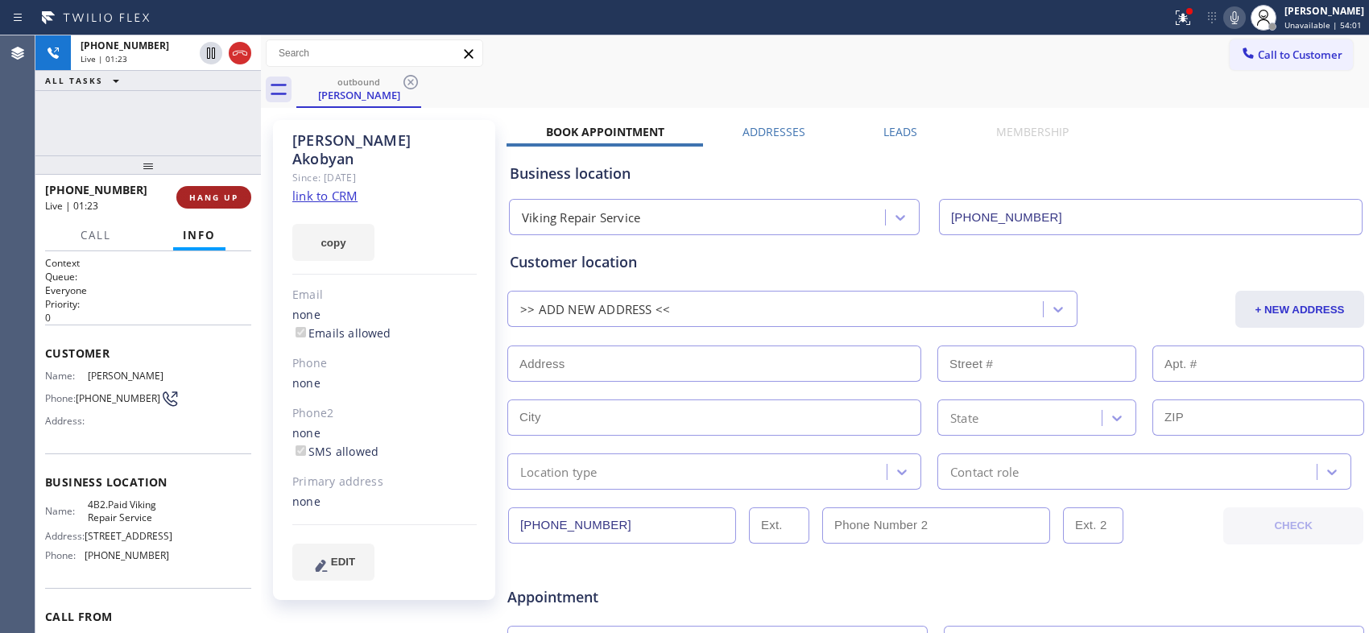
click at [236, 193] on span "HANG UP" at bounding box center [213, 197] width 49 height 11
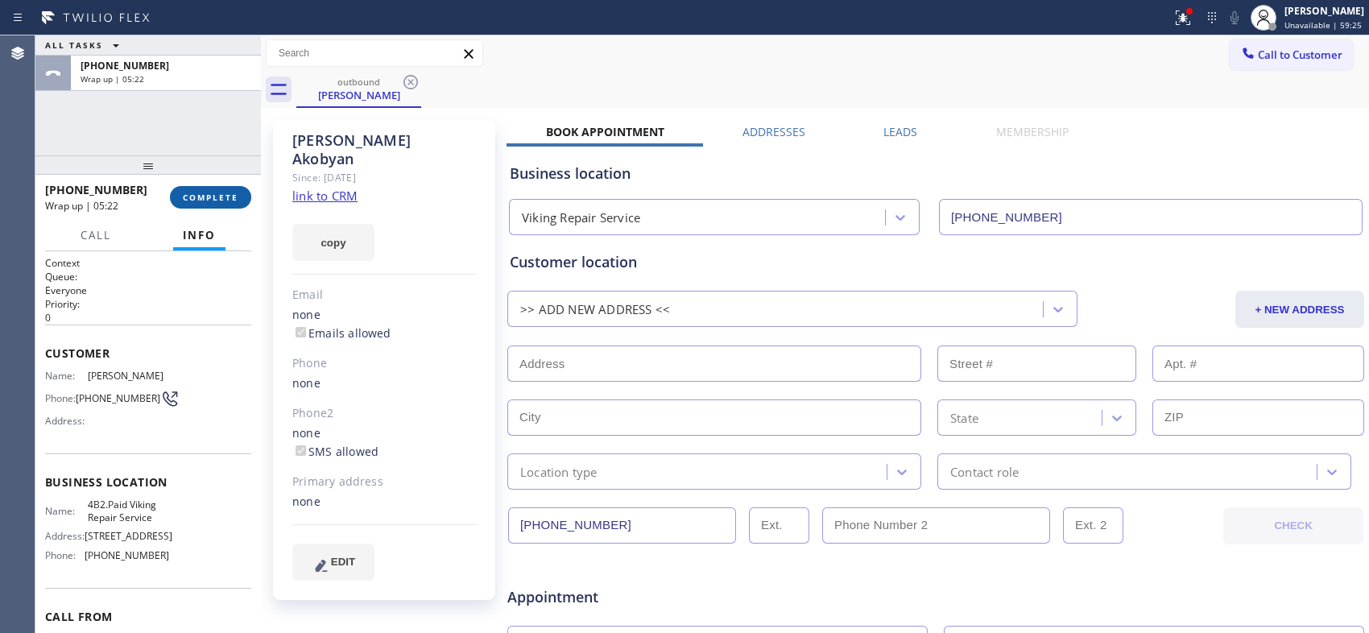
click at [214, 204] on button "COMPLETE" at bounding box center [210, 197] width 81 height 23
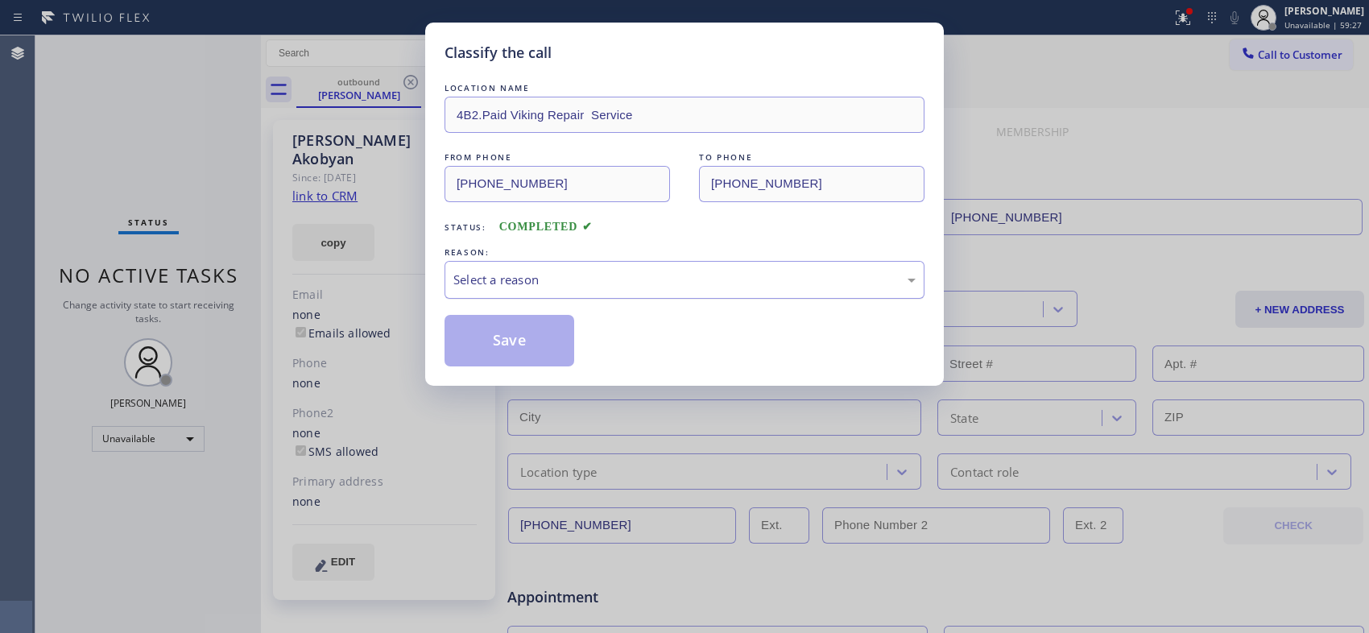
click at [791, 279] on div "Select a reason" at bounding box center [684, 279] width 462 height 19
click at [554, 342] on button "Save" at bounding box center [509, 341] width 130 height 52
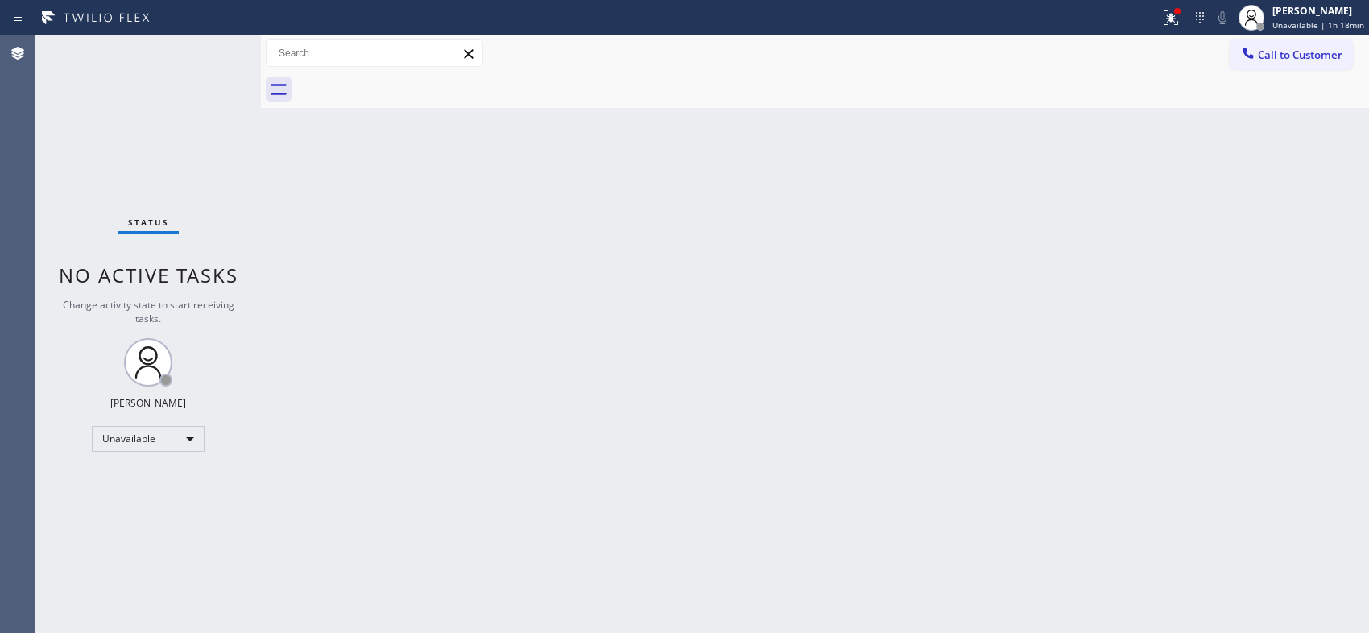
drag, startPoint x: 816, startPoint y: 295, endPoint x: 806, endPoint y: 283, distance: 16.0
click at [813, 291] on div "Back to Dashboard Change Sender ID Customers Technicians Select a contact Outbo…" at bounding box center [815, 333] width 1108 height 597
click at [570, 237] on div "Back to Dashboard Change Sender ID Customers Technicians Select a contact Outbo…" at bounding box center [815, 333] width 1108 height 597
click at [1323, 11] on div "[PERSON_NAME]" at bounding box center [1318, 11] width 92 height 14
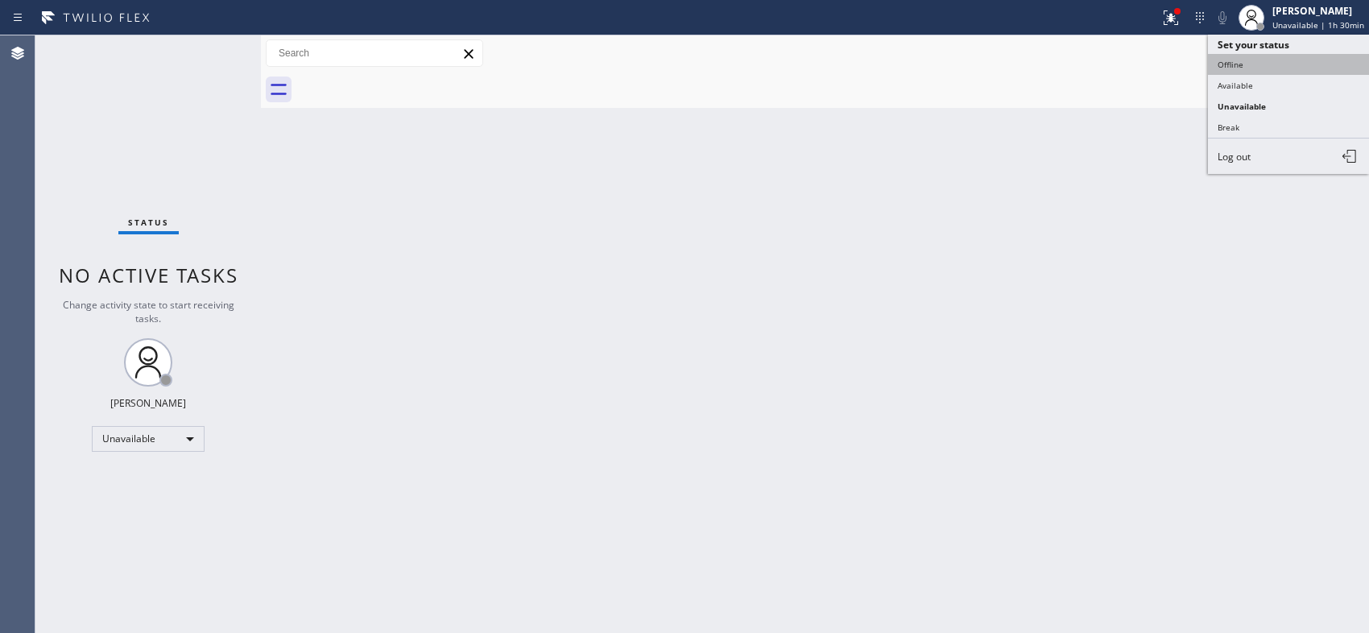
click at [1257, 72] on button "Offline" at bounding box center [1288, 64] width 161 height 21
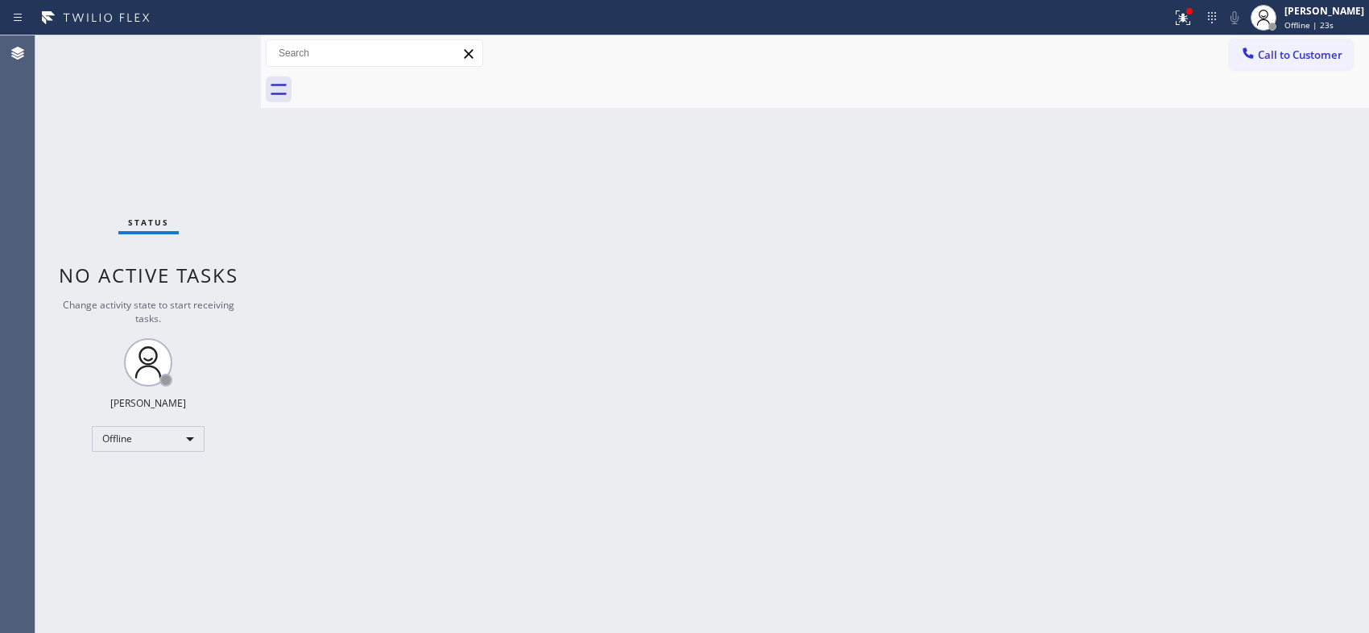
click at [691, 210] on div "Back to Dashboard Change Sender ID Customers Technicians Select a contact Outbo…" at bounding box center [815, 333] width 1108 height 597
